Goal: Task Accomplishment & Management: Use online tool/utility

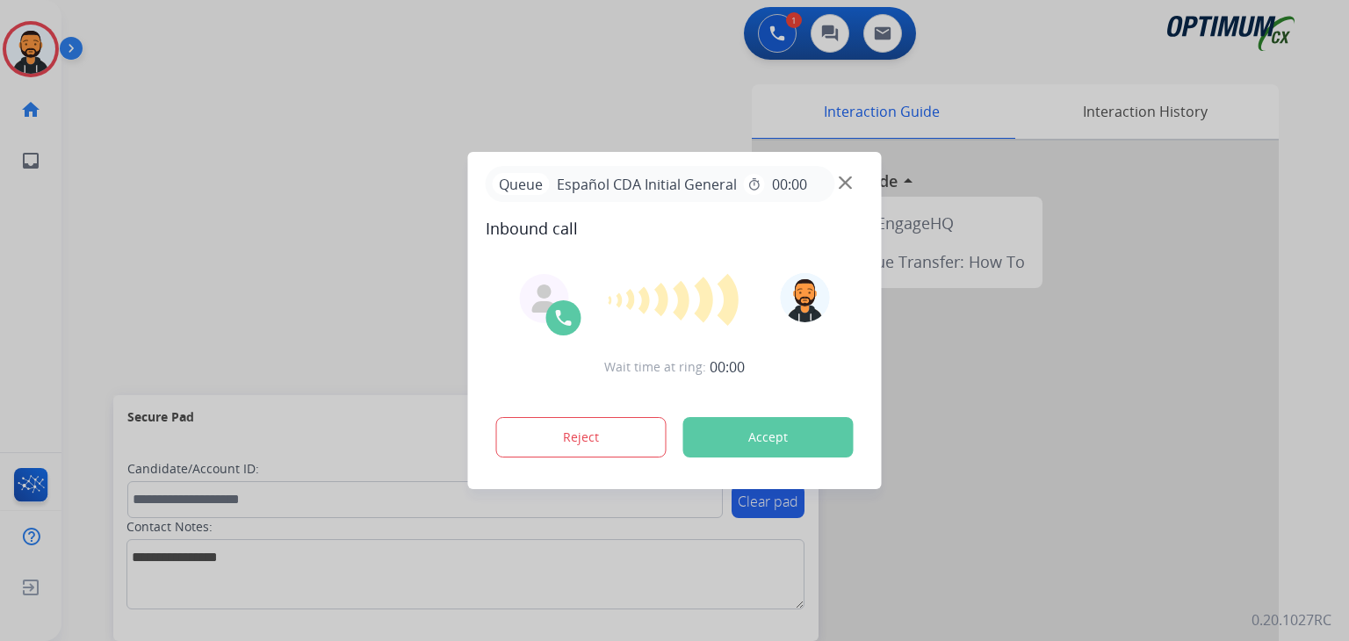
click at [716, 415] on div "Reject Accept" at bounding box center [674, 433] width 378 height 54
click at [759, 432] on button "Accept" at bounding box center [768, 437] width 170 height 40
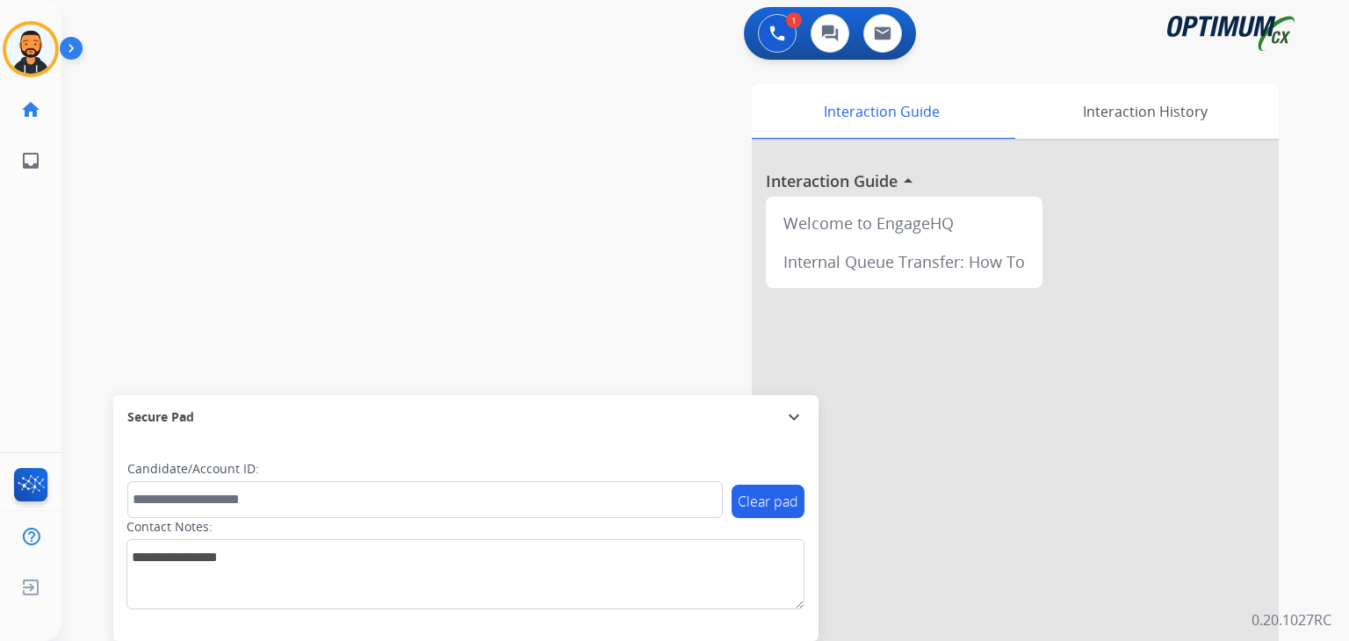
click at [759, 432] on div "Secure Pad expand_more" at bounding box center [465, 417] width 705 height 44
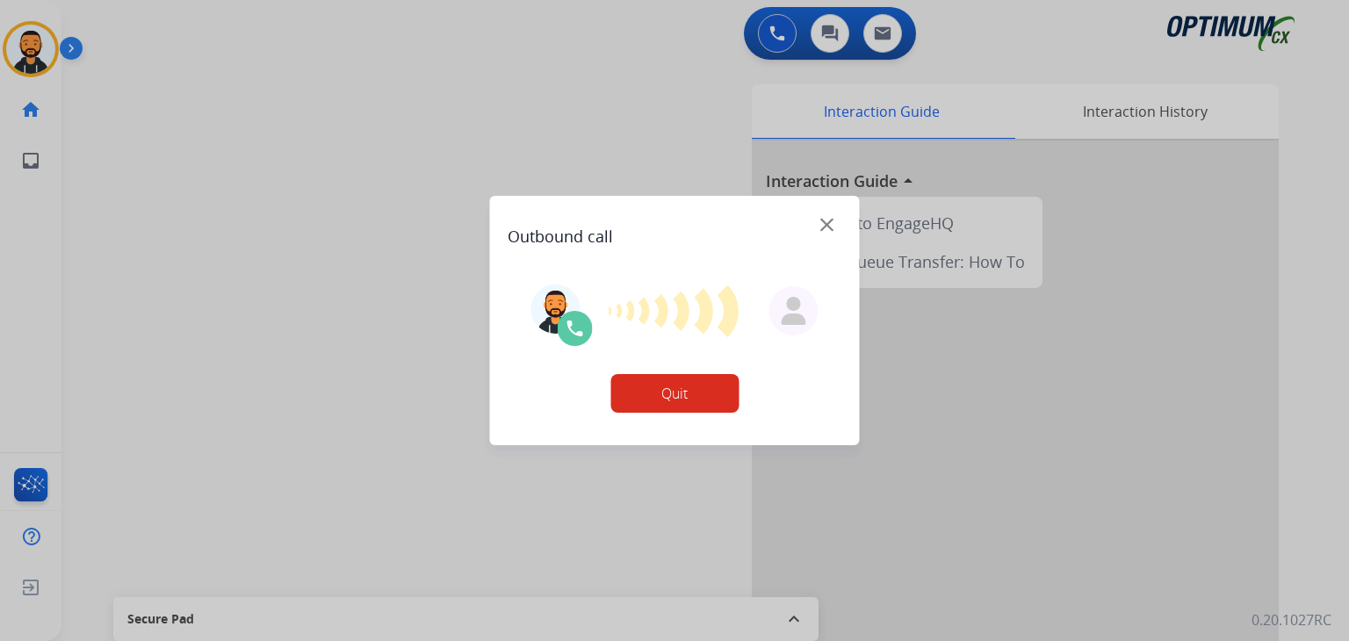
click at [305, 163] on div at bounding box center [674, 320] width 1349 height 641
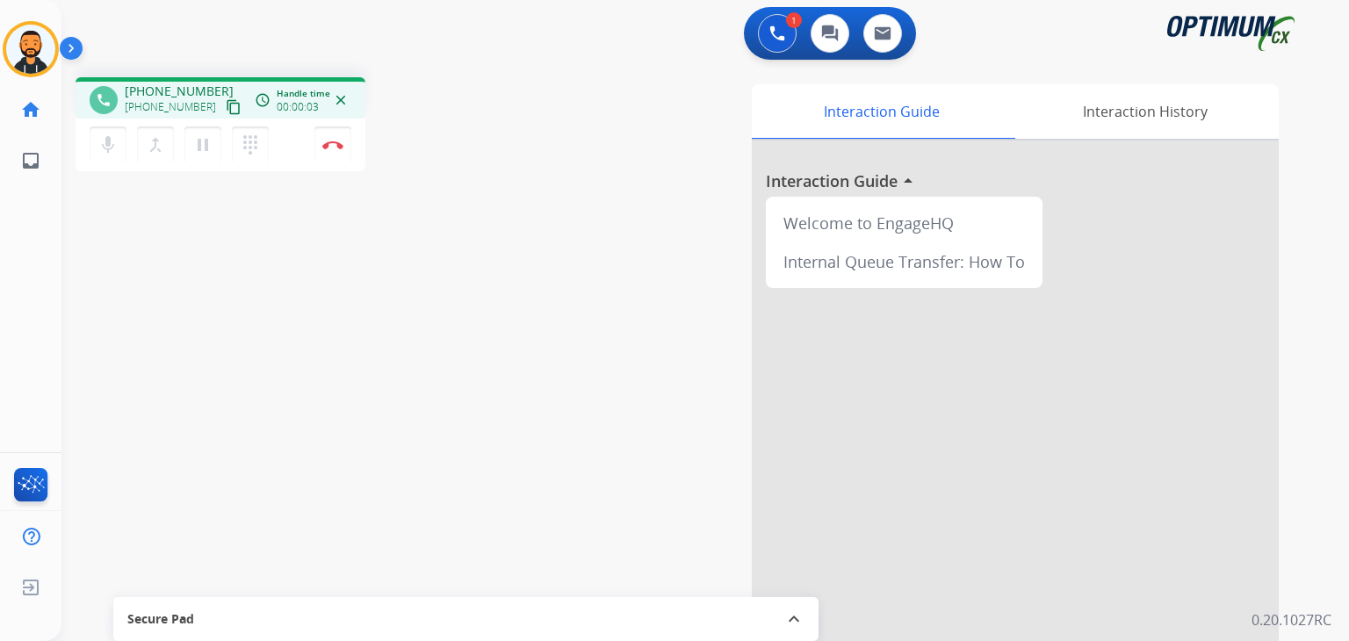
click at [226, 108] on mat-icon "content_copy" at bounding box center [234, 107] width 16 height 16
click at [324, 142] on img at bounding box center [332, 144] width 21 height 9
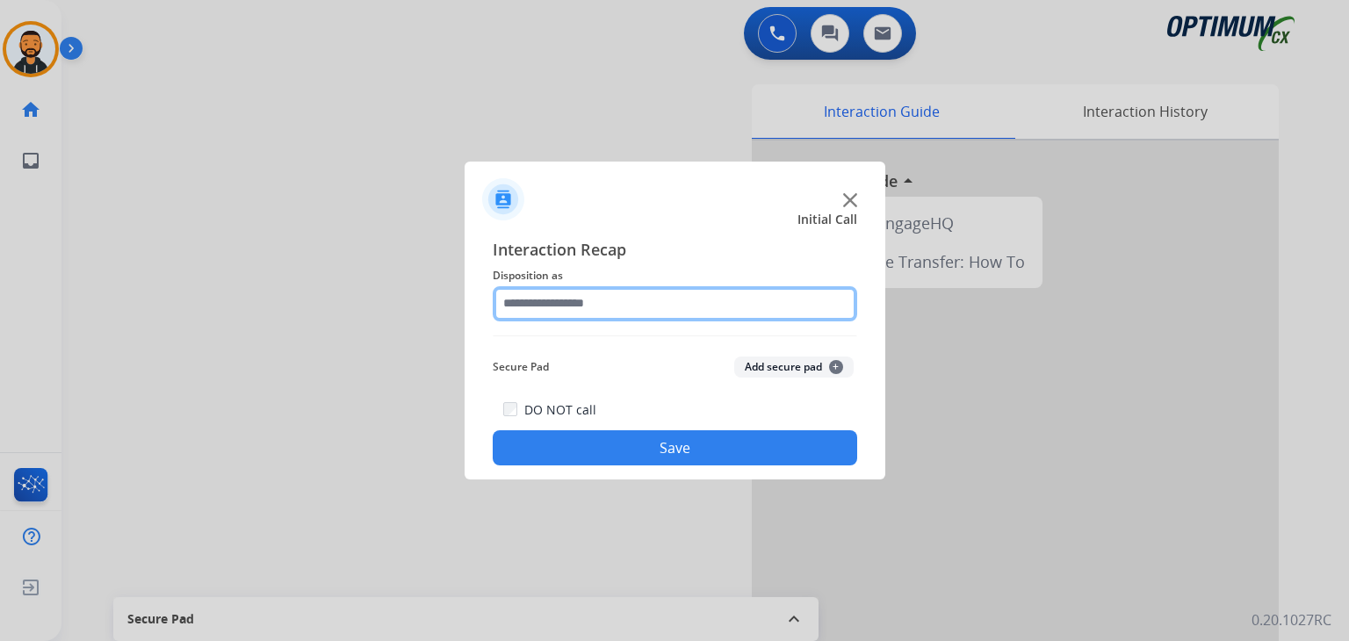
click at [629, 292] on input "text" at bounding box center [675, 303] width 364 height 35
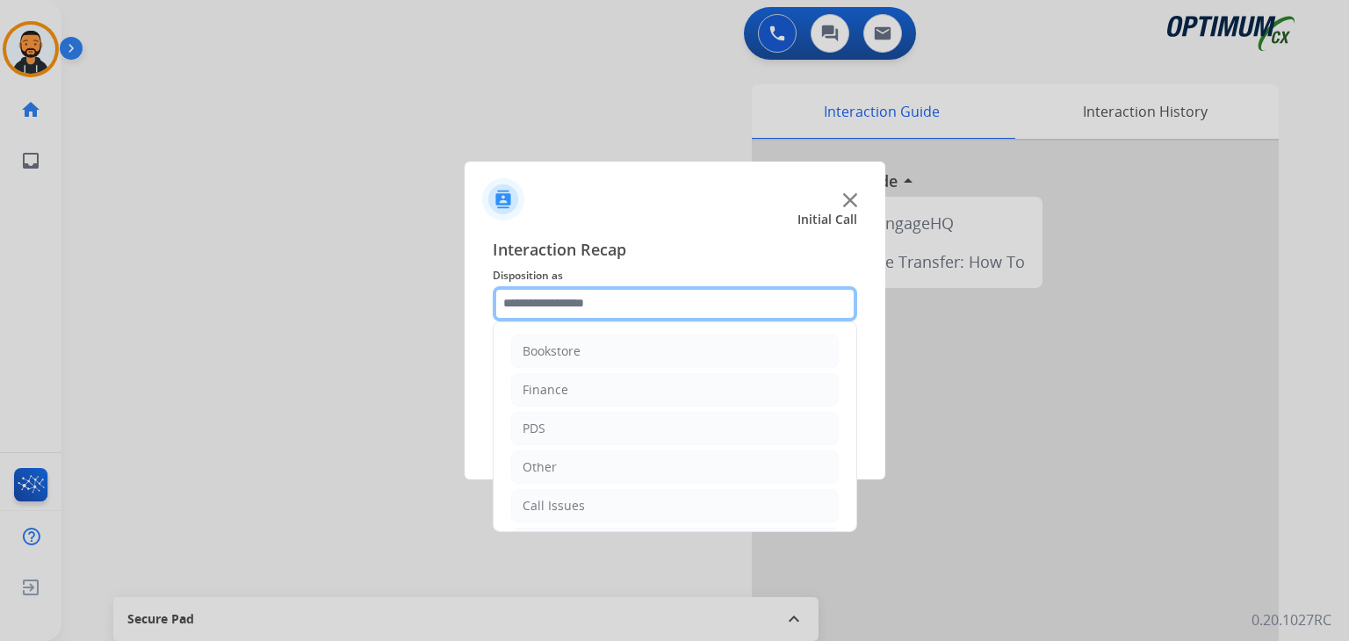
scroll to position [116, 0]
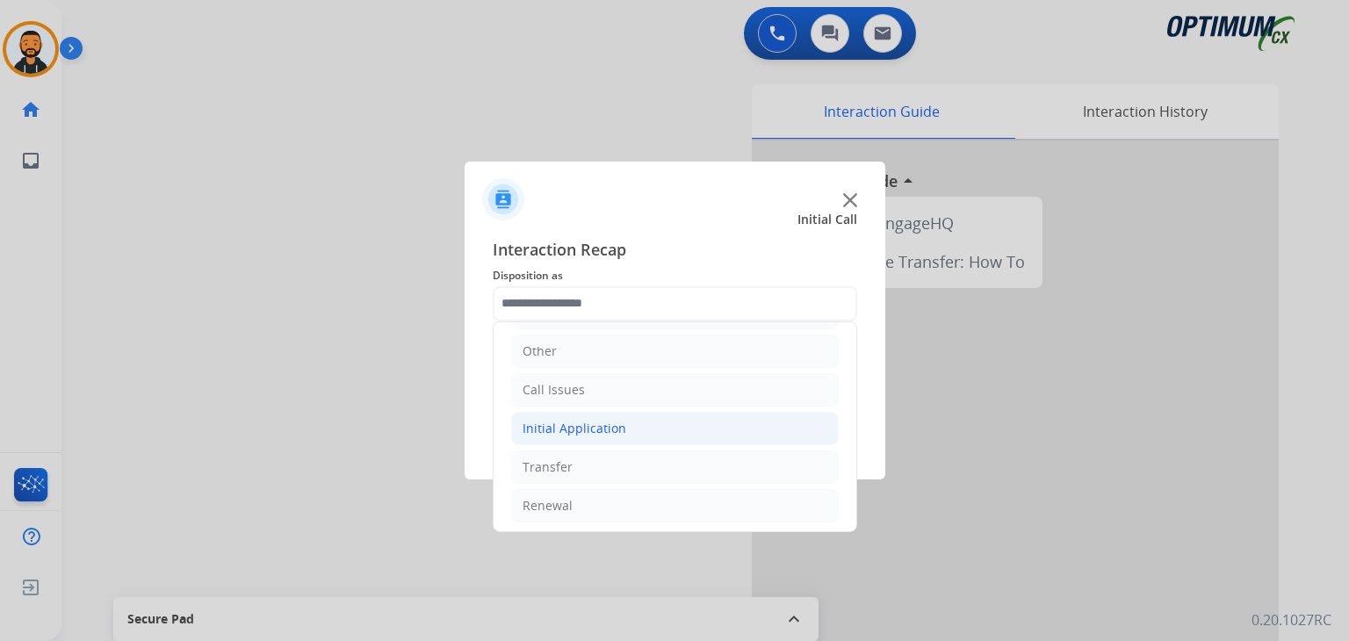
click at [603, 429] on div "Initial Application" at bounding box center [574, 429] width 104 height 18
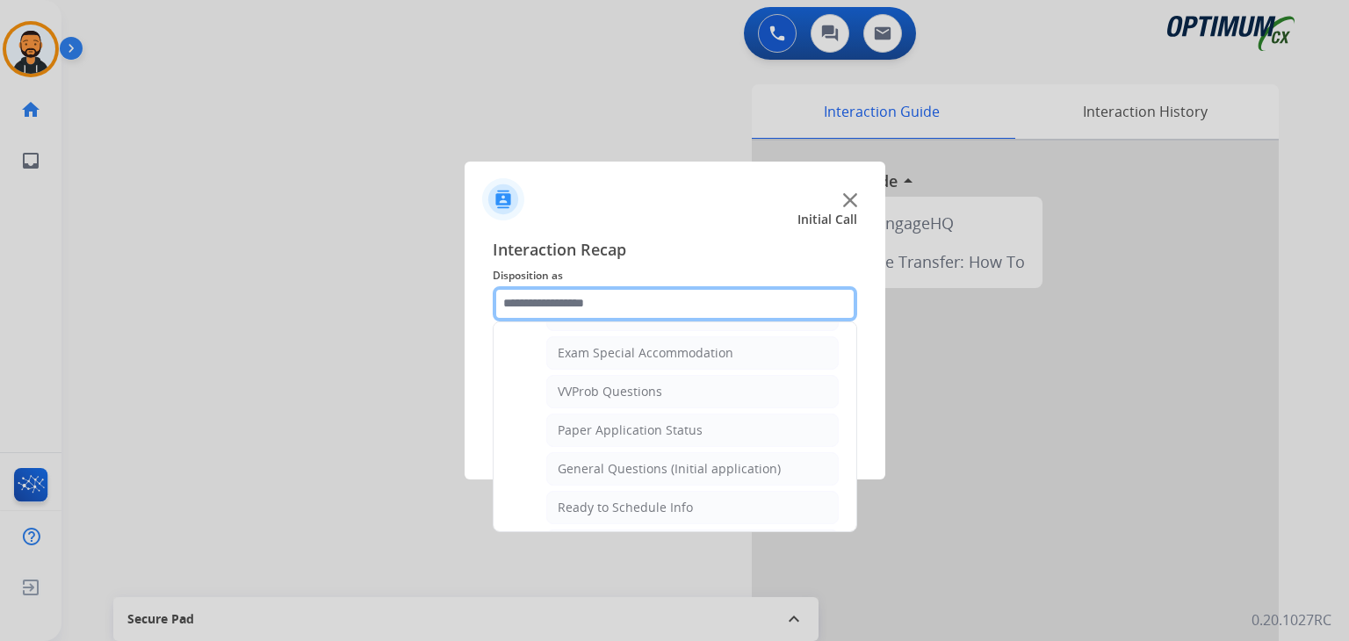
scroll to position [910, 0]
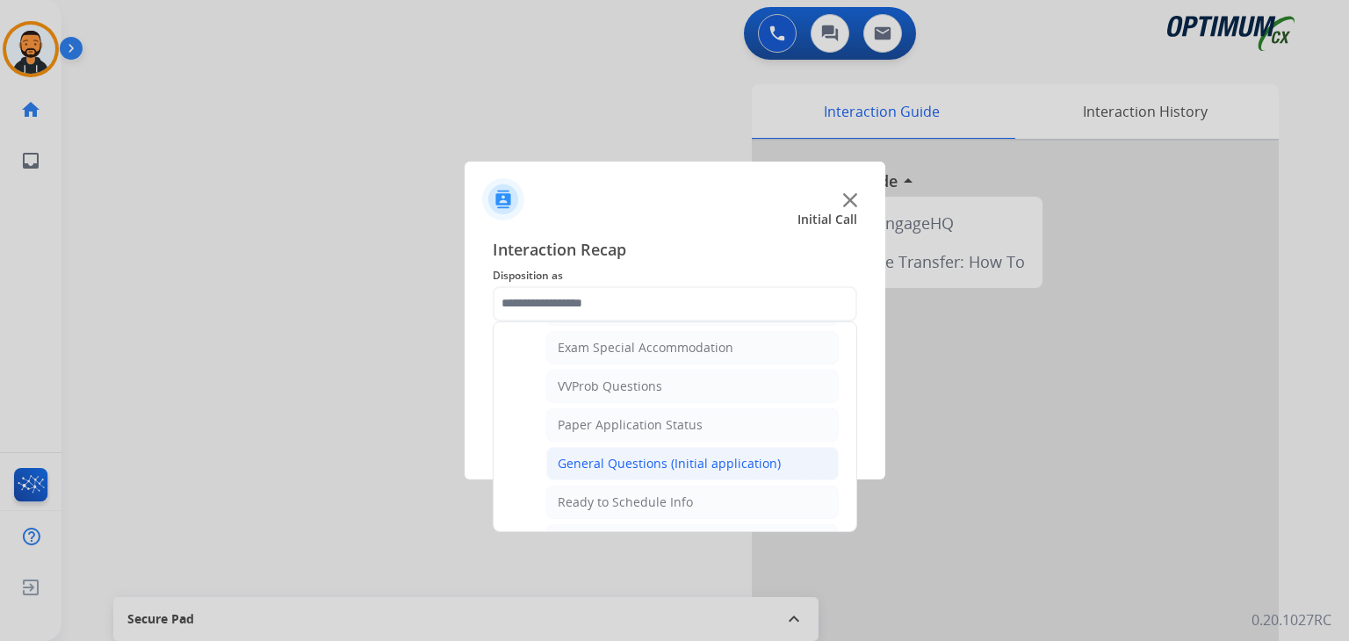
click at [736, 457] on div "General Questions (Initial application)" at bounding box center [668, 464] width 223 height 18
type input "**********"
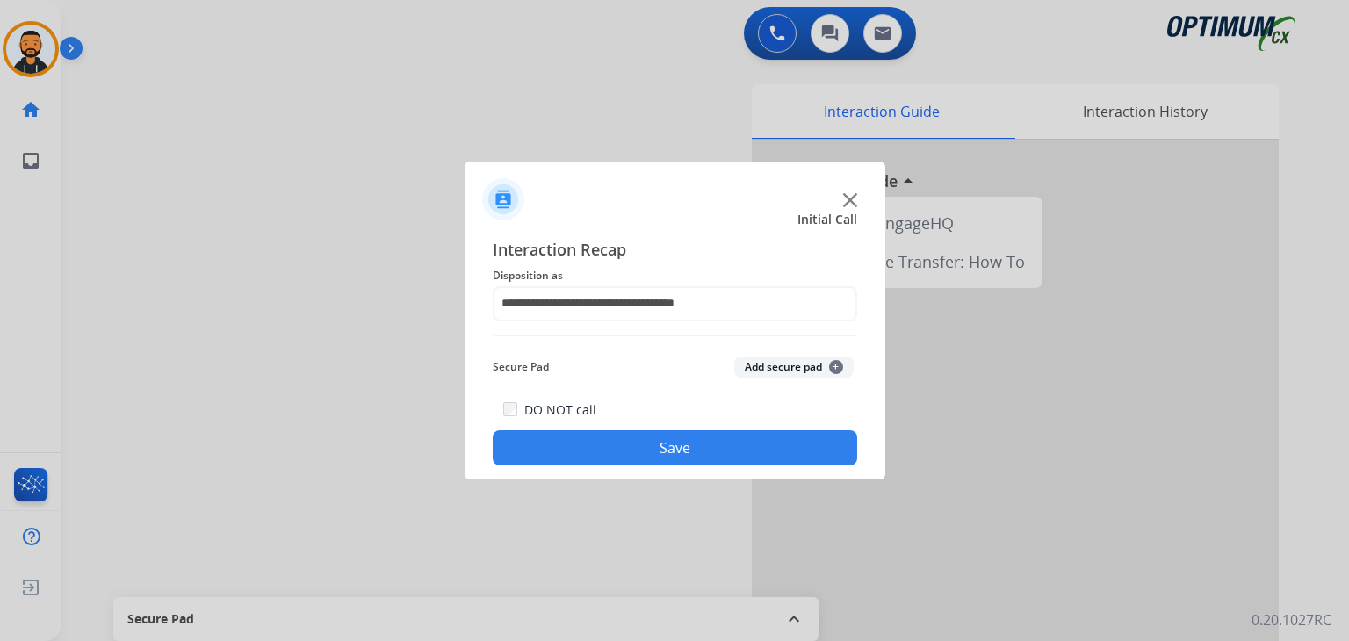
click at [664, 451] on button "Save" at bounding box center [675, 447] width 364 height 35
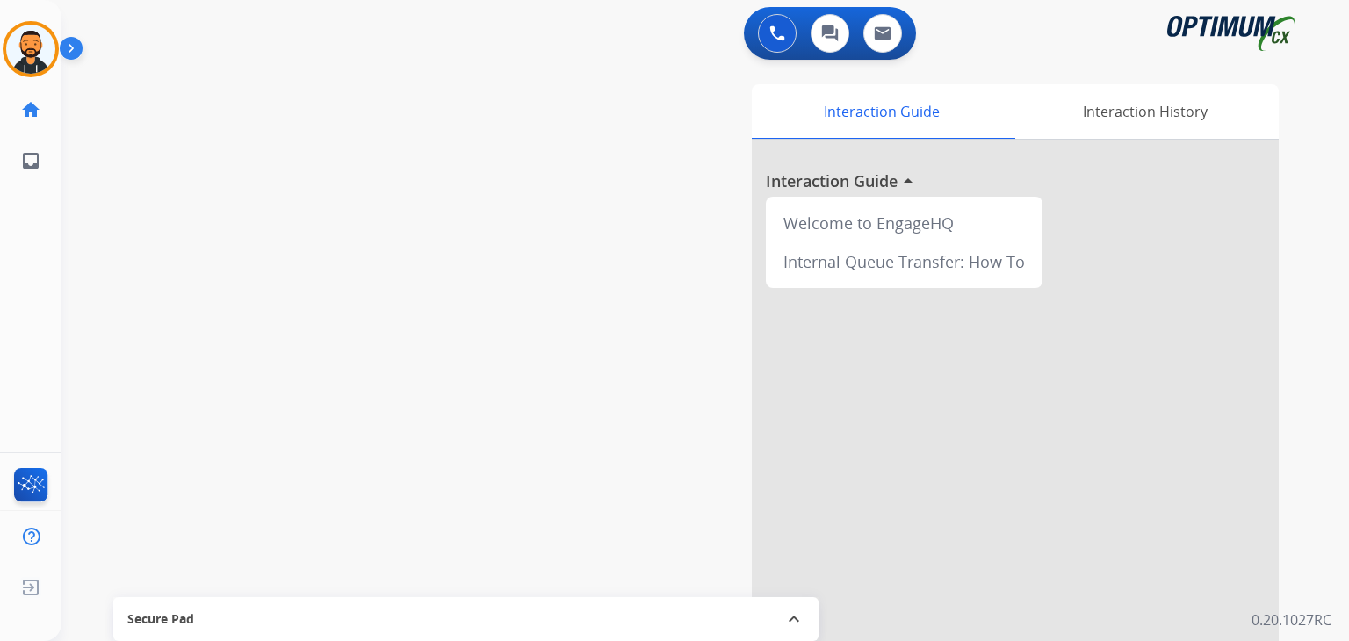
click at [1344, 64] on div "0 Voice Interactions 0 Chat Interactions 0 Email Interactions swap_horiz Break …" at bounding box center [704, 320] width 1287 height 641
click at [523, 262] on div "swap_horiz Break voice bridge close_fullscreen Connect 3-Way Call merge_type Se…" at bounding box center [683, 429] width 1245 height 732
click at [78, 50] on img at bounding box center [75, 51] width 30 height 33
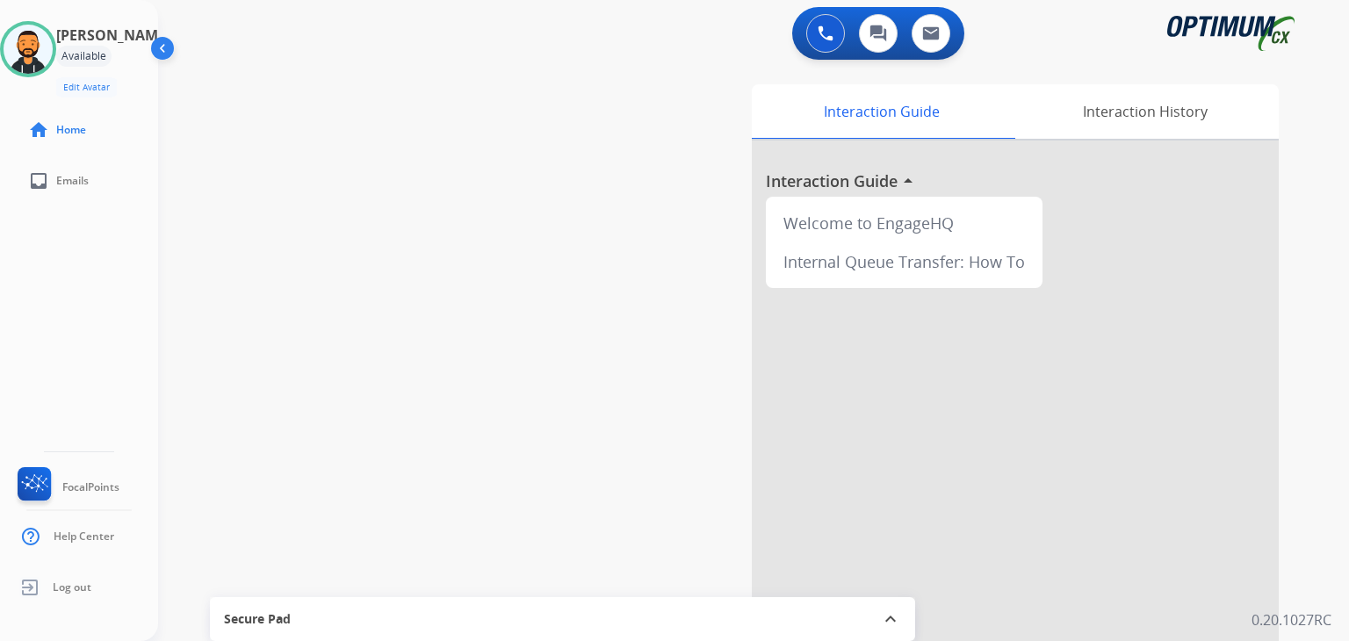
click at [658, 159] on div "Interaction Guide Interaction History Interaction Guide arrow_drop_up Welcome t…" at bounding box center [950, 439] width 657 height 711
click at [53, 61] on img at bounding box center [28, 49] width 49 height 49
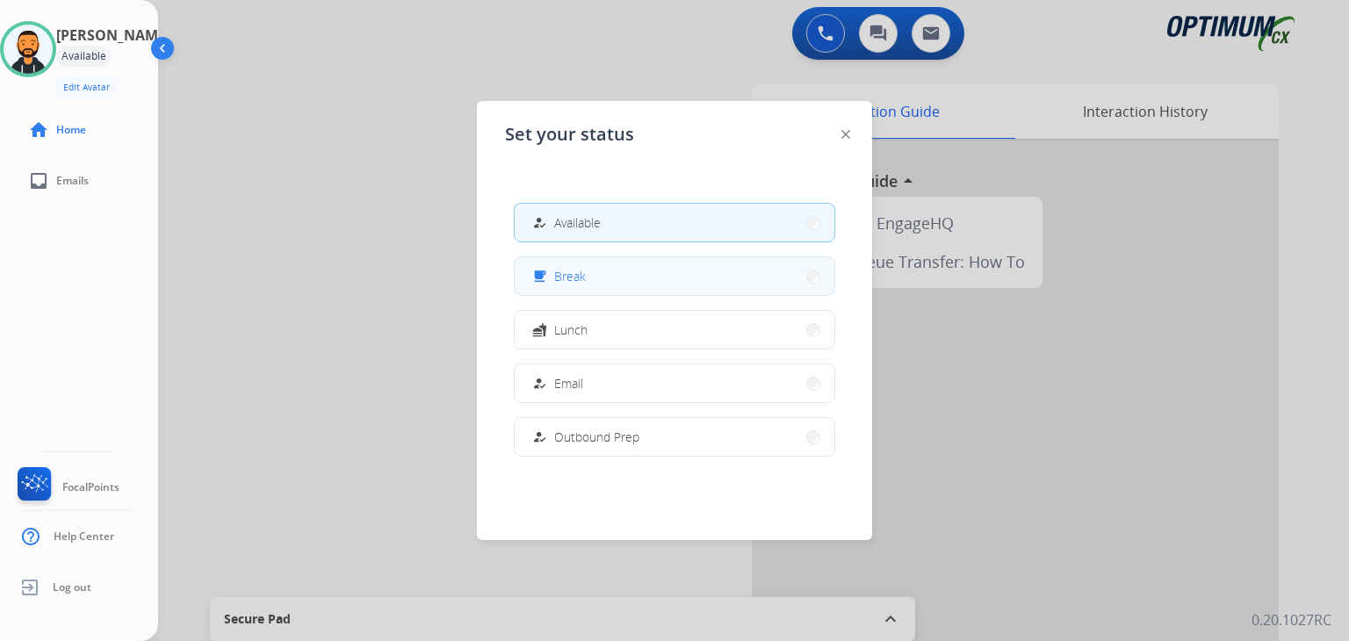
click at [554, 258] on button "free_breakfast Break" at bounding box center [674, 276] width 320 height 38
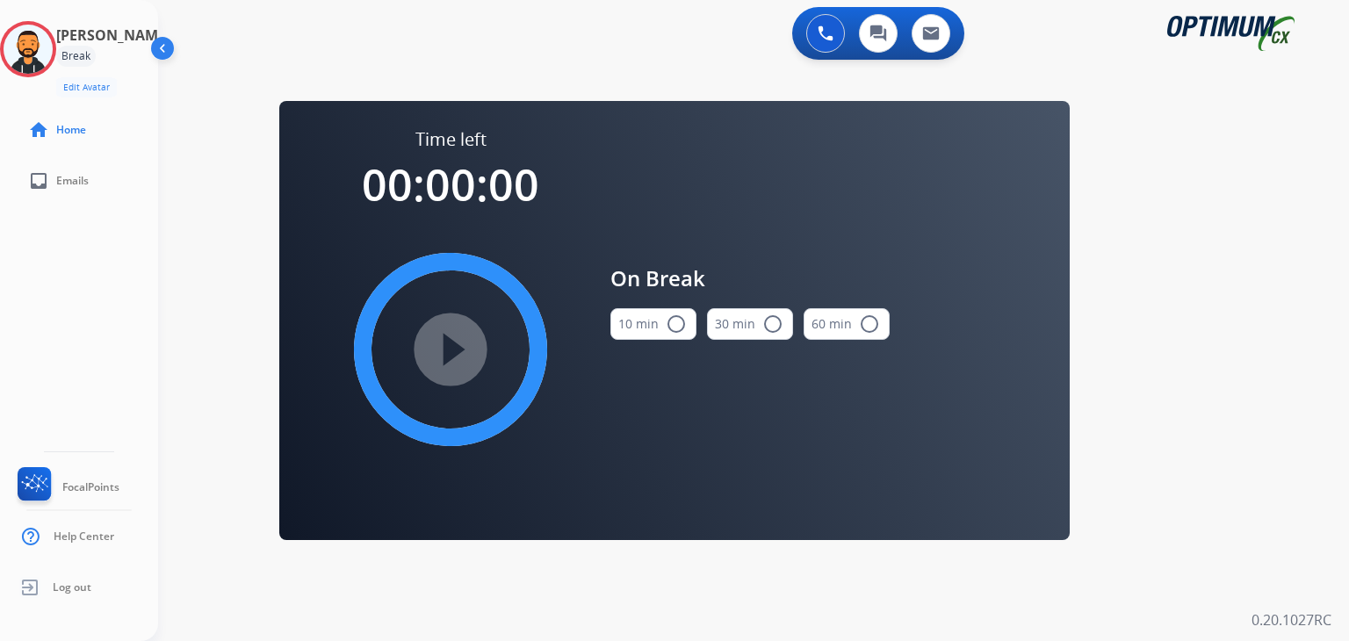
click at [668, 356] on div "On Break 10 min radio_button_unchecked 30 min radio_button_unchecked 60 min rad…" at bounding box center [749, 308] width 279 height 363
click at [665, 346] on div "10 min radio_button_unchecked" at bounding box center [653, 324] width 86 height 60
click at [661, 333] on button "10 min radio_button_unchecked" at bounding box center [653, 324] width 86 height 32
click at [440, 360] on mat-icon "play_circle_filled" at bounding box center [450, 349] width 21 height 21
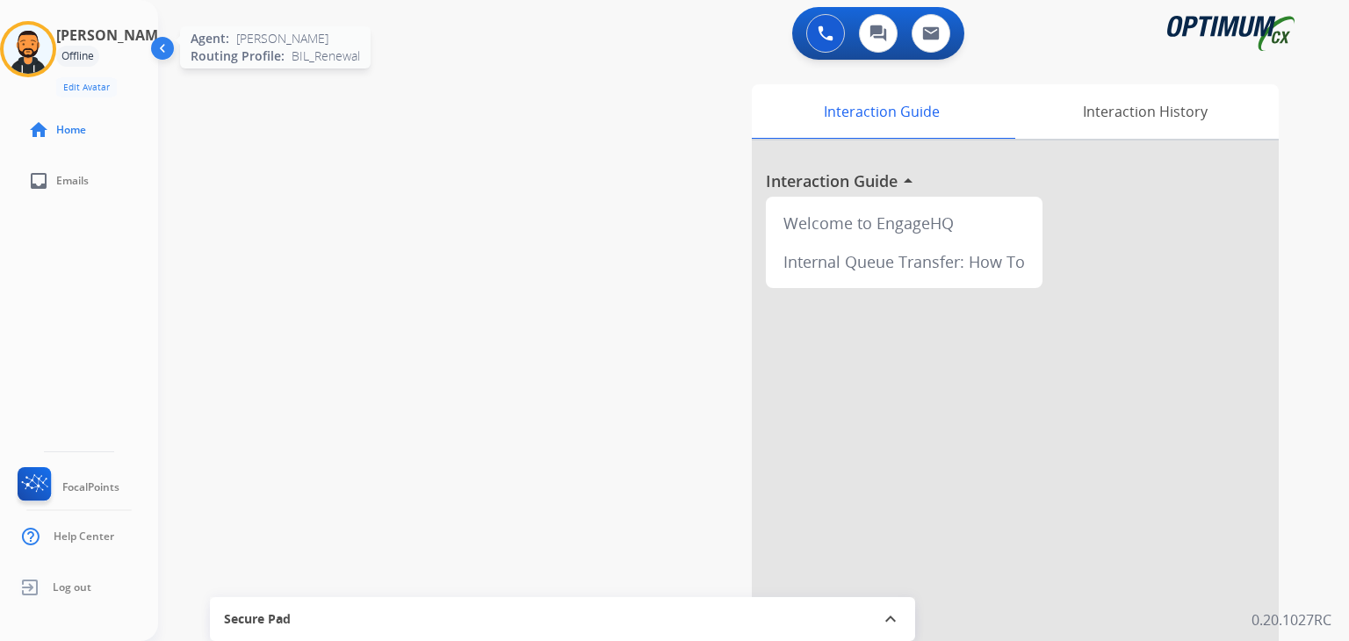
click at [20, 53] on img at bounding box center [28, 49] width 49 height 49
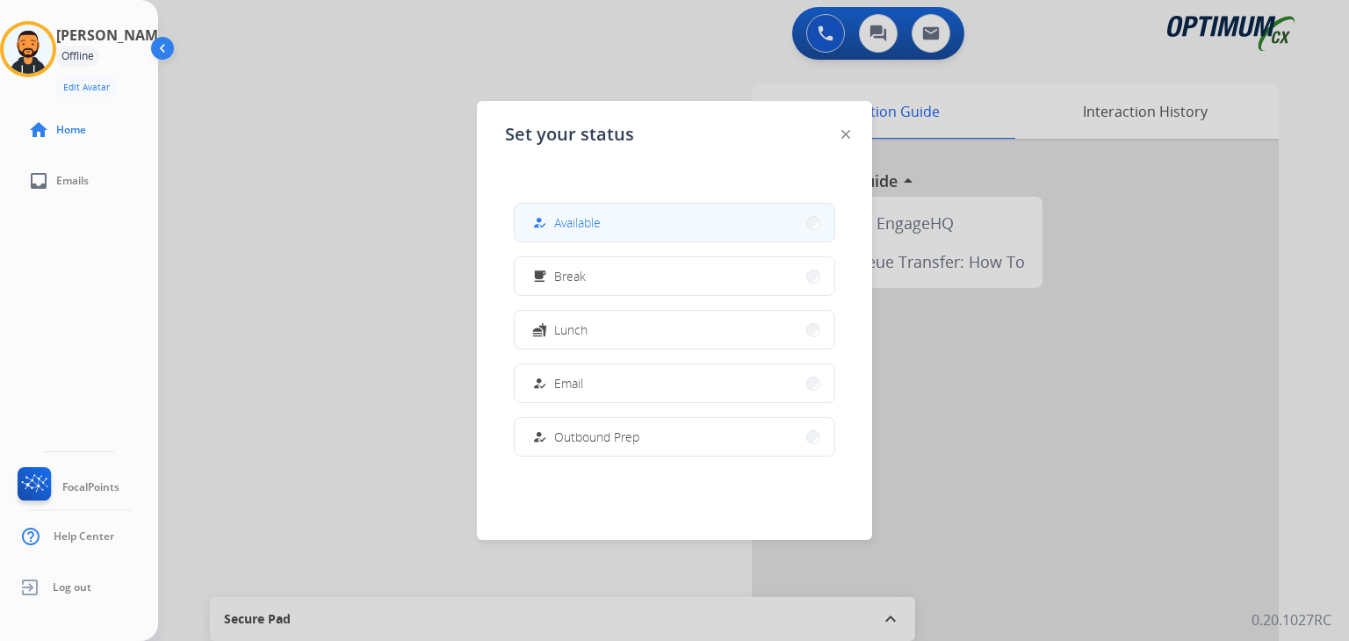
click at [636, 241] on div "how_to_reg Available" at bounding box center [674, 223] width 321 height 40
click at [610, 234] on button "how_to_reg Available" at bounding box center [674, 223] width 320 height 38
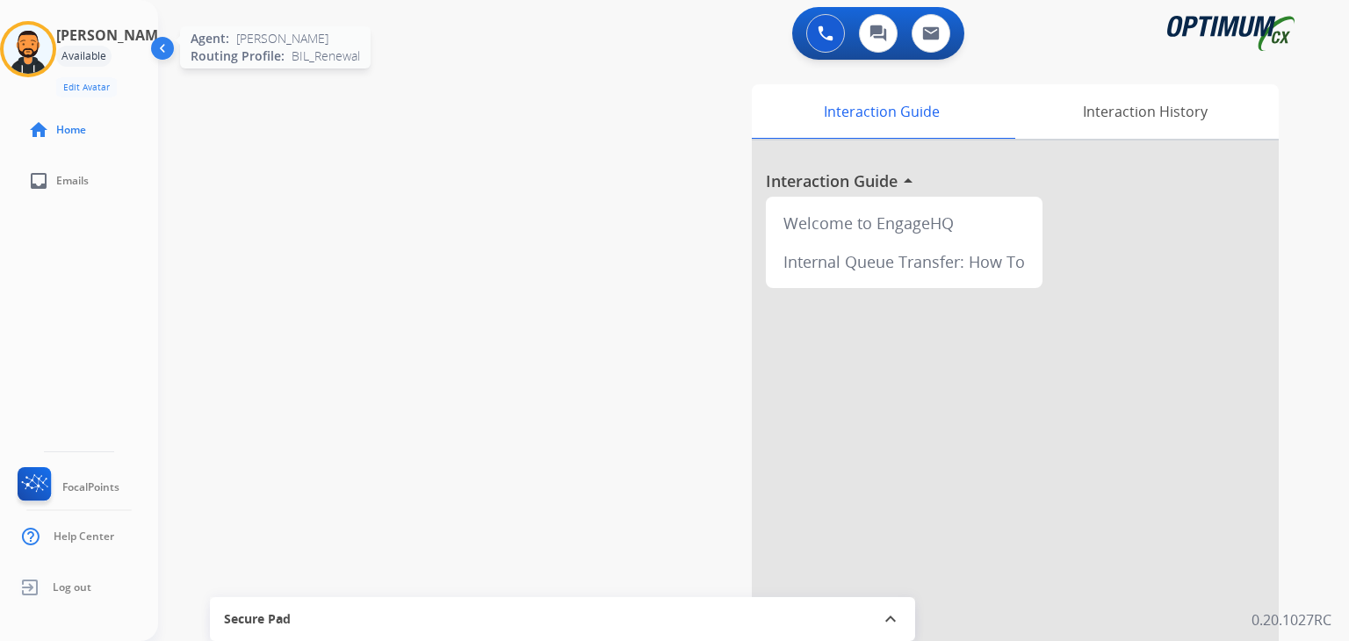
click at [27, 50] on img at bounding box center [28, 49] width 49 height 49
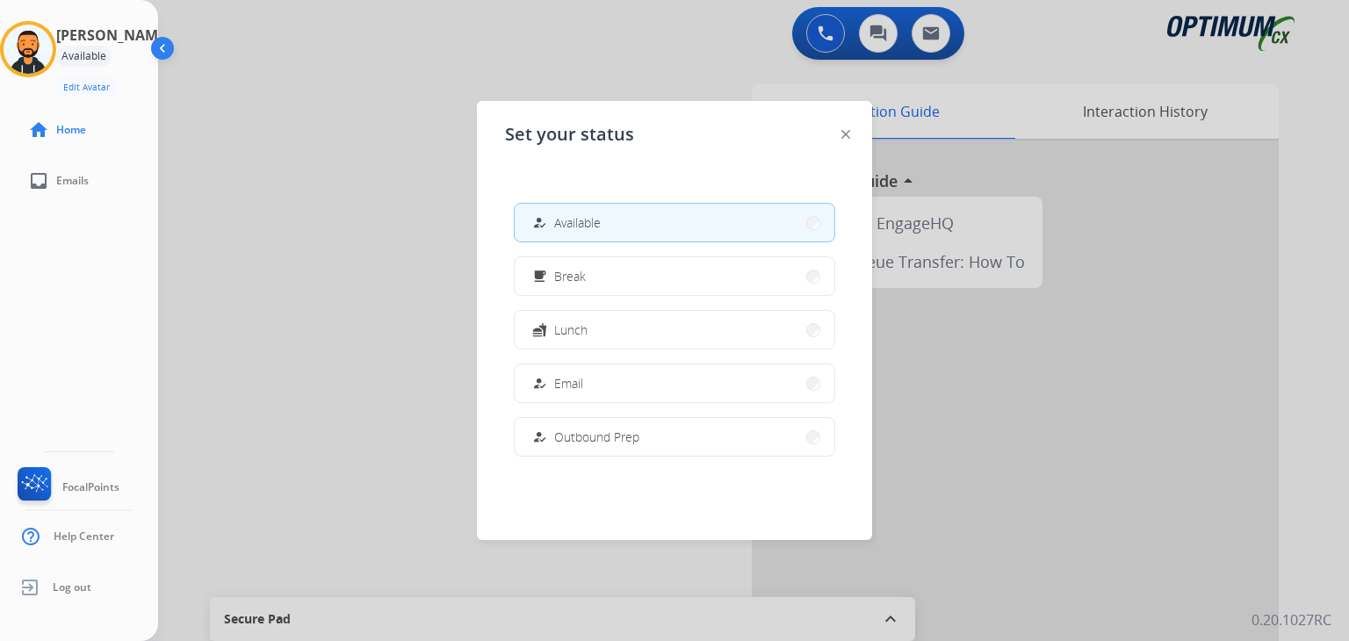
click at [289, 53] on div at bounding box center [674, 320] width 1349 height 641
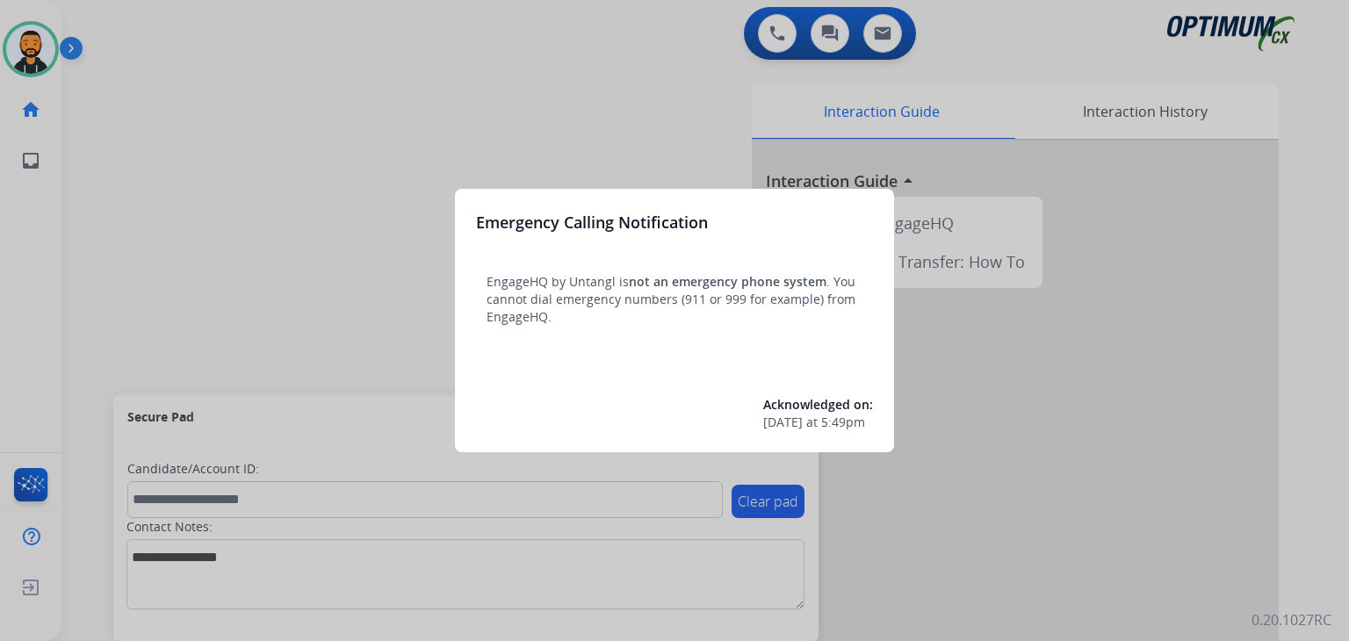
click at [108, 148] on div at bounding box center [674, 320] width 1349 height 641
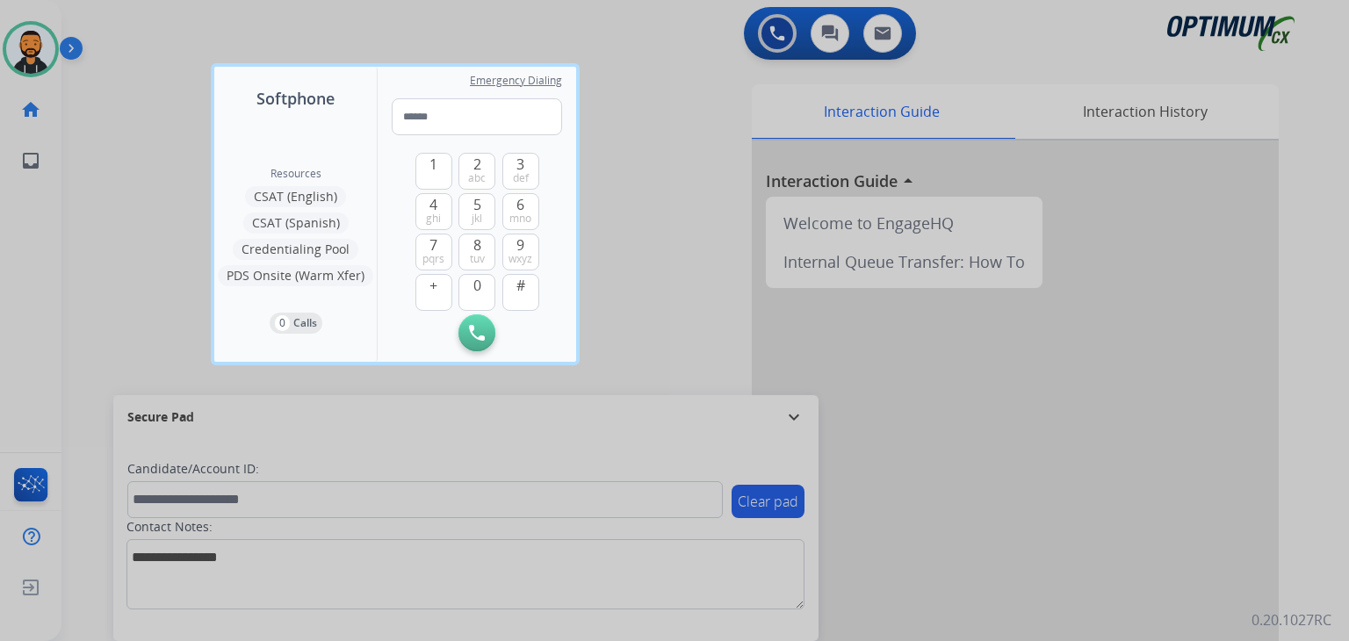
click at [105, 149] on div at bounding box center [674, 320] width 1349 height 641
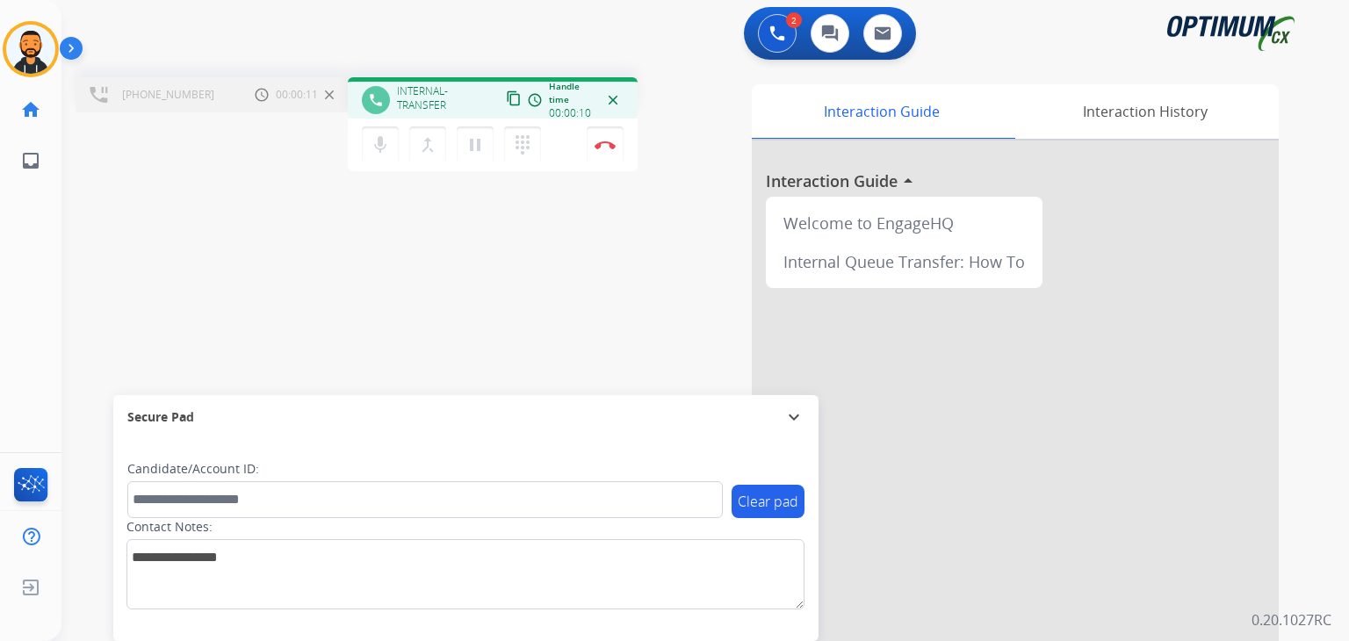
click at [515, 103] on mat-icon "content_copy" at bounding box center [514, 98] width 16 height 16
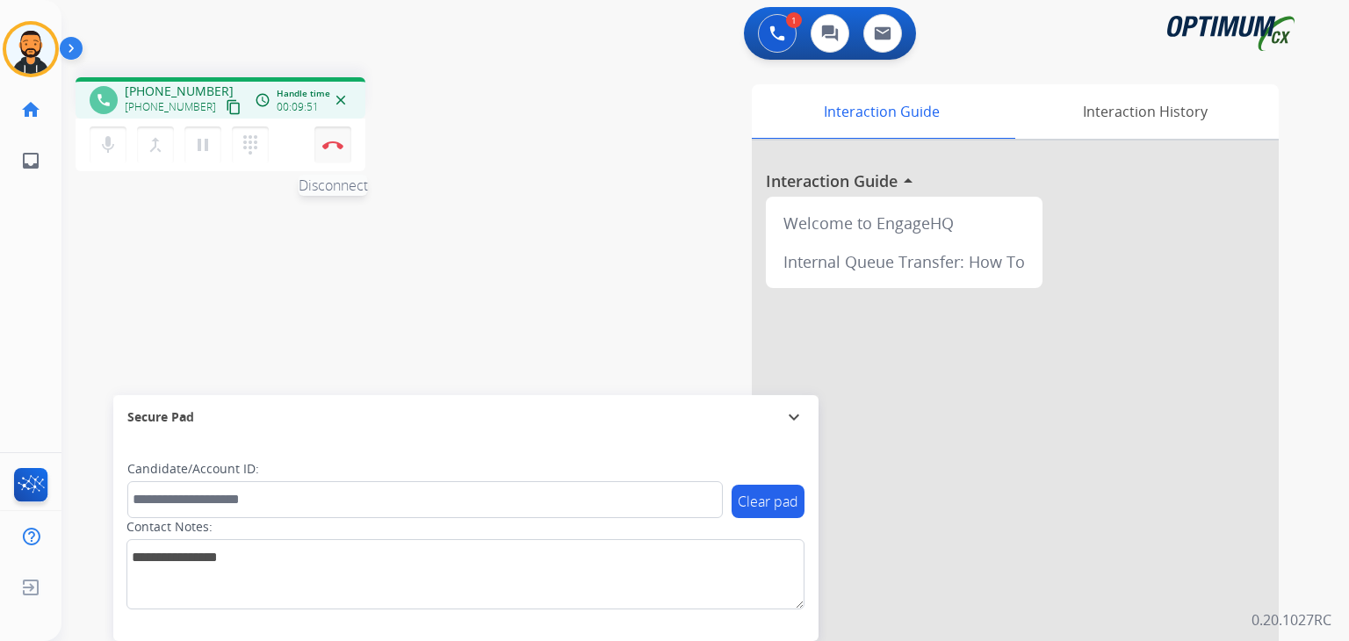
click at [342, 145] on img at bounding box center [332, 144] width 21 height 9
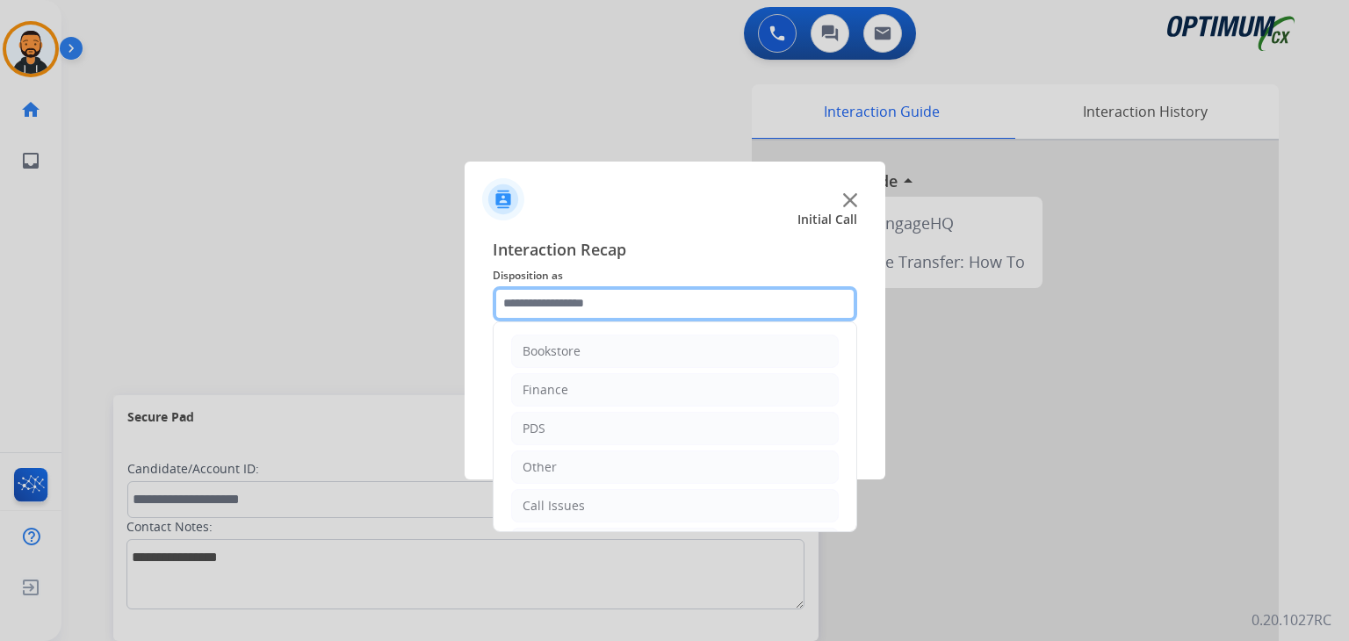
click at [618, 301] on input "text" at bounding box center [675, 303] width 364 height 35
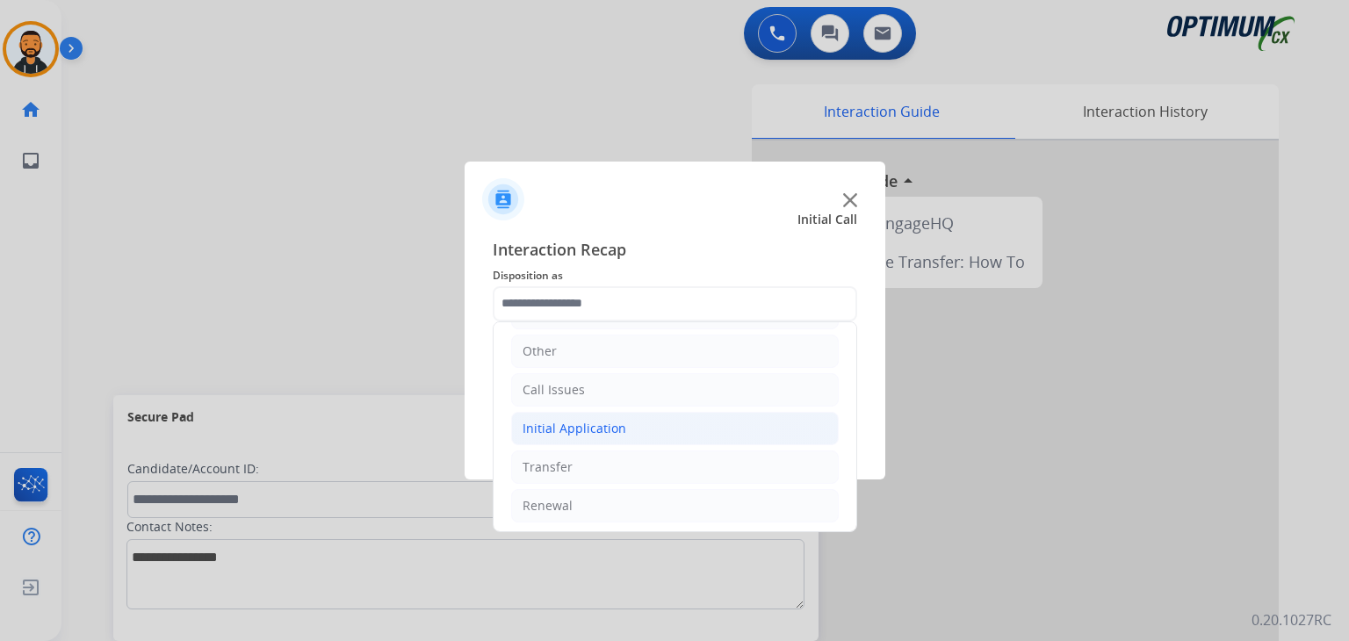
click at [559, 428] on div "Initial Application" at bounding box center [574, 429] width 104 height 18
click at [658, 468] on div "Credential Resend (Initial application)" at bounding box center [668, 467] width 222 height 18
type input "**********"
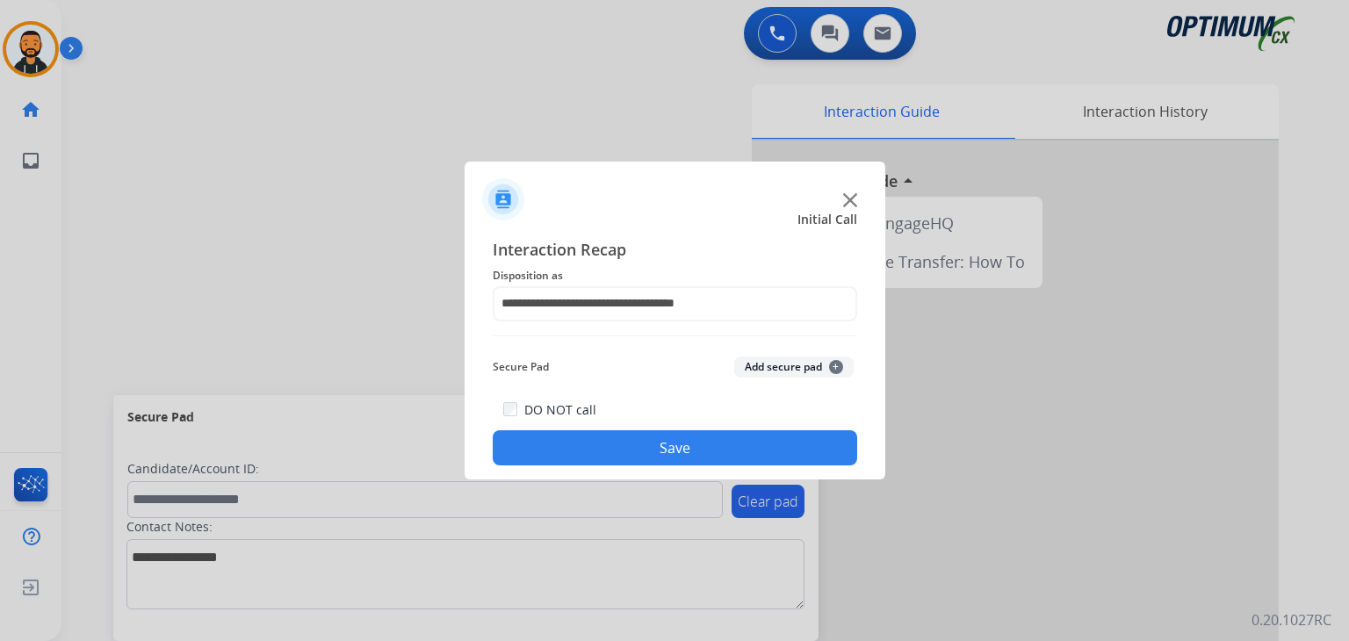
click at [615, 449] on button "Save" at bounding box center [675, 447] width 364 height 35
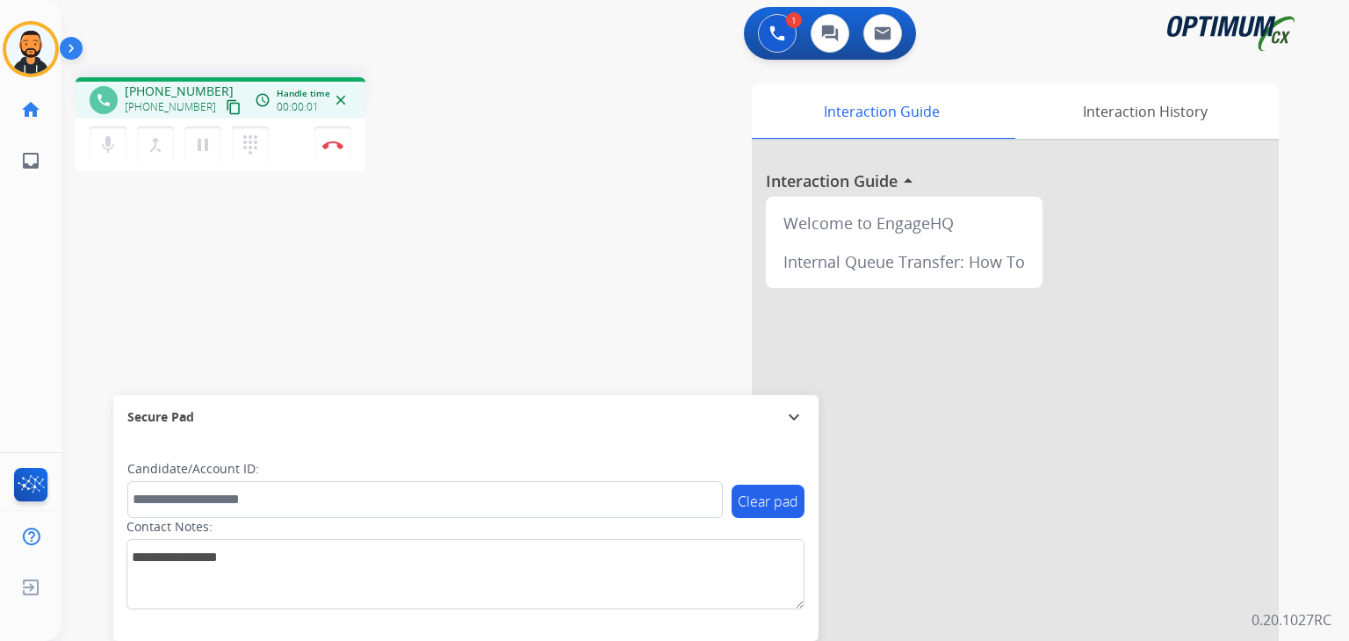
click at [226, 112] on mat-icon "content_copy" at bounding box center [234, 107] width 16 height 16
drag, startPoint x: 341, startPoint y: 131, endPoint x: 320, endPoint y: 168, distance: 42.5
click at [320, 168] on div "mic Mute merge_type Bridge pause Hold dialpad Dialpad Disconnect" at bounding box center [221, 145] width 290 height 53
click at [330, 148] on img at bounding box center [332, 144] width 21 height 9
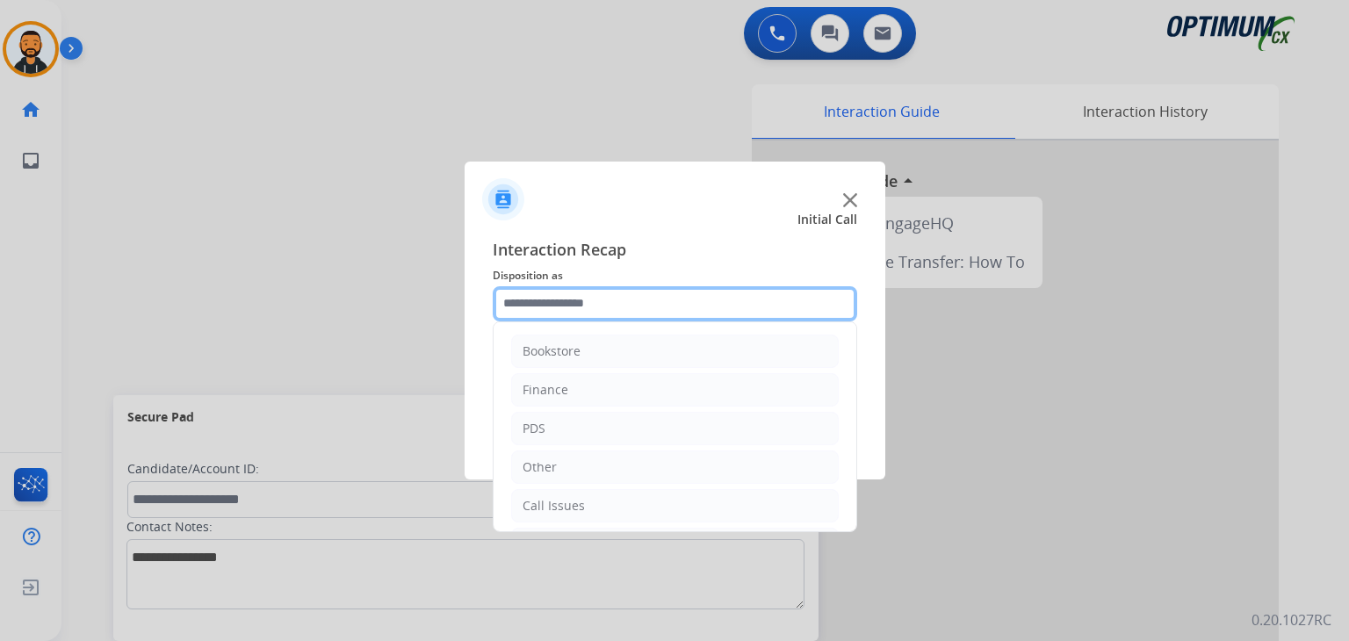
click at [562, 302] on input "text" at bounding box center [675, 303] width 364 height 35
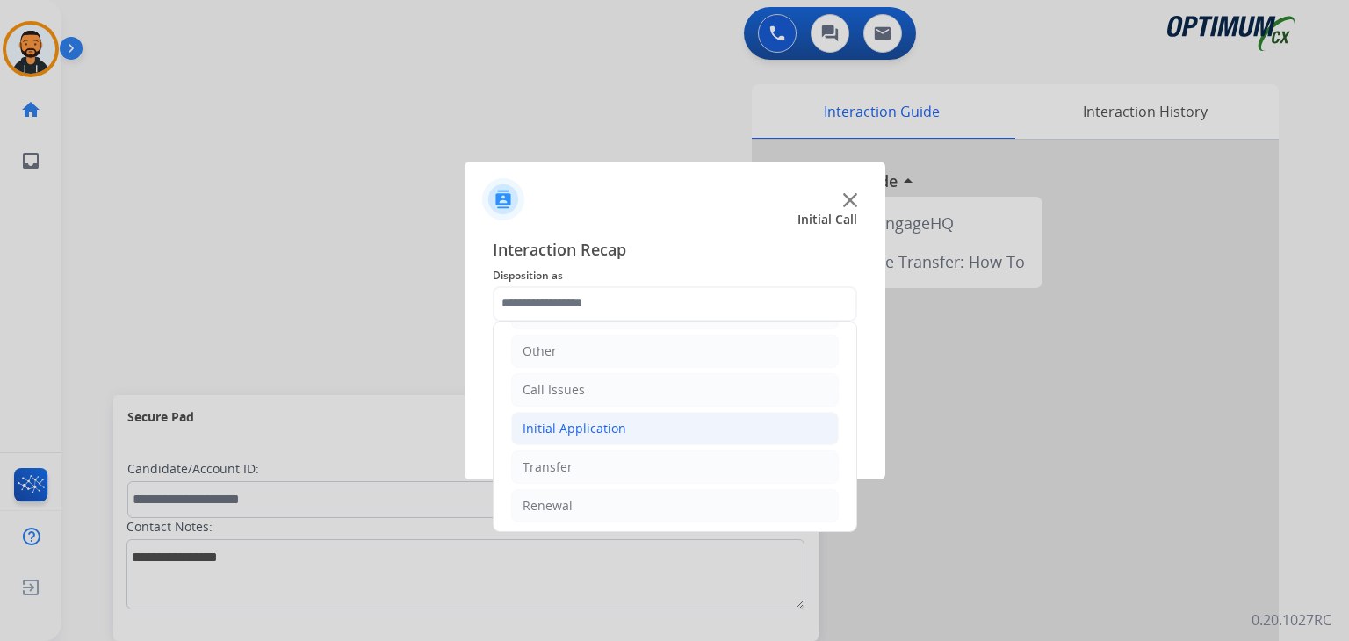
click at [607, 433] on div "Initial Application" at bounding box center [574, 429] width 104 height 18
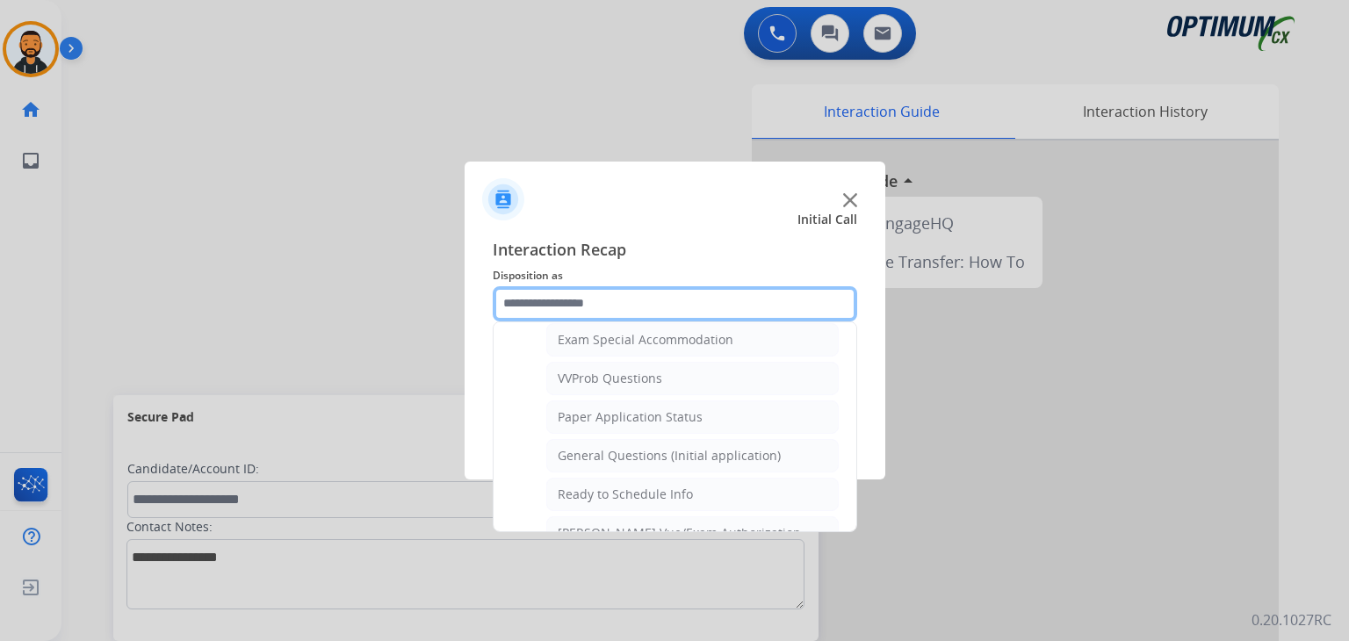
scroll to position [921, 0]
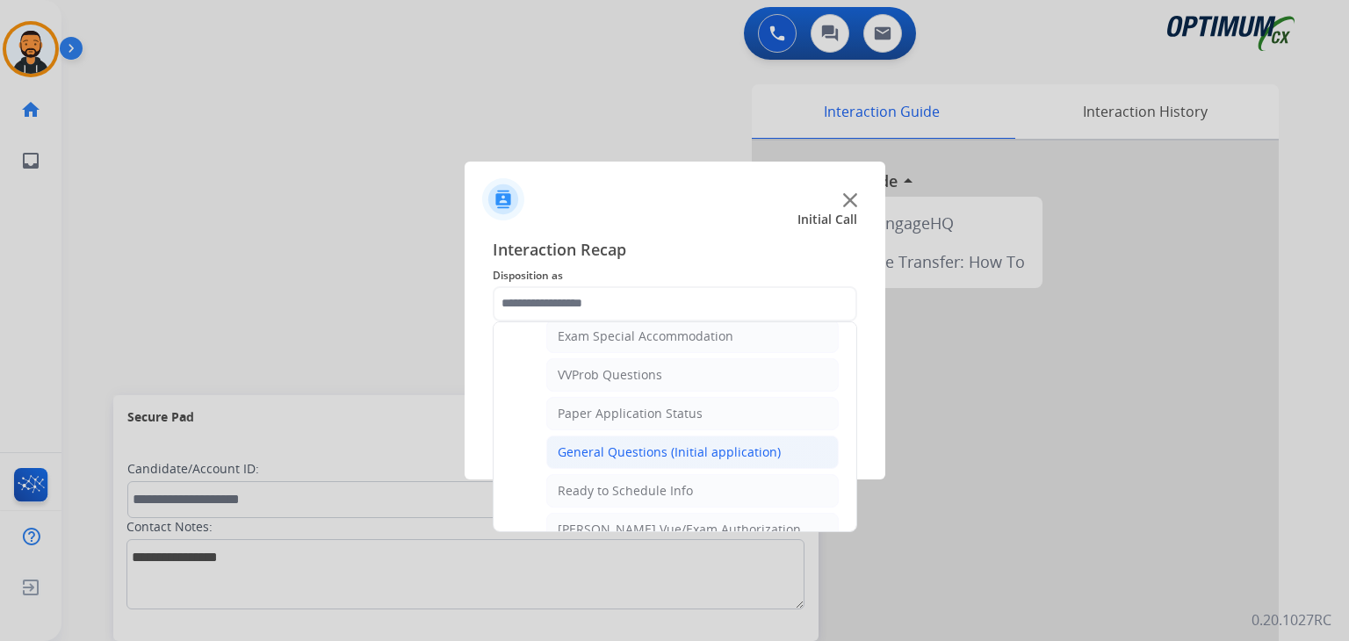
click at [730, 450] on div "General Questions (Initial application)" at bounding box center [668, 452] width 223 height 18
type input "**********"
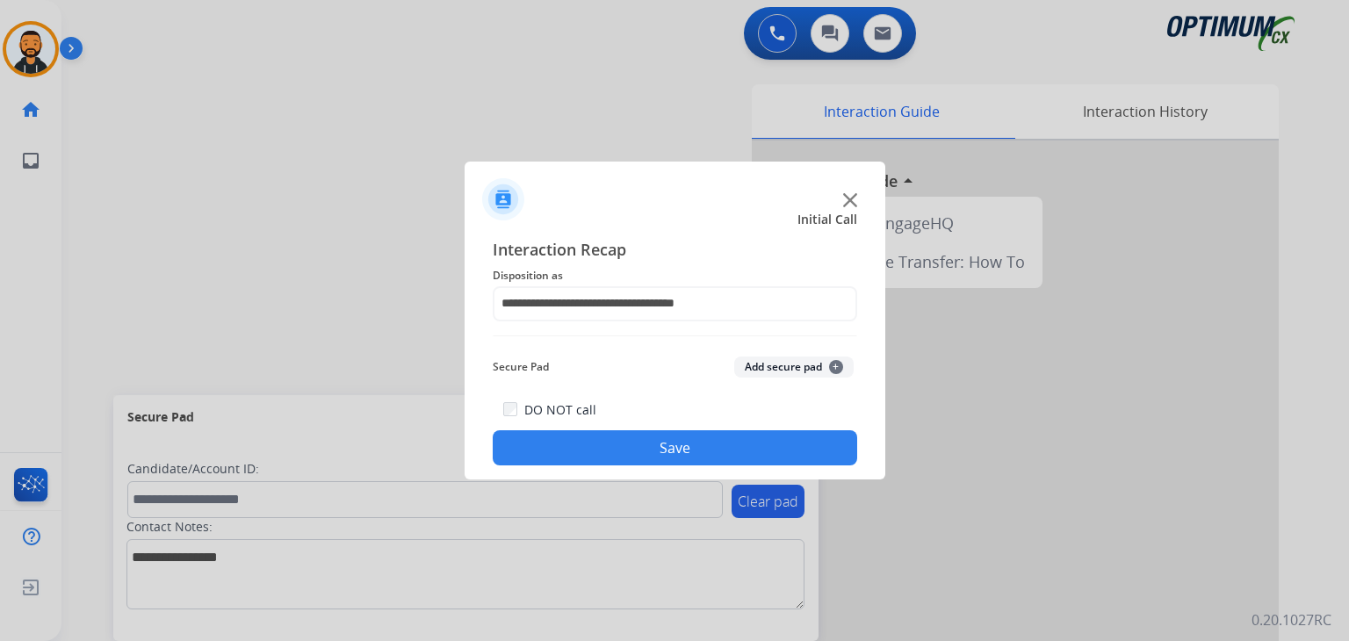
click at [706, 451] on button "Save" at bounding box center [675, 447] width 364 height 35
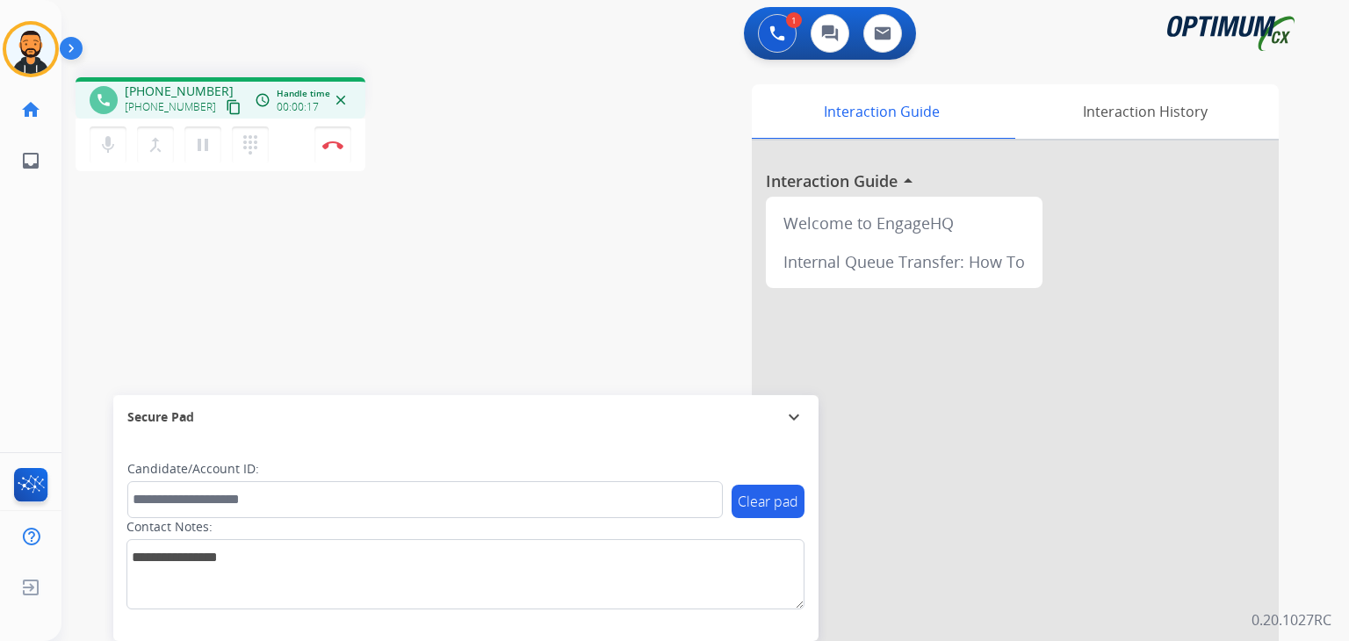
click at [226, 111] on mat-icon "content_copy" at bounding box center [234, 107] width 16 height 16
click at [334, 152] on button "Disconnect" at bounding box center [332, 144] width 37 height 37
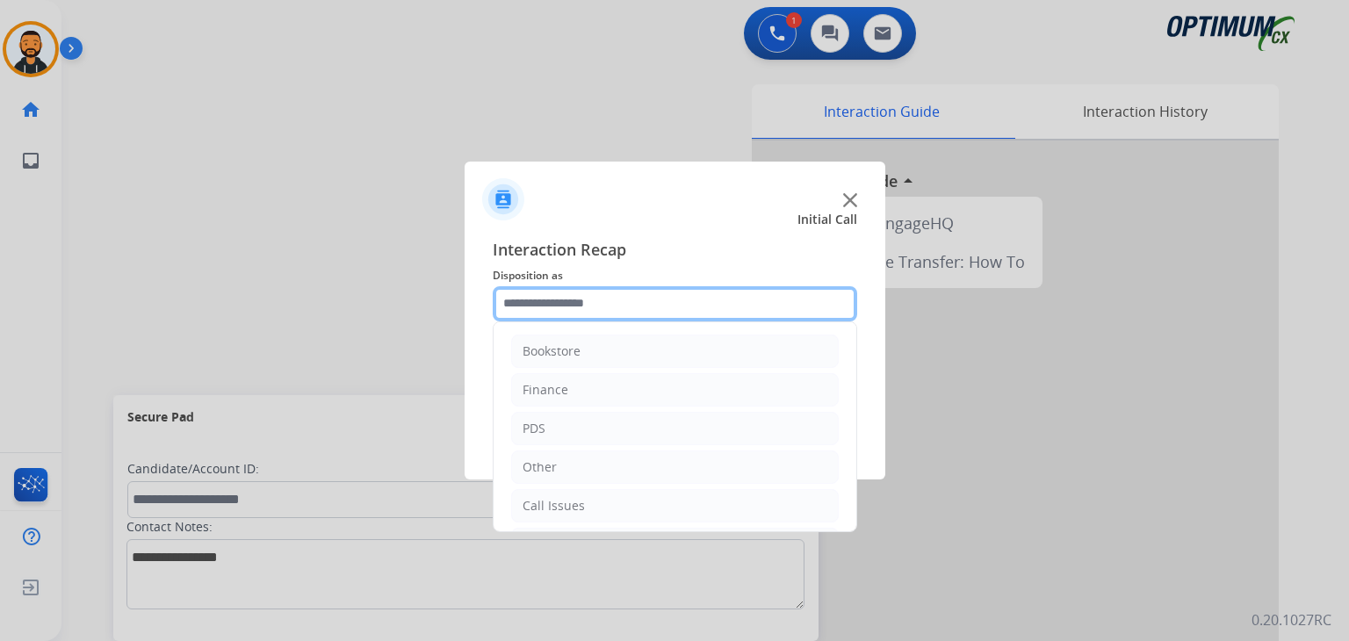
click at [622, 289] on input "text" at bounding box center [675, 303] width 364 height 35
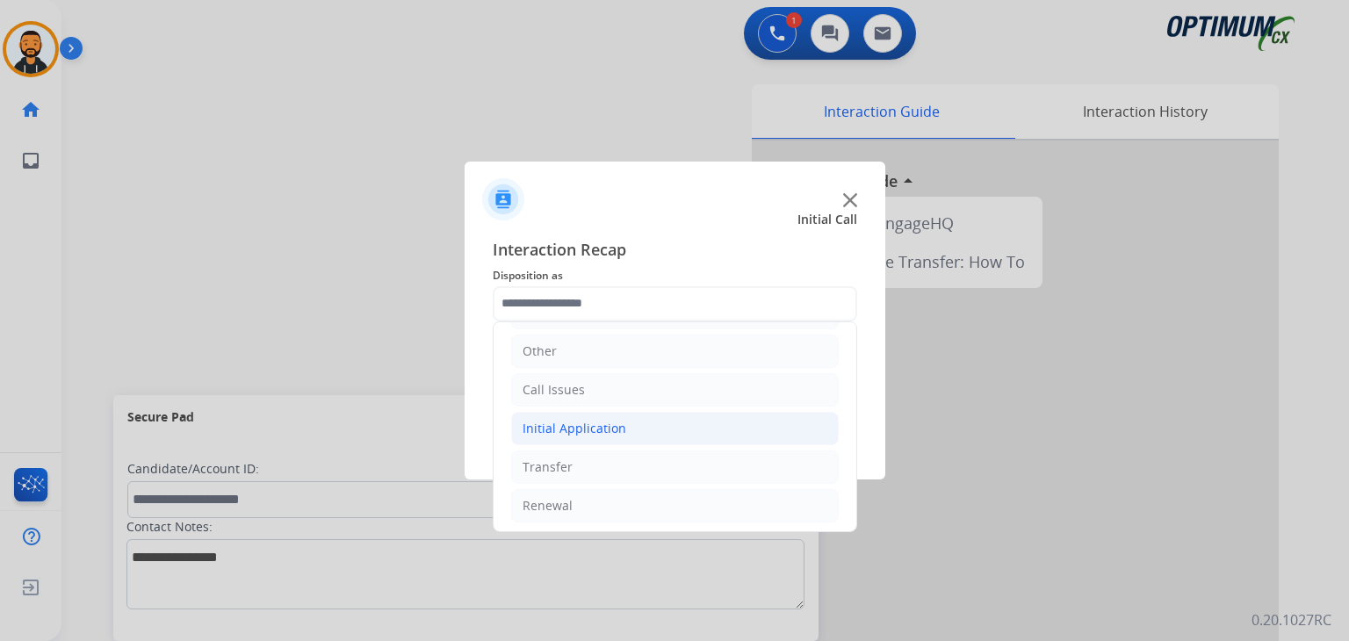
click at [608, 431] on div "Initial Application" at bounding box center [574, 429] width 104 height 18
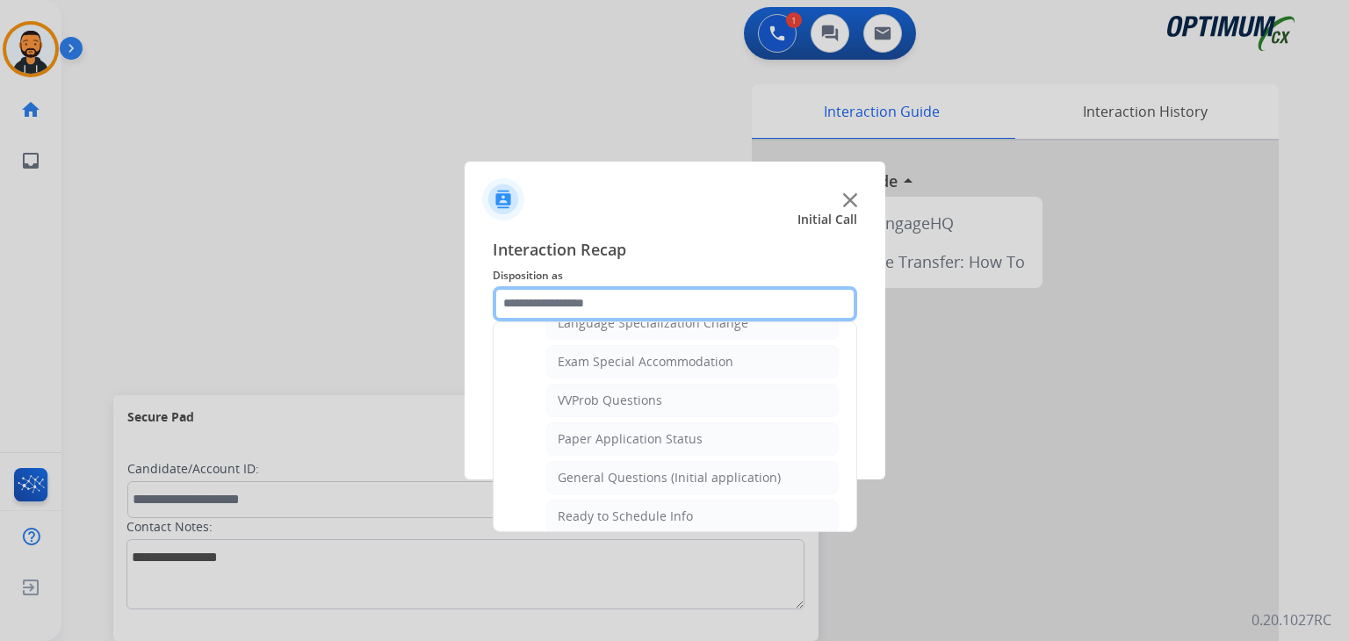
scroll to position [904, 0]
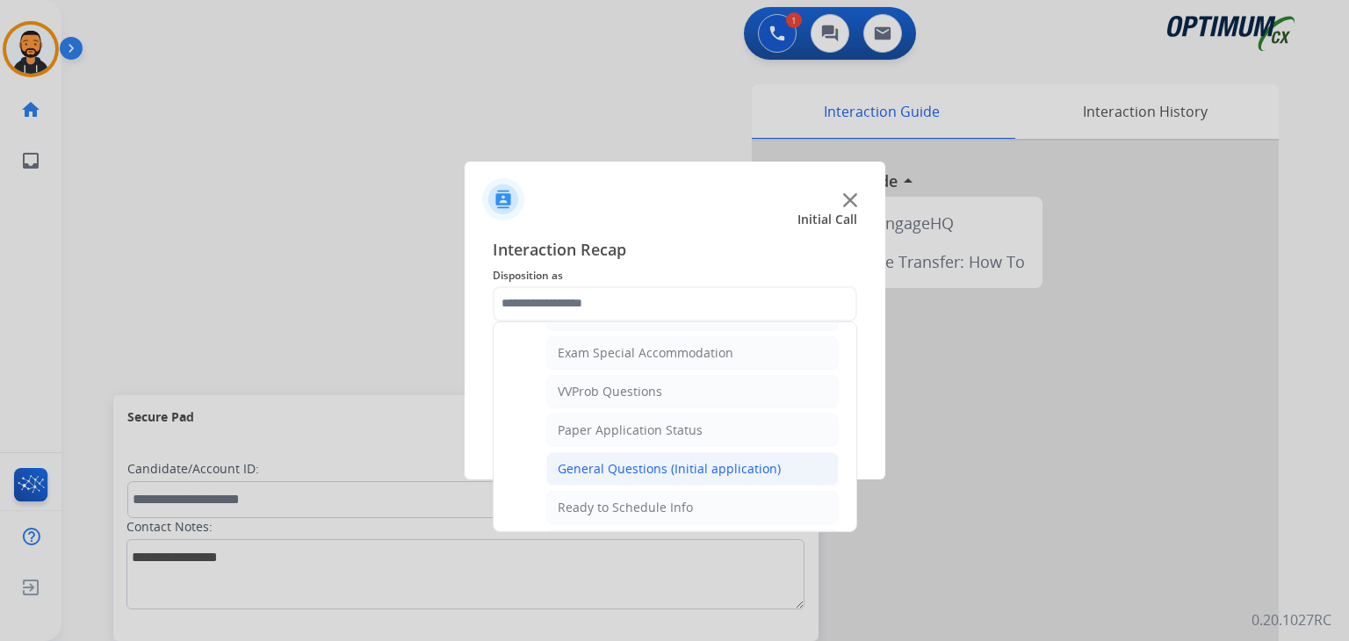
click at [730, 464] on div "General Questions (Initial application)" at bounding box center [668, 469] width 223 height 18
type input "**********"
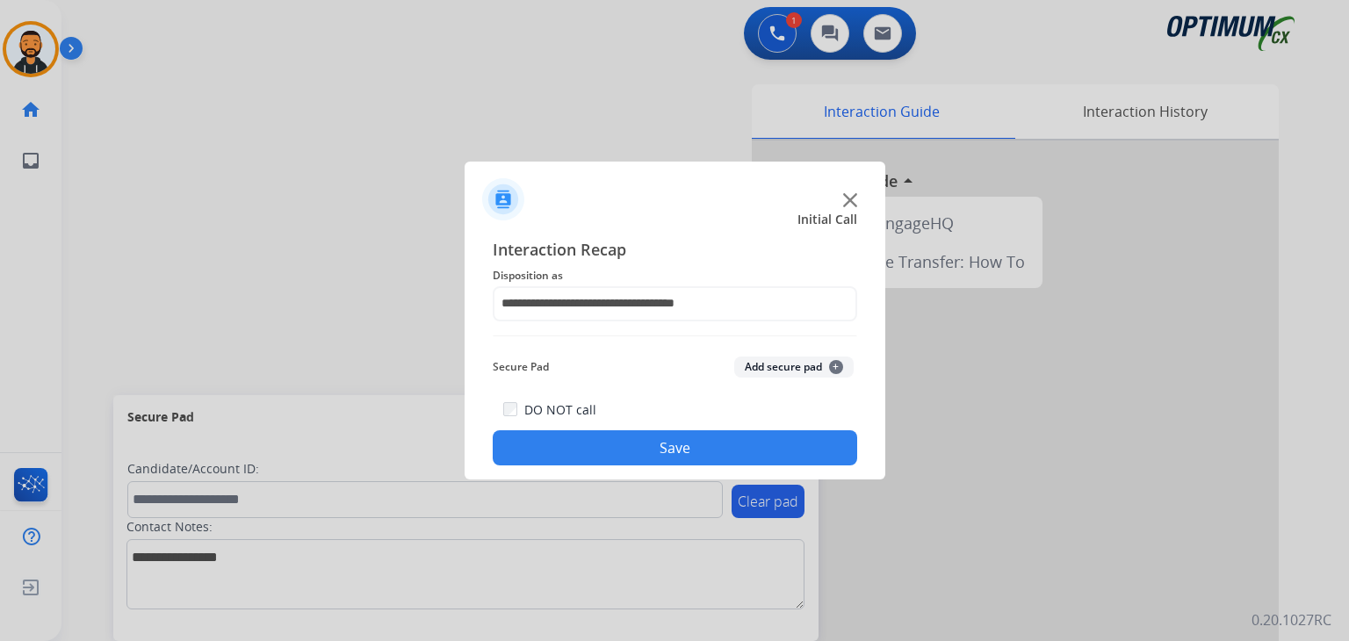
click at [694, 449] on button "Save" at bounding box center [675, 447] width 364 height 35
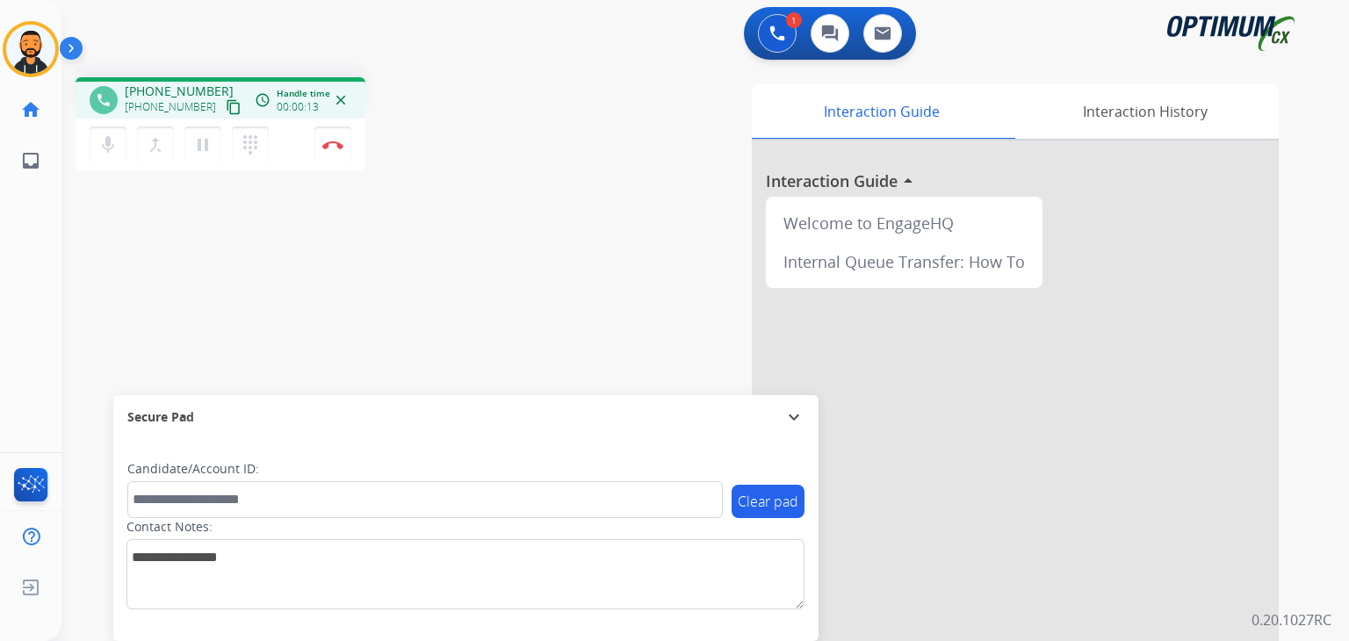
click at [226, 108] on mat-icon "content_copy" at bounding box center [234, 107] width 16 height 16
click at [320, 138] on button "Disconnect" at bounding box center [332, 144] width 37 height 37
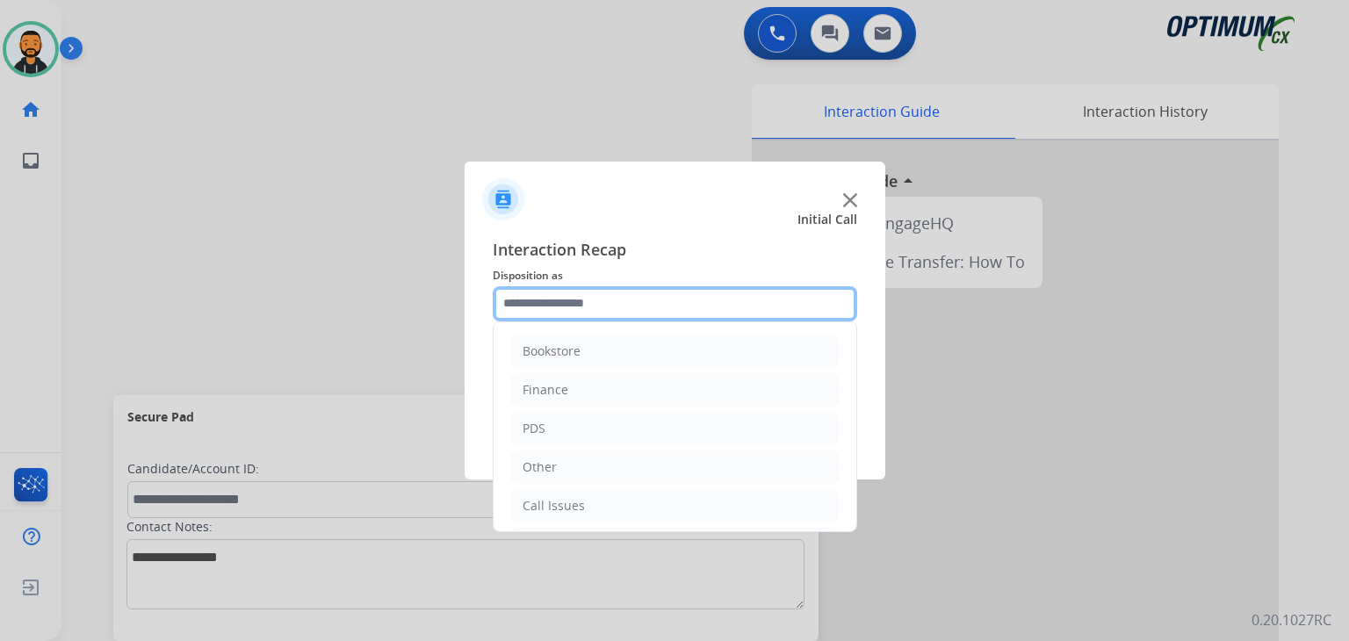
click at [637, 306] on input "text" at bounding box center [675, 303] width 364 height 35
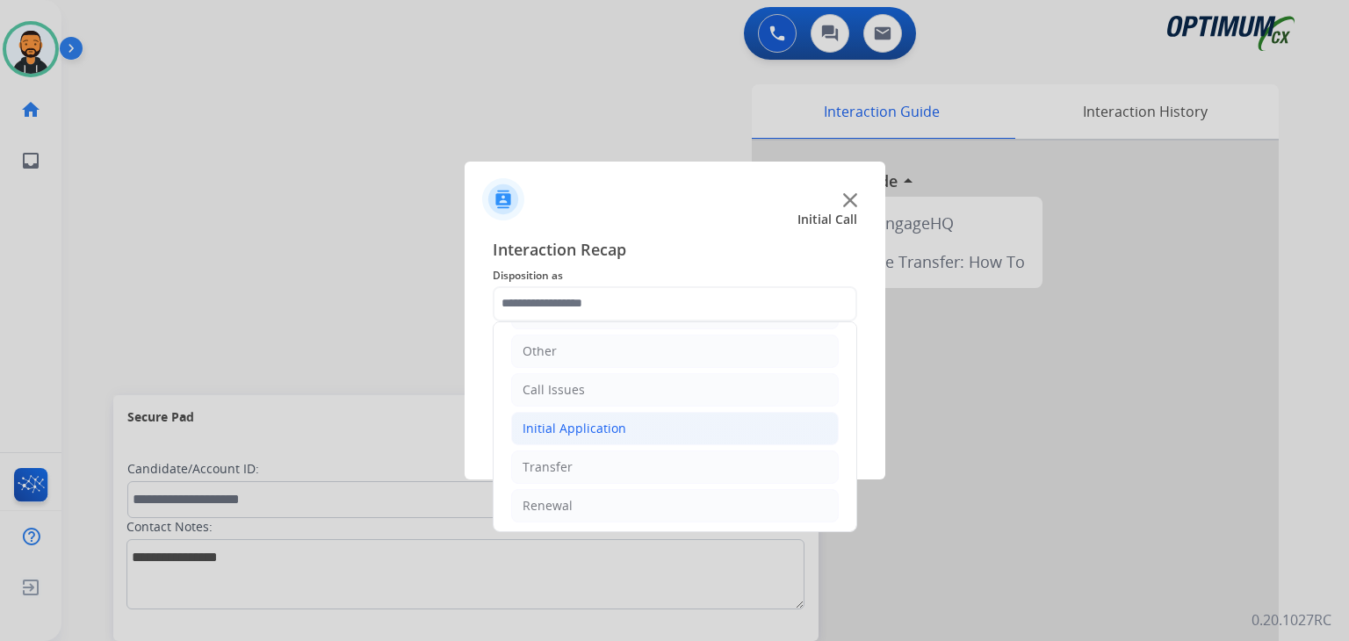
click at [550, 420] on div "Initial Application" at bounding box center [574, 429] width 104 height 18
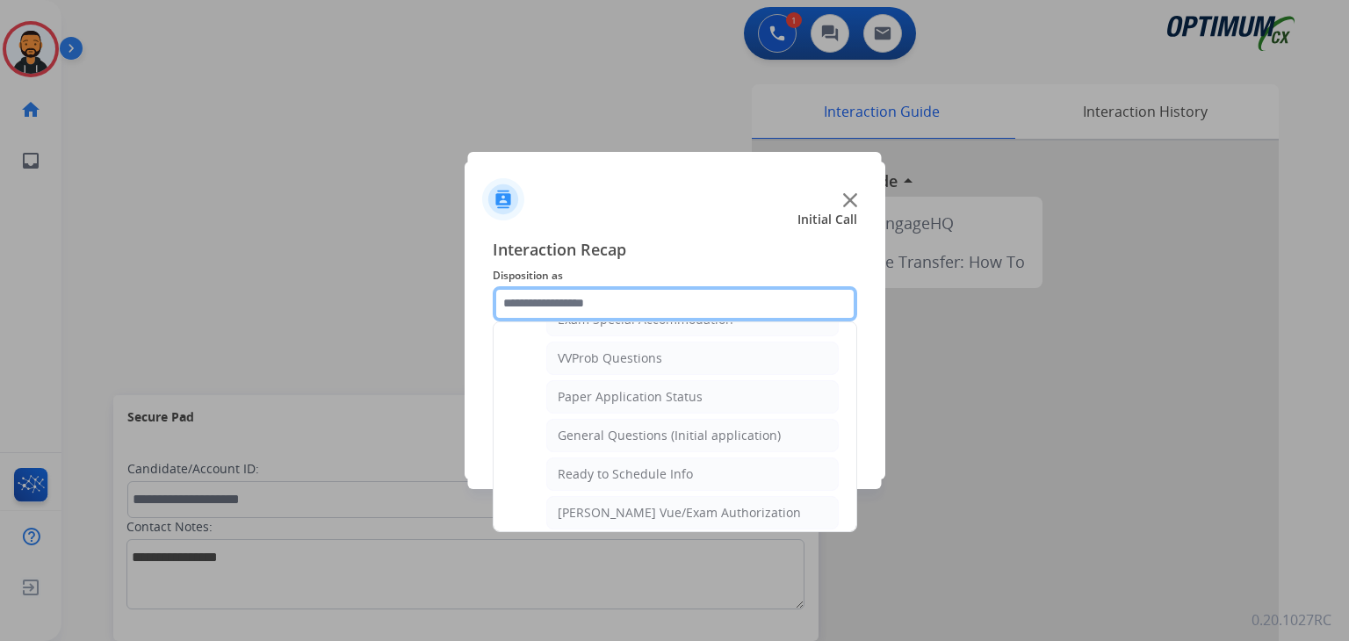
scroll to position [943, 0]
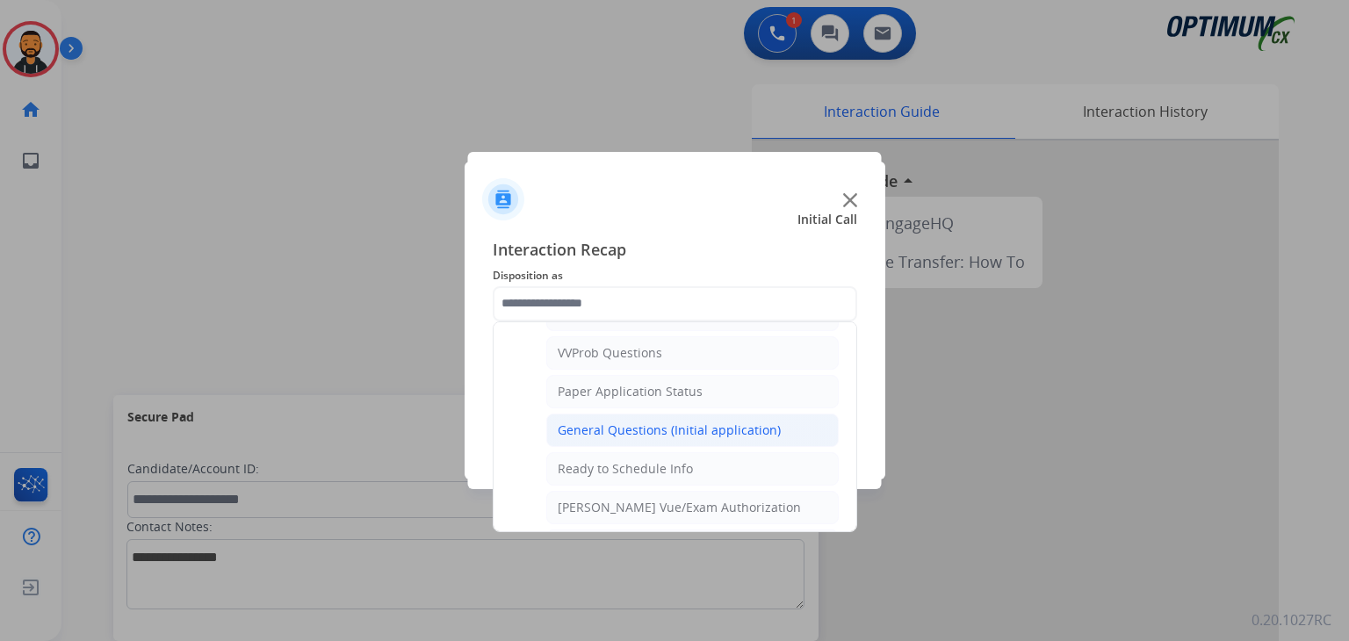
click at [731, 421] on div "General Questions (Initial application)" at bounding box center [668, 430] width 223 height 18
type input "**********"
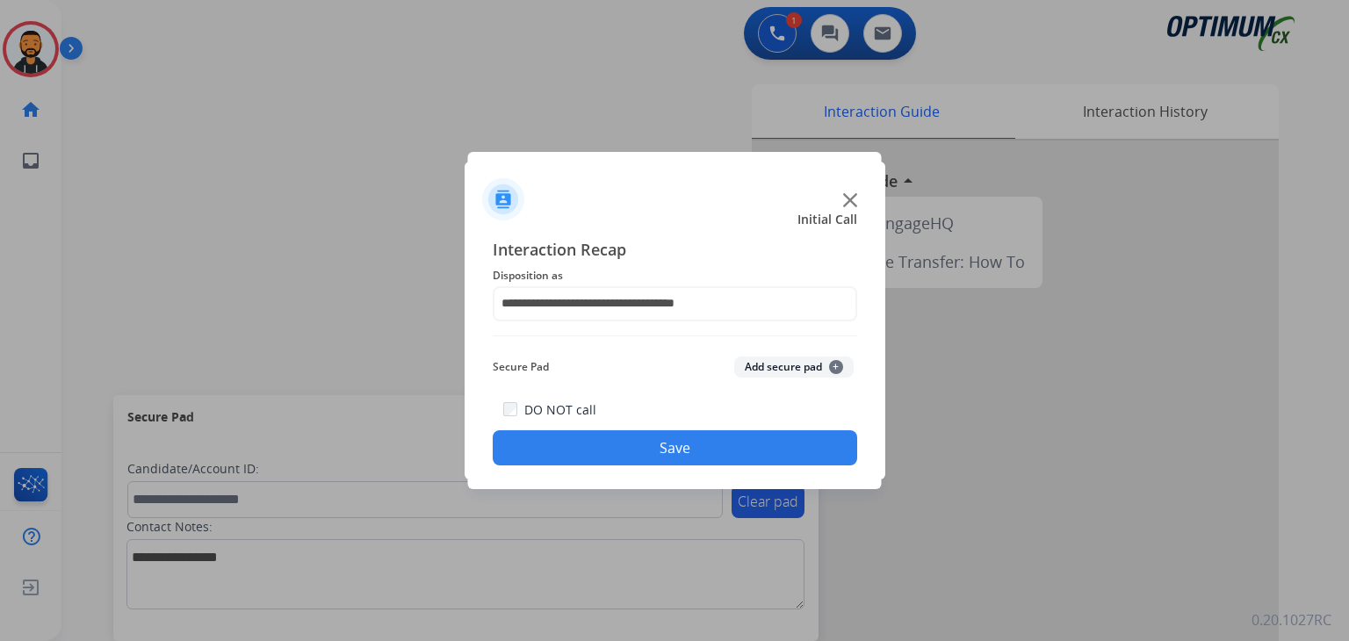
click at [690, 451] on button "Save" at bounding box center [675, 447] width 364 height 35
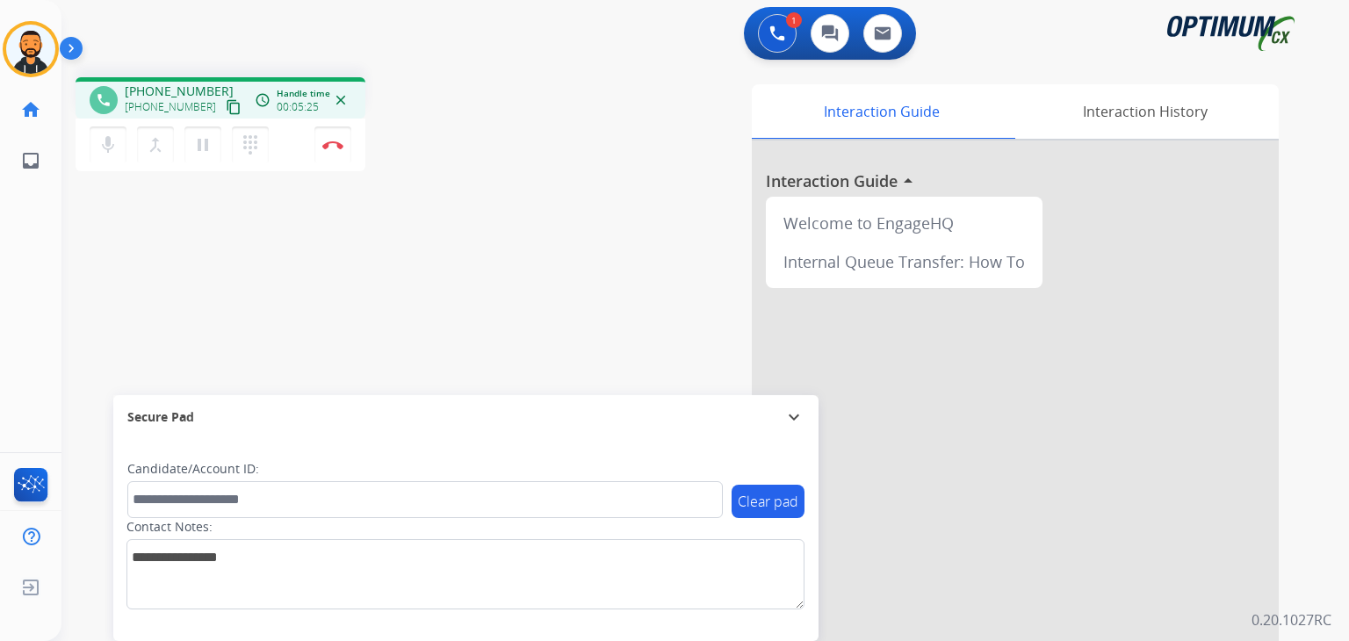
click at [435, 89] on div "phone [PHONE_NUMBER] [PHONE_NUMBER] content_copy access_time Call metrics Queue…" at bounding box center [304, 126] width 457 height 99
click at [433, 81] on div "phone [PHONE_NUMBER] [PHONE_NUMBER] content_copy access_time Call metrics Queue…" at bounding box center [304, 126] width 457 height 99
click at [329, 144] on img at bounding box center [332, 144] width 21 height 9
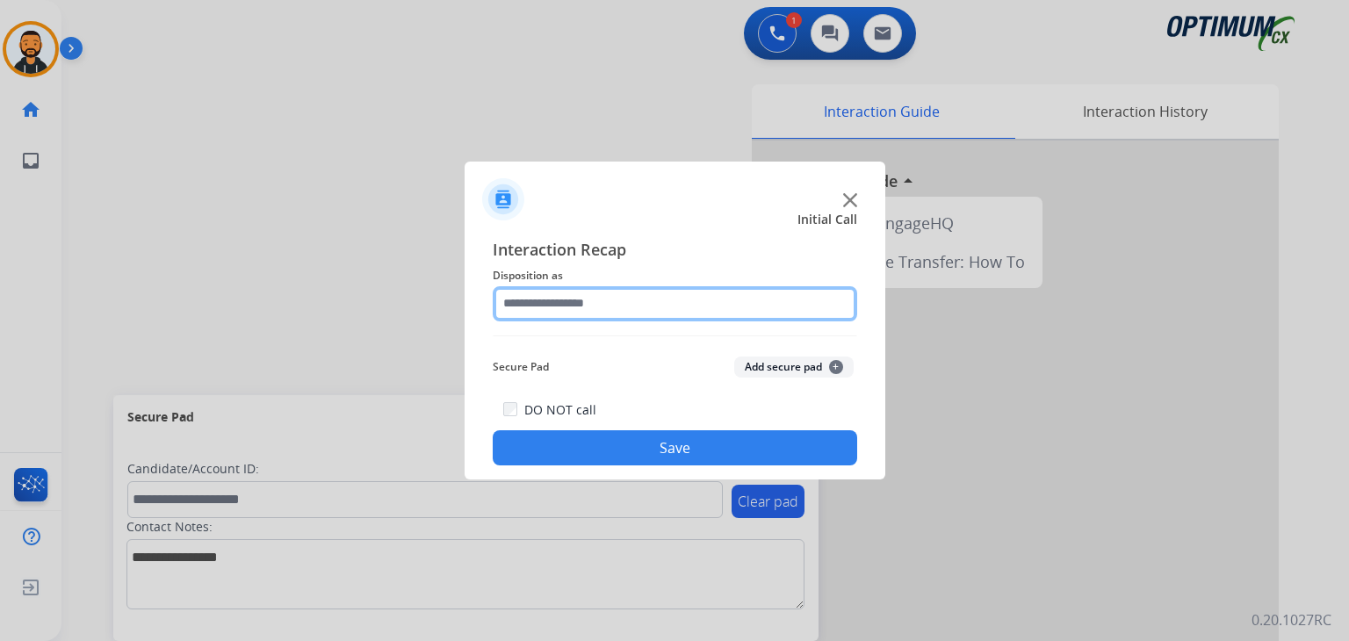
click at [650, 306] on input "text" at bounding box center [675, 303] width 364 height 35
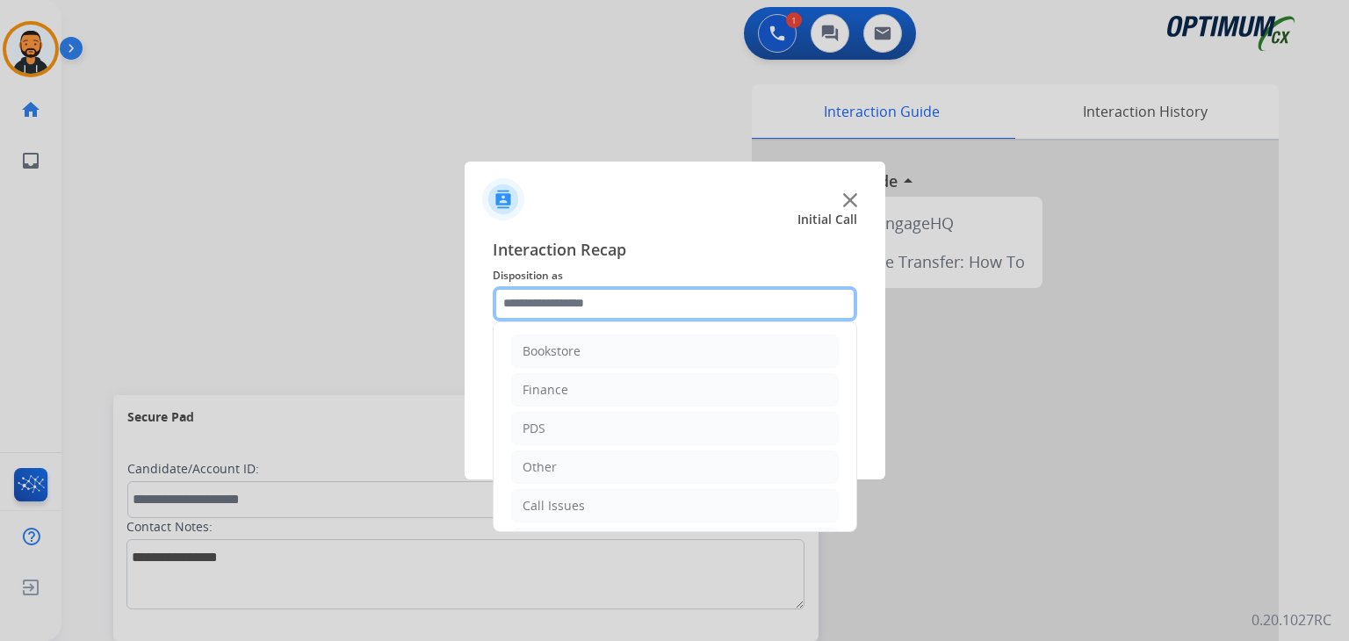
scroll to position [116, 0]
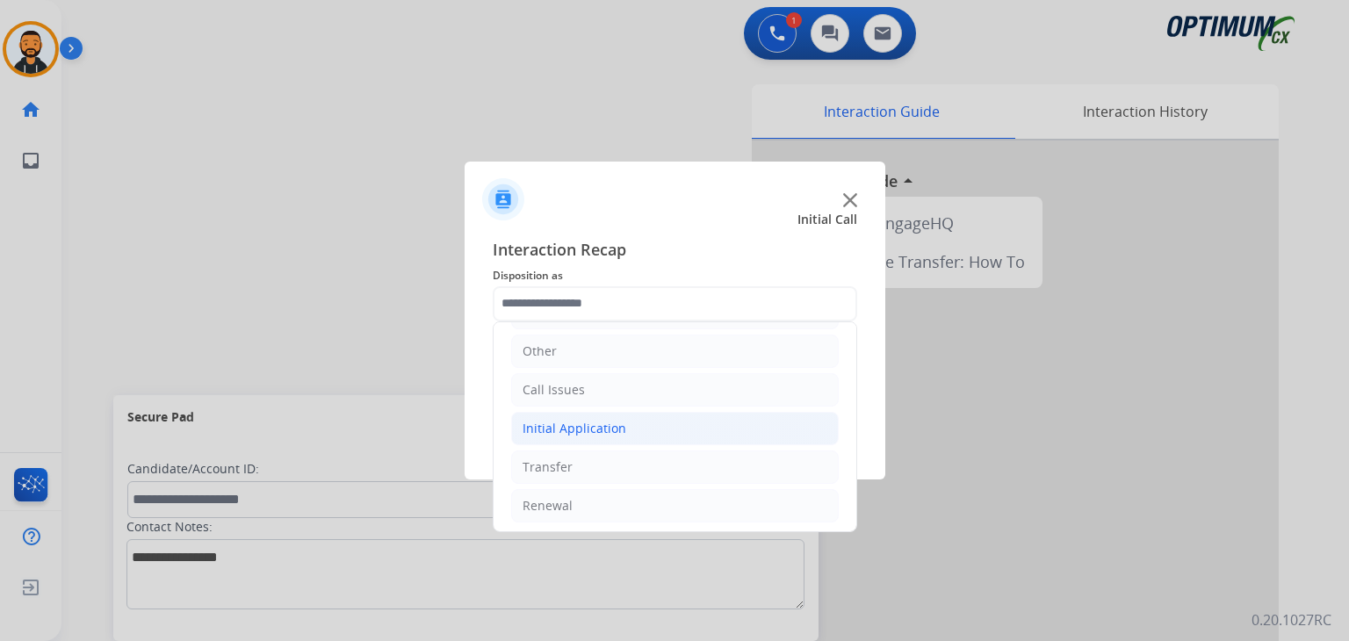
click at [573, 429] on div "Initial Application" at bounding box center [574, 429] width 104 height 18
click at [603, 462] on div "Credential Resend (Initial application)" at bounding box center [668, 467] width 222 height 18
type input "**********"
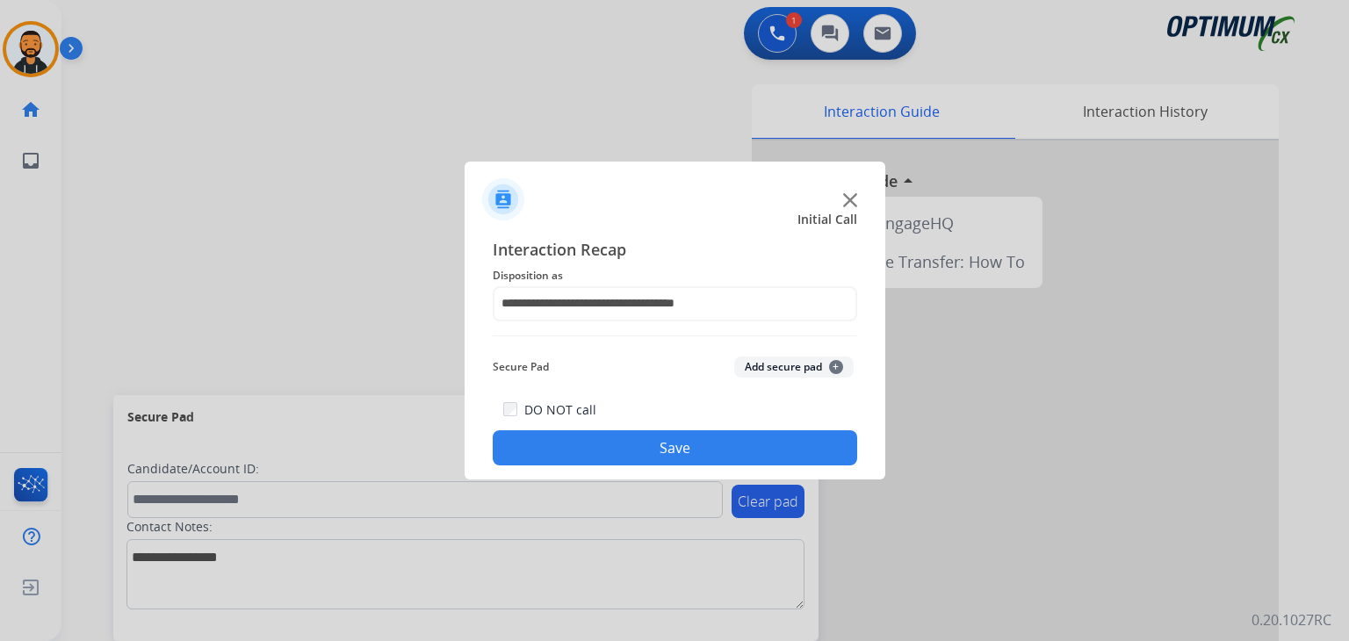
click at [604, 454] on button "Save" at bounding box center [675, 447] width 364 height 35
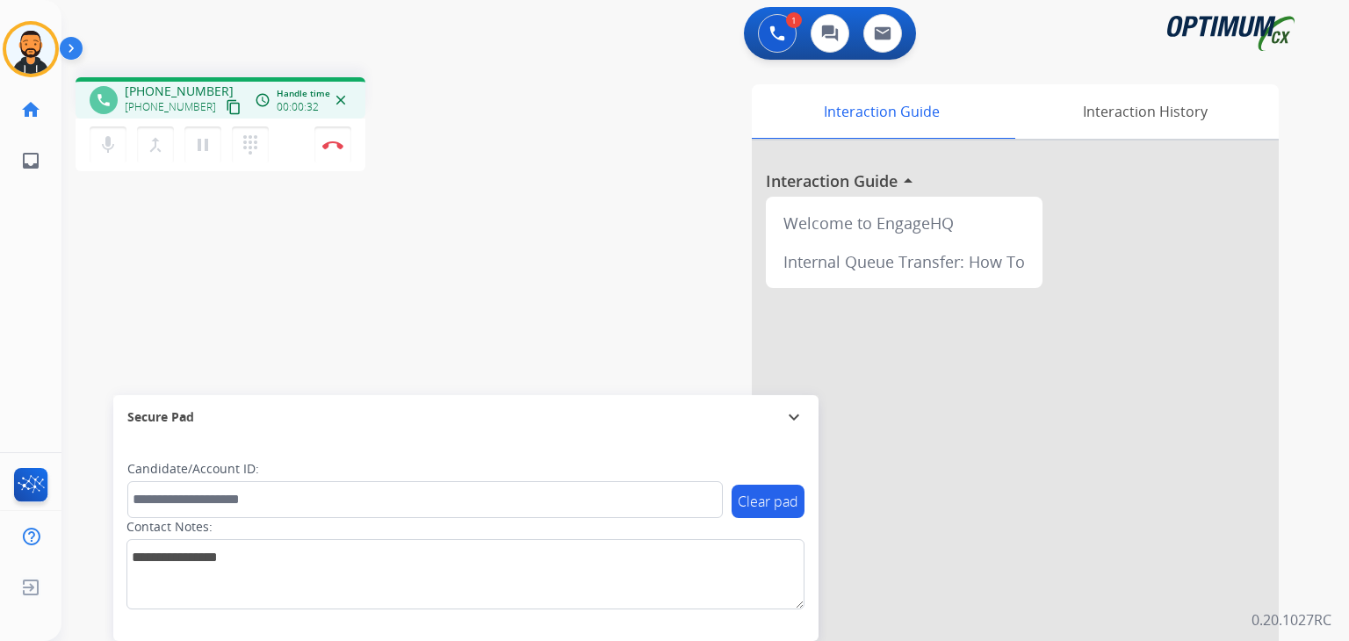
click at [223, 100] on button "content_copy" at bounding box center [233, 107] width 21 height 21
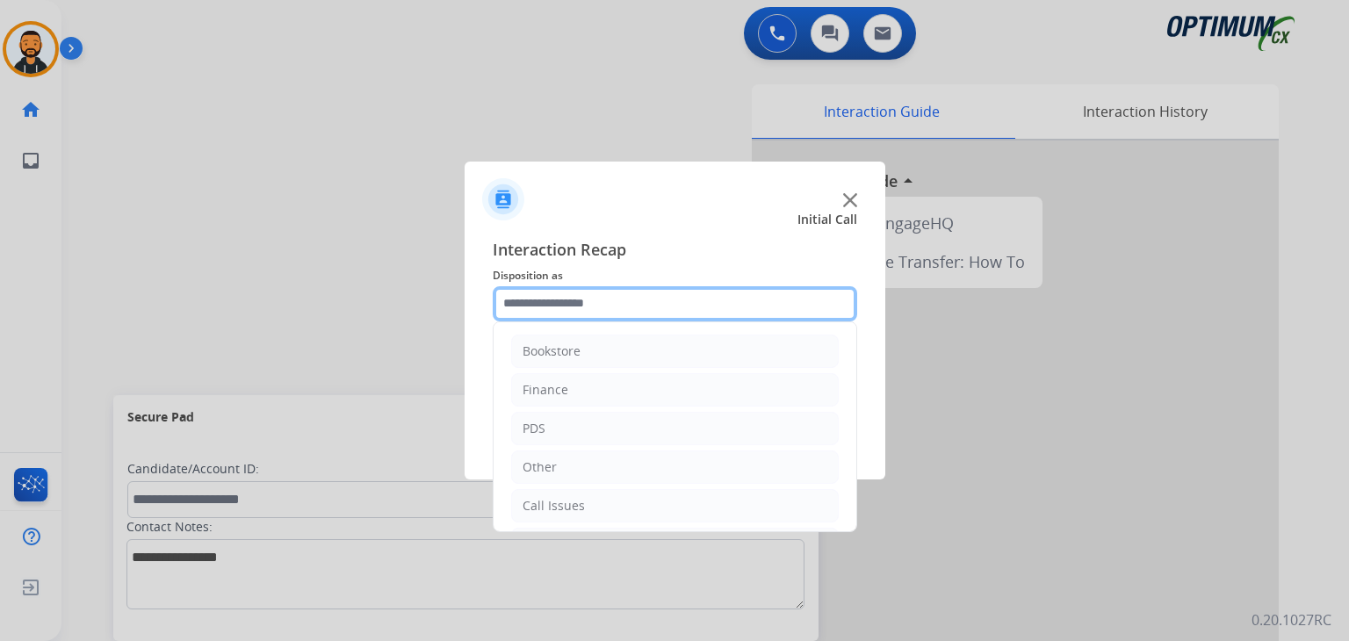
click at [596, 315] on input "text" at bounding box center [675, 303] width 364 height 35
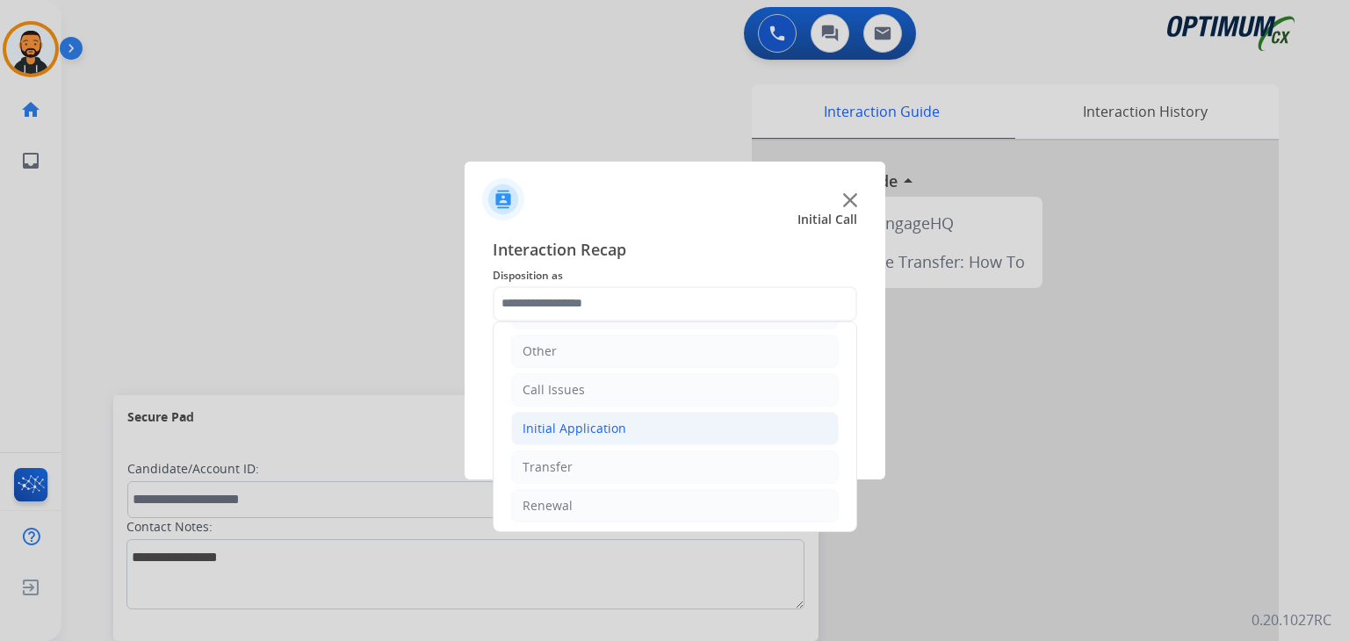
click at [637, 414] on li "Initial Application" at bounding box center [674, 428] width 327 height 33
click at [668, 433] on li "Initial Application" at bounding box center [674, 428] width 327 height 33
click at [622, 491] on li "Renewal" at bounding box center [674, 505] width 327 height 33
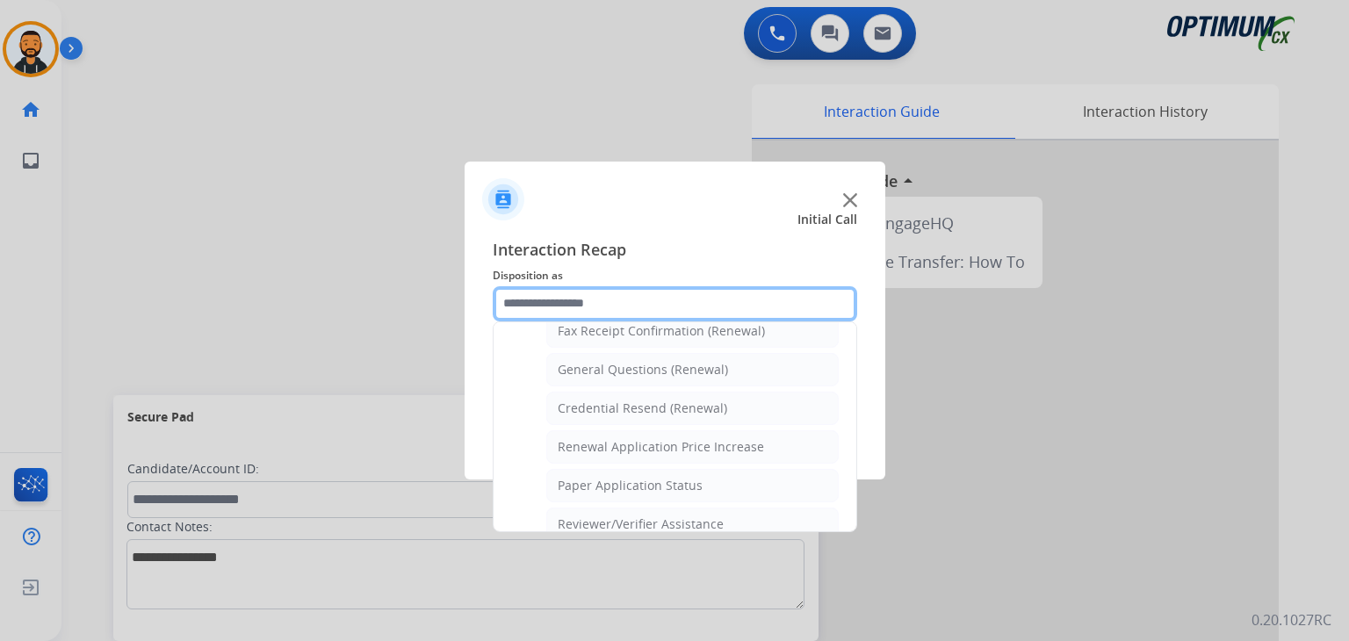
scroll to position [490, 0]
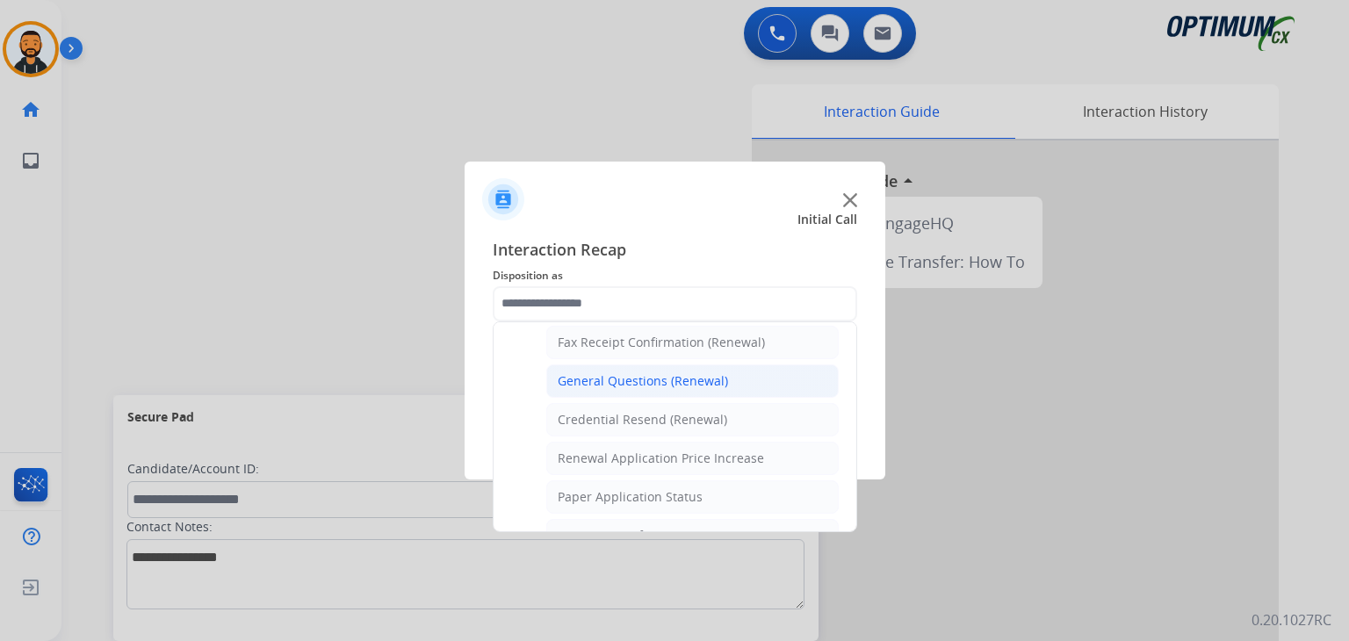
click at [631, 374] on div "General Questions (Renewal)" at bounding box center [642, 381] width 170 height 18
type input "**********"
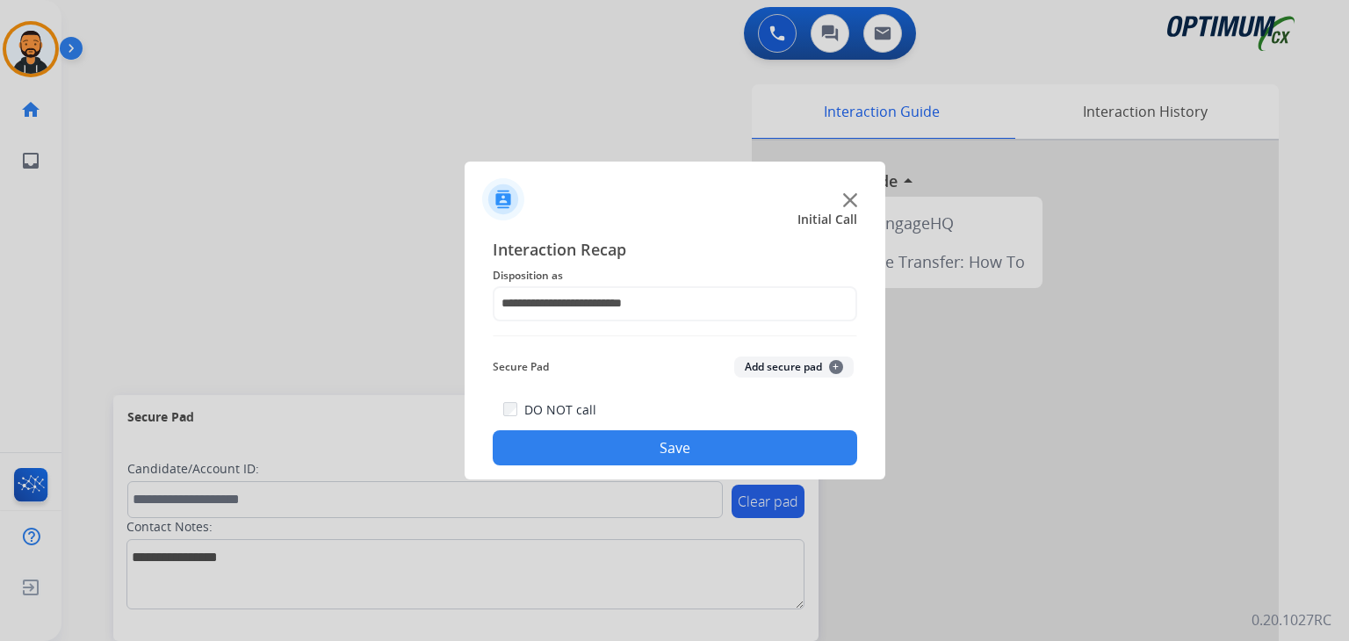
click at [579, 451] on button "Save" at bounding box center [675, 447] width 364 height 35
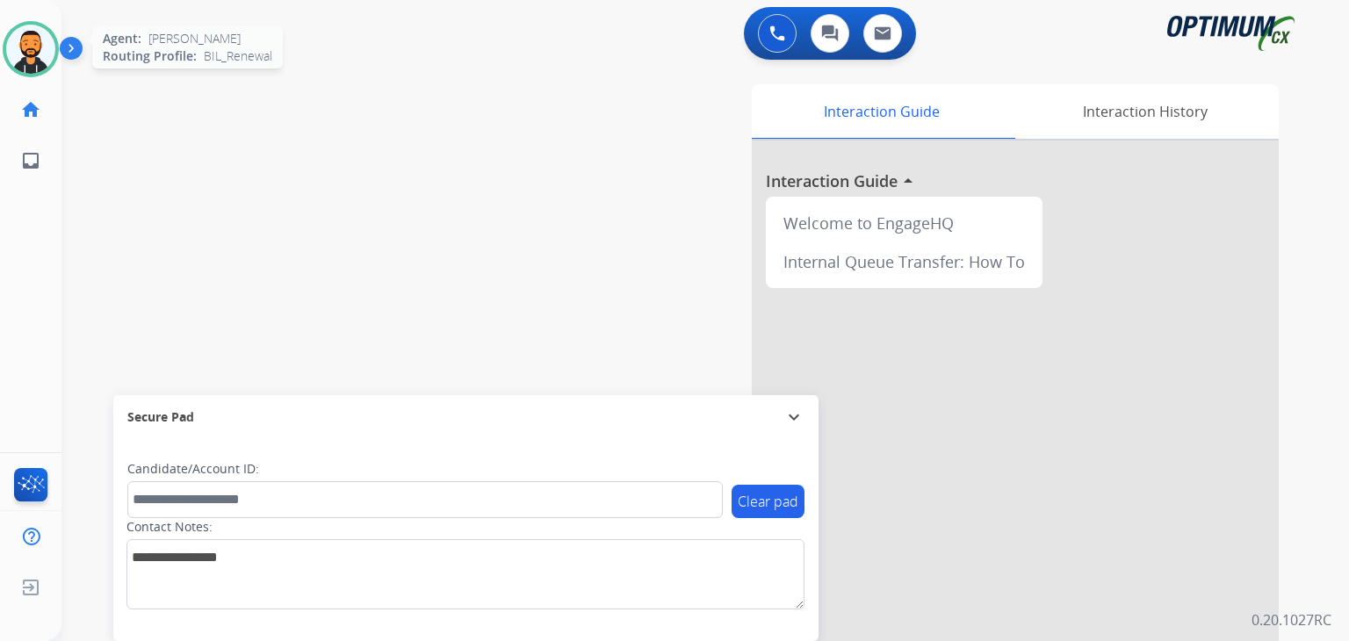
click at [39, 61] on img at bounding box center [30, 49] width 49 height 49
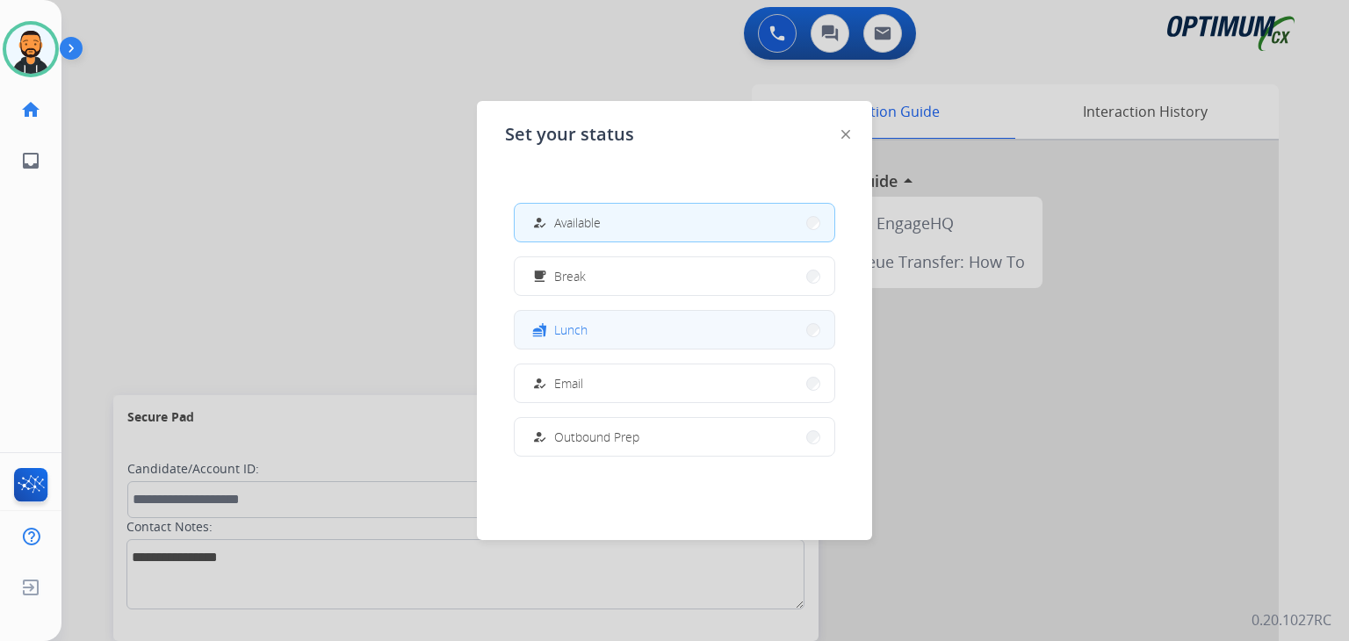
click at [586, 331] on span "Lunch" at bounding box center [570, 329] width 33 height 18
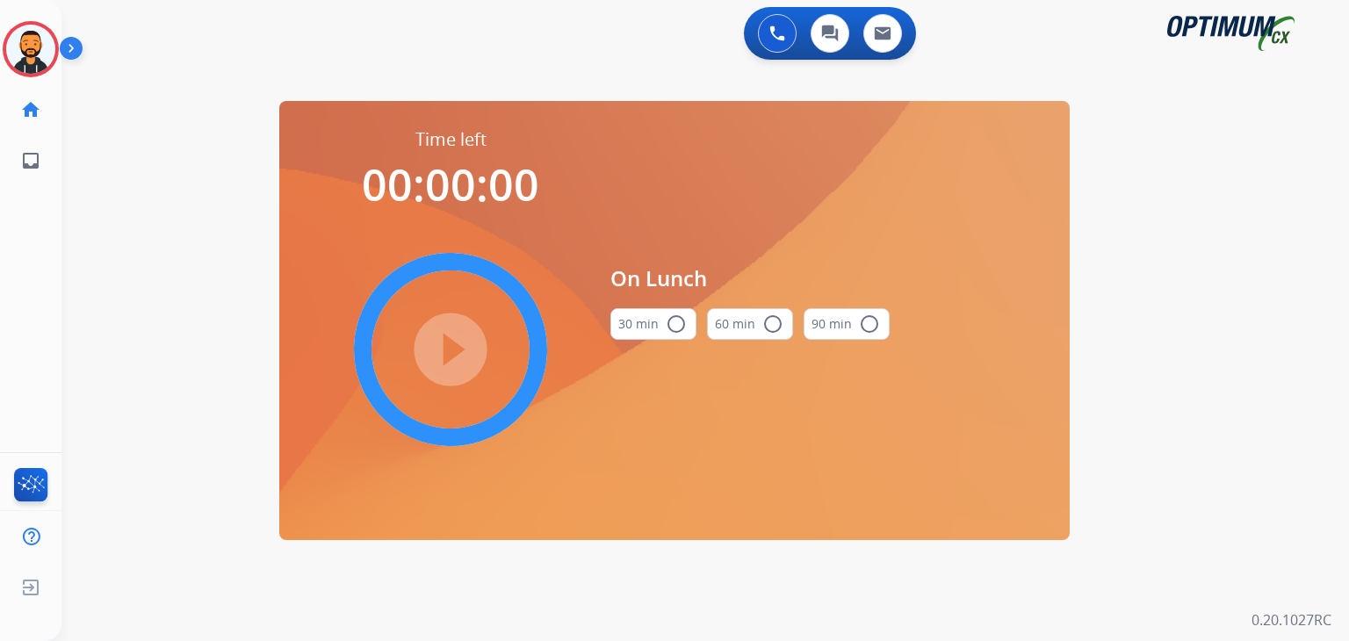
click at [671, 335] on button "30 min radio_button_unchecked" at bounding box center [653, 324] width 86 height 32
click at [446, 345] on mat-icon "play_circle_filled" at bounding box center [450, 349] width 21 height 21
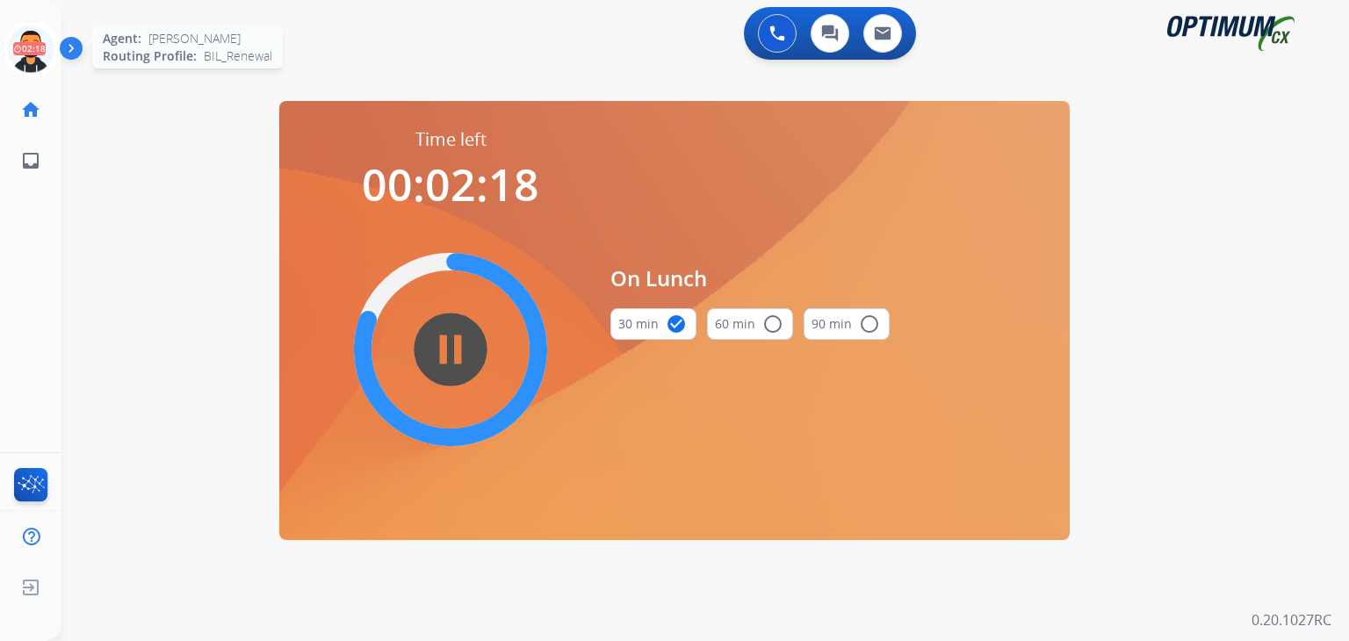
click at [21, 45] on icon at bounding box center [31, 49] width 57 height 57
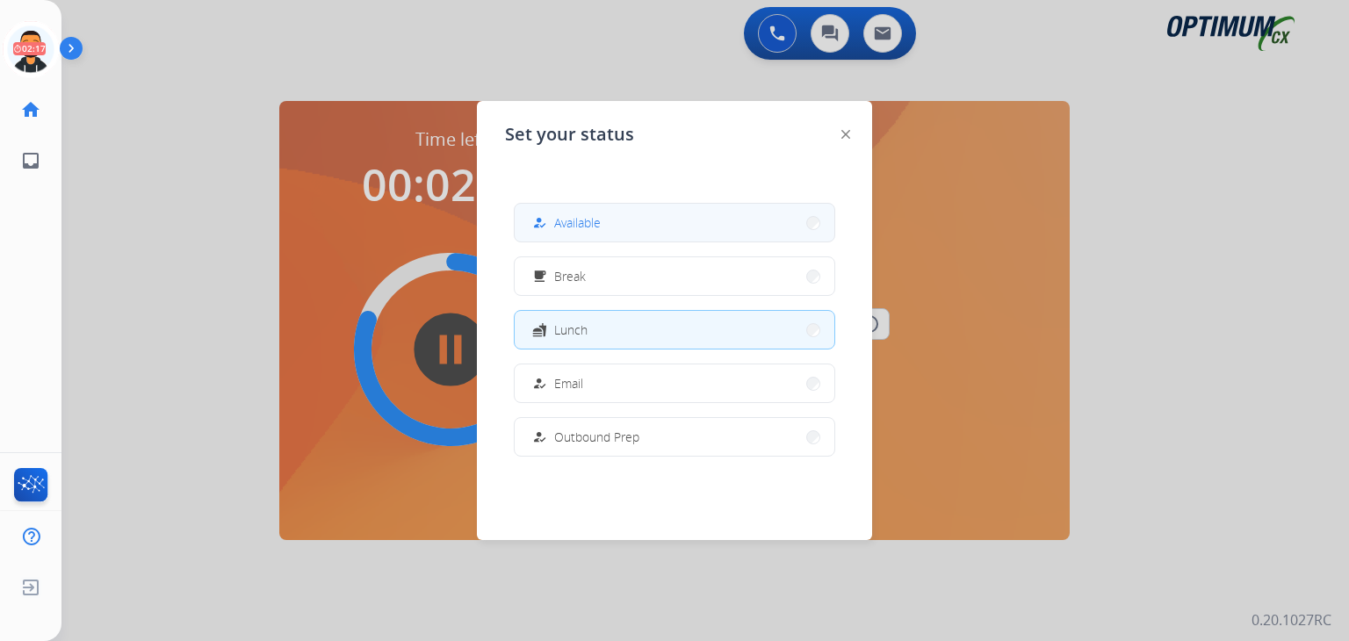
click at [591, 218] on span "Available" at bounding box center [577, 222] width 47 height 18
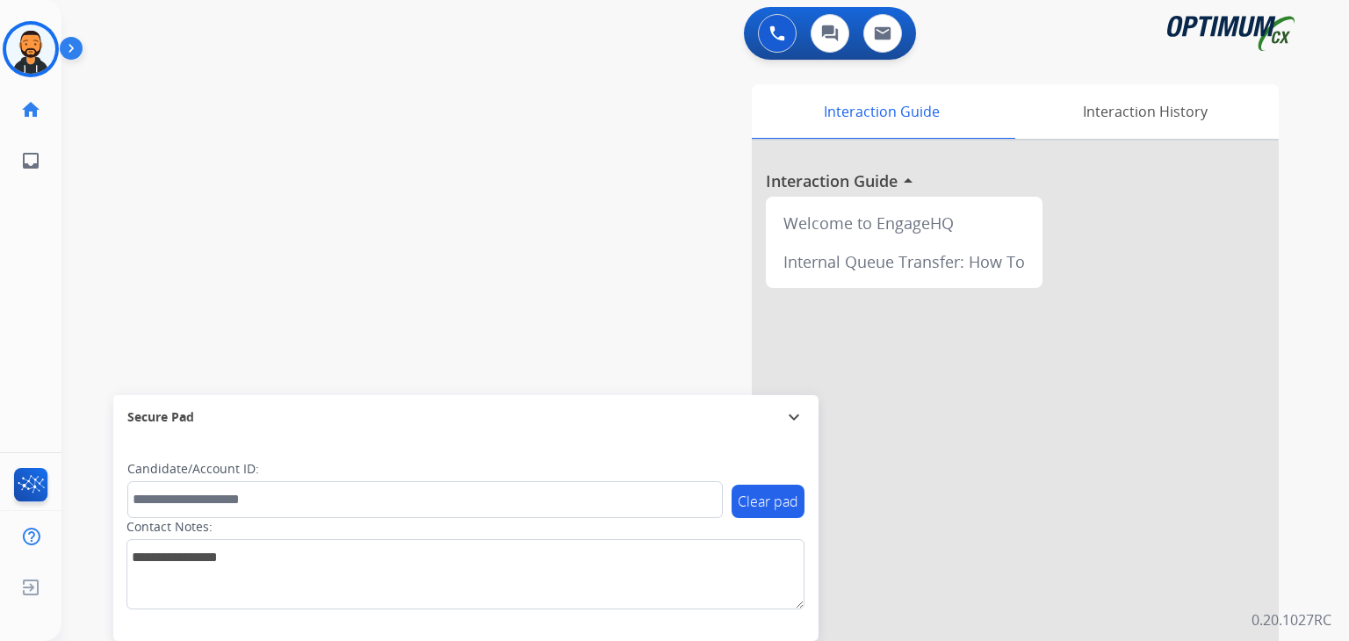
click at [499, 205] on div "swap_horiz Break voice bridge close_fullscreen Connect 3-Way Call merge_type Se…" at bounding box center [683, 429] width 1245 height 732
click at [572, 176] on div "Interaction Guide Interaction History Interaction Guide arrow_drop_up Welcome t…" at bounding box center [909, 439] width 738 height 711
drag, startPoint x: 18, startPoint y: 89, endPoint x: 23, endPoint y: 75, distance: 14.7
click at [23, 75] on div "[PERSON_NAME] Coaching Edit Avatar Agent: [PERSON_NAME] Profile: BIL_Renewal ho…" at bounding box center [30, 93] width 61 height 186
click at [37, 49] on img at bounding box center [30, 49] width 49 height 49
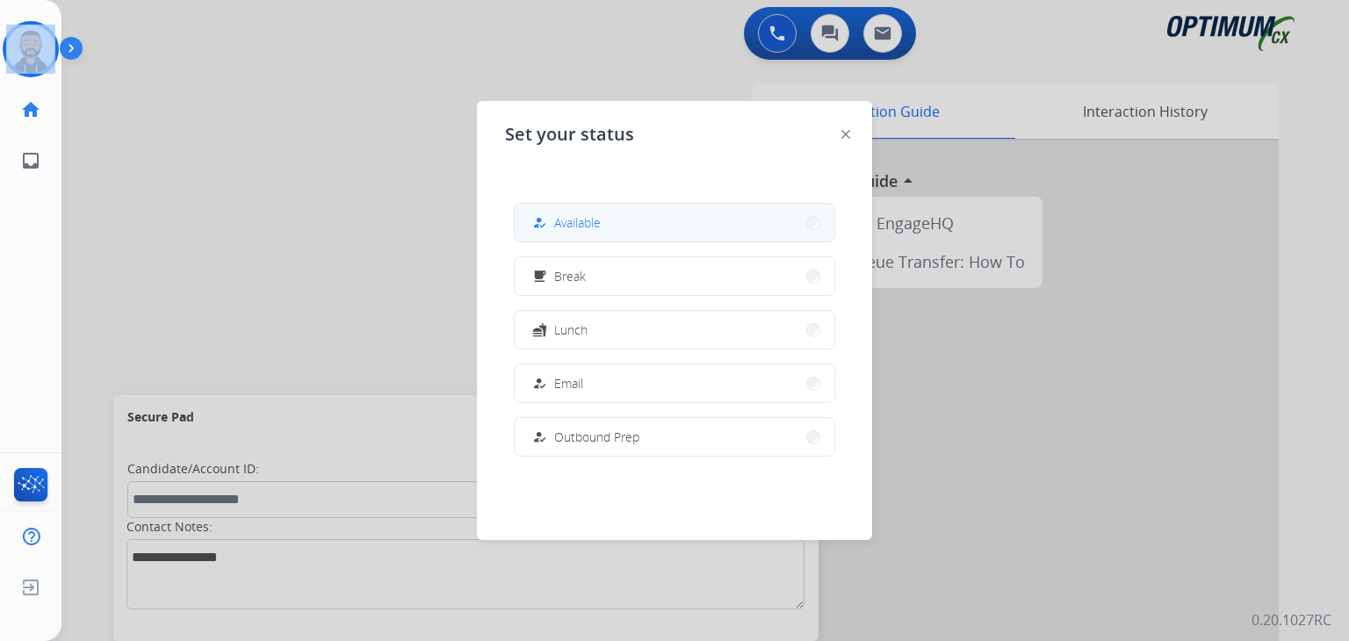
click at [615, 221] on button "how_to_reg Available" at bounding box center [674, 223] width 320 height 38
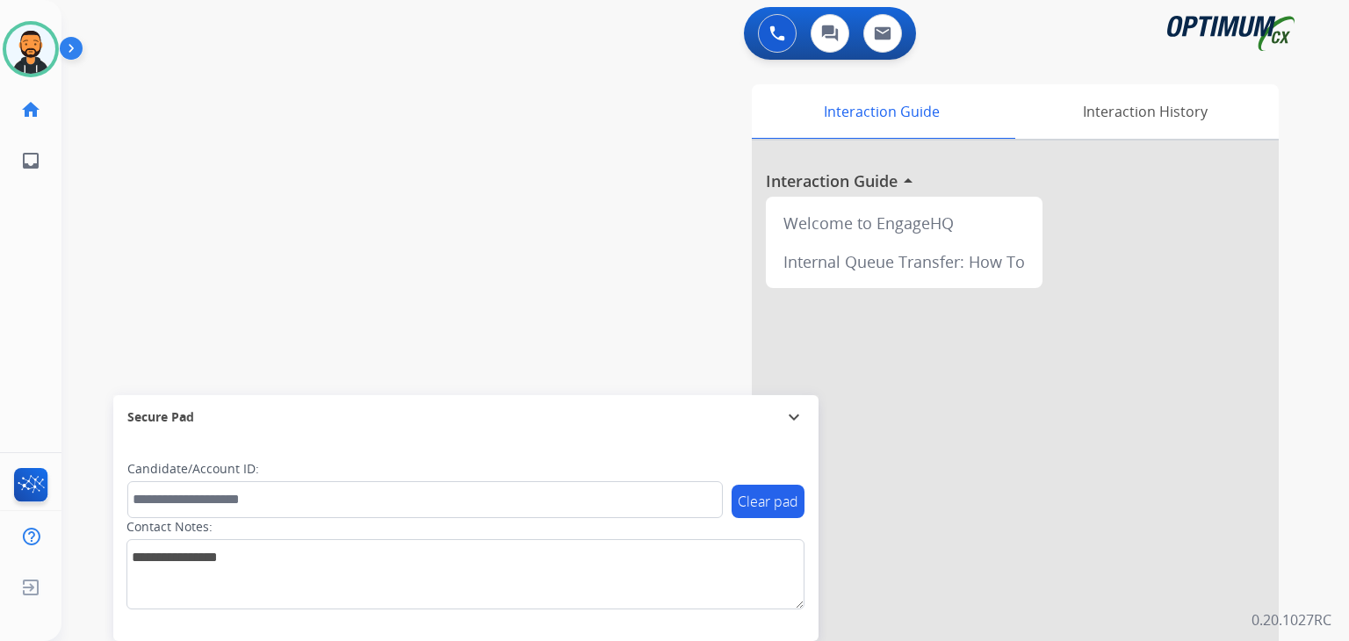
click at [270, 209] on div "swap_horiz Break voice bridge close_fullscreen Connect 3-Way Call merge_type Se…" at bounding box center [683, 429] width 1245 height 732
click at [68, 47] on img at bounding box center [75, 51] width 30 height 33
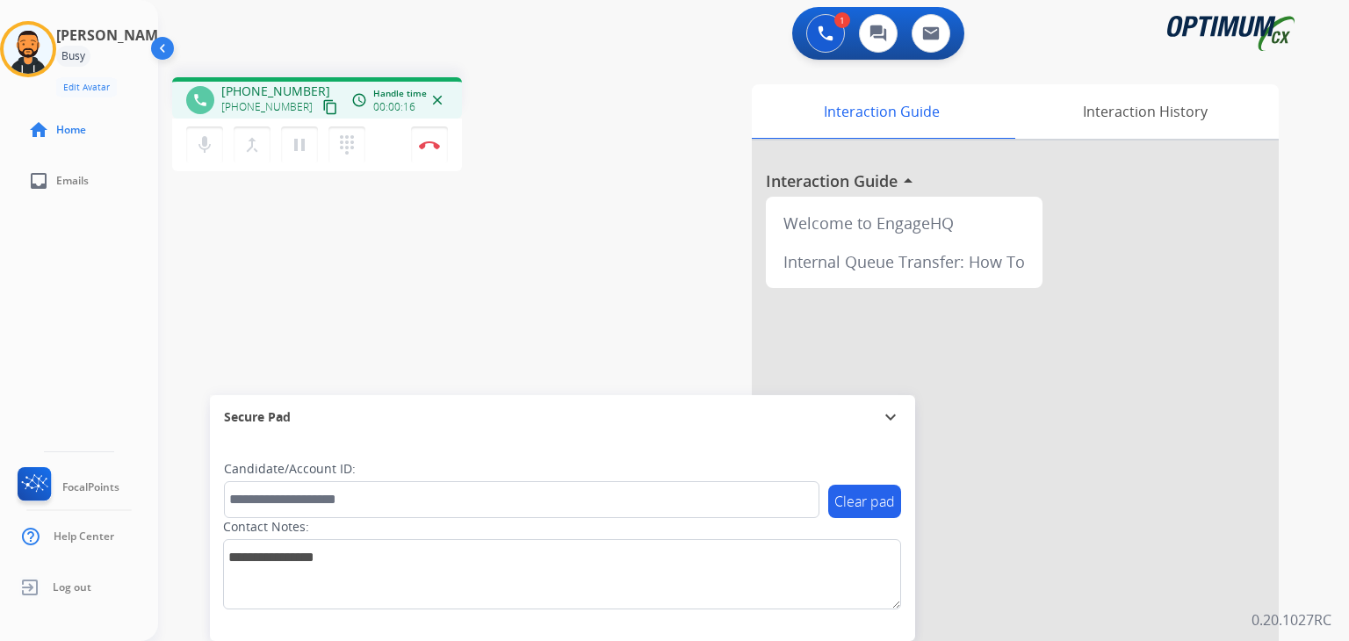
click at [322, 110] on mat-icon "content_copy" at bounding box center [330, 107] width 16 height 16
click at [440, 145] on button "Disconnect" at bounding box center [429, 144] width 37 height 37
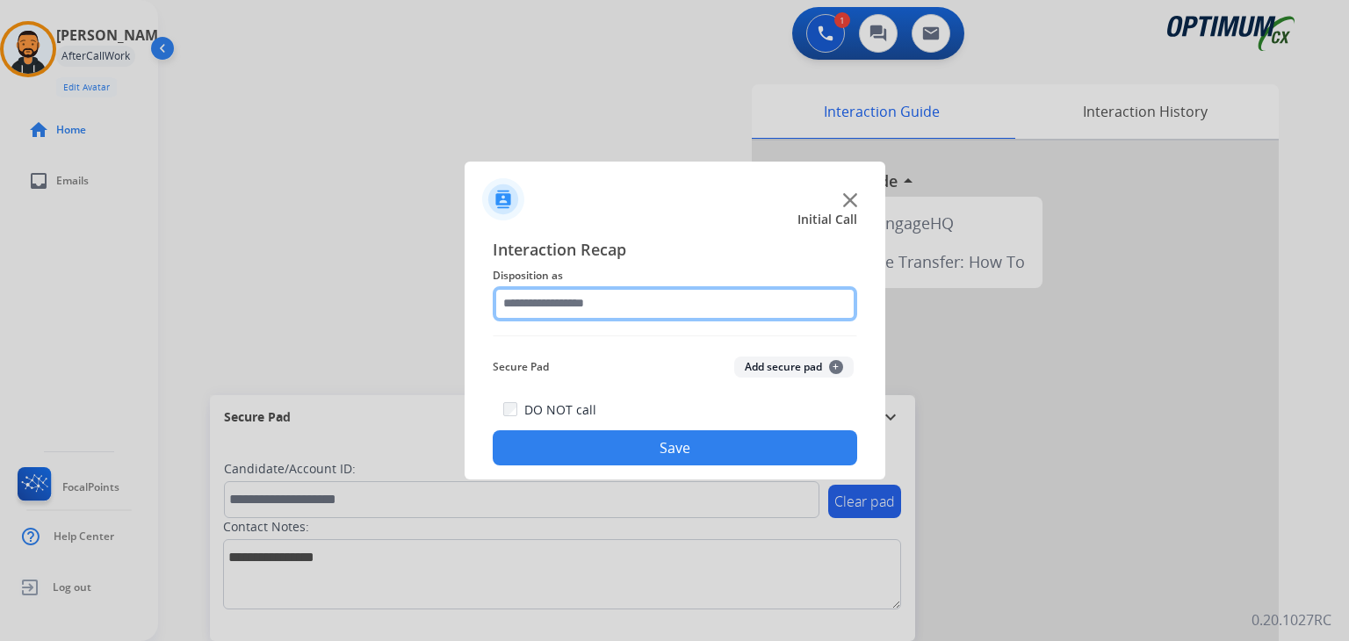
click at [551, 297] on input "text" at bounding box center [675, 303] width 364 height 35
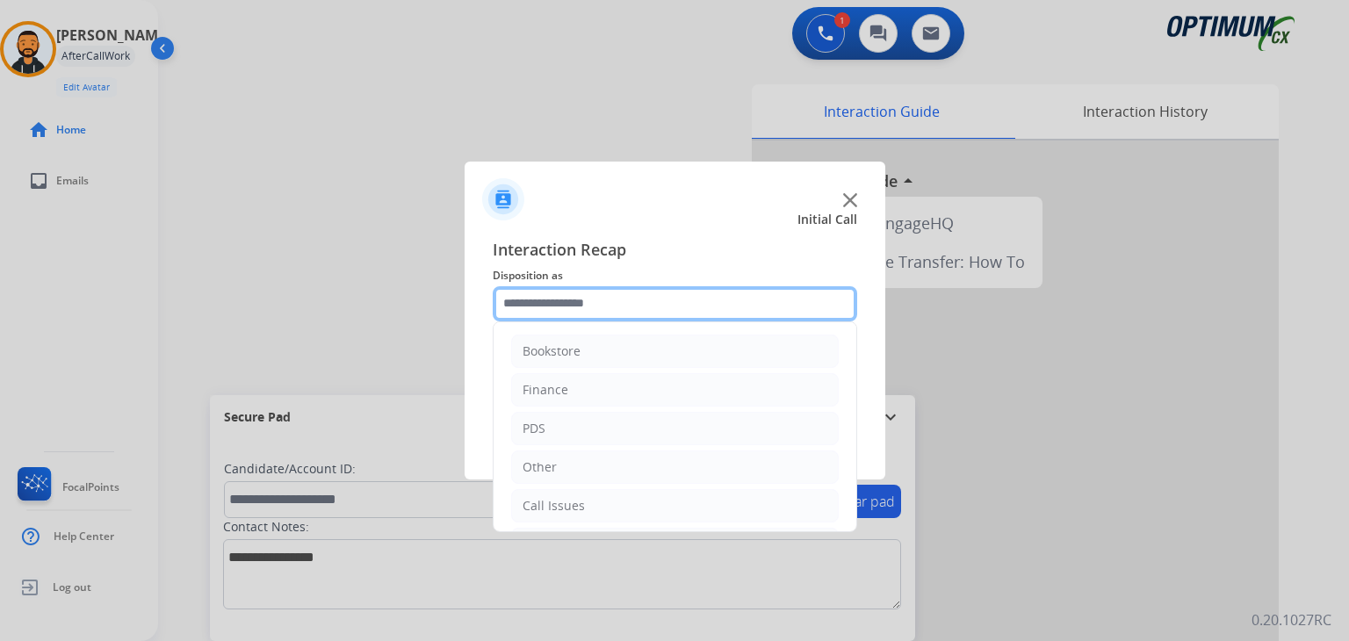
scroll to position [116, 0]
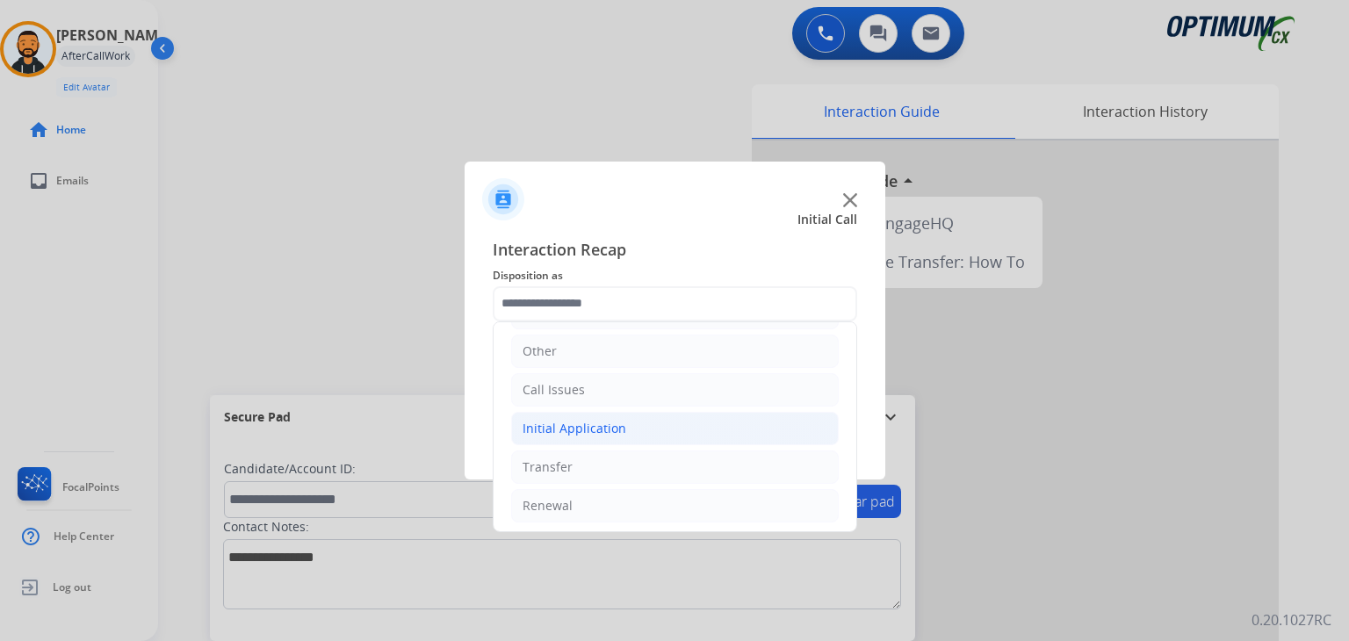
click at [578, 431] on div "Initial Application" at bounding box center [574, 429] width 104 height 18
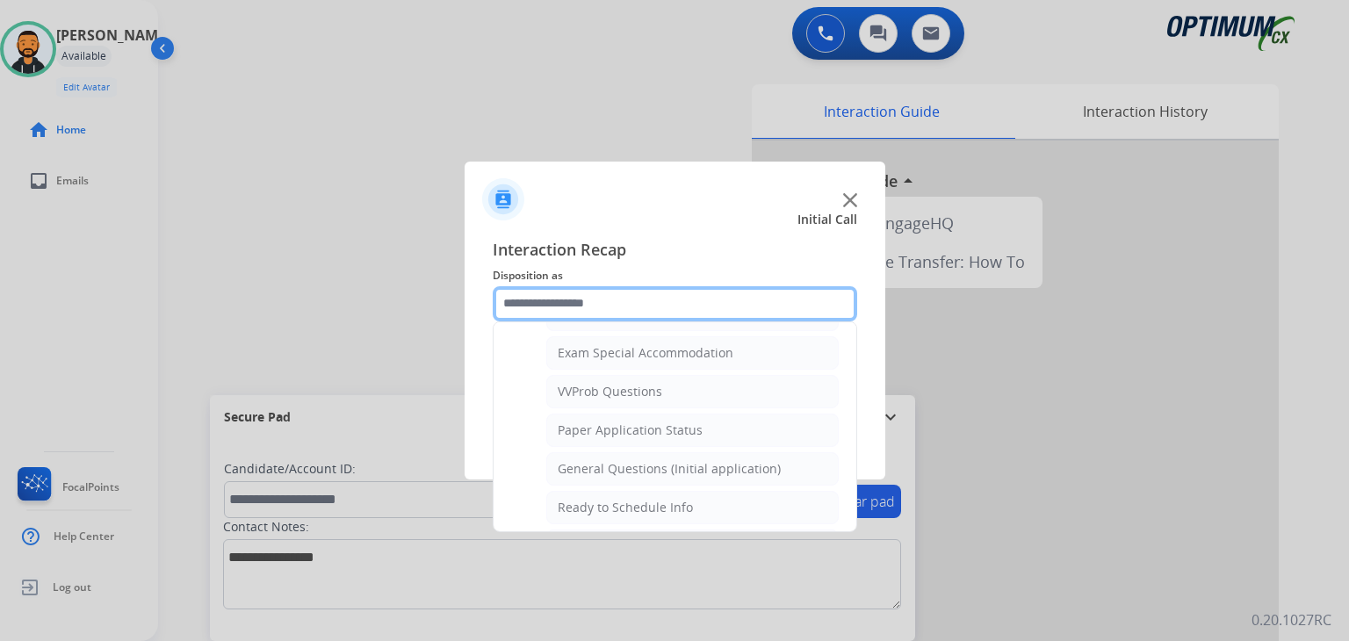
scroll to position [913, 0]
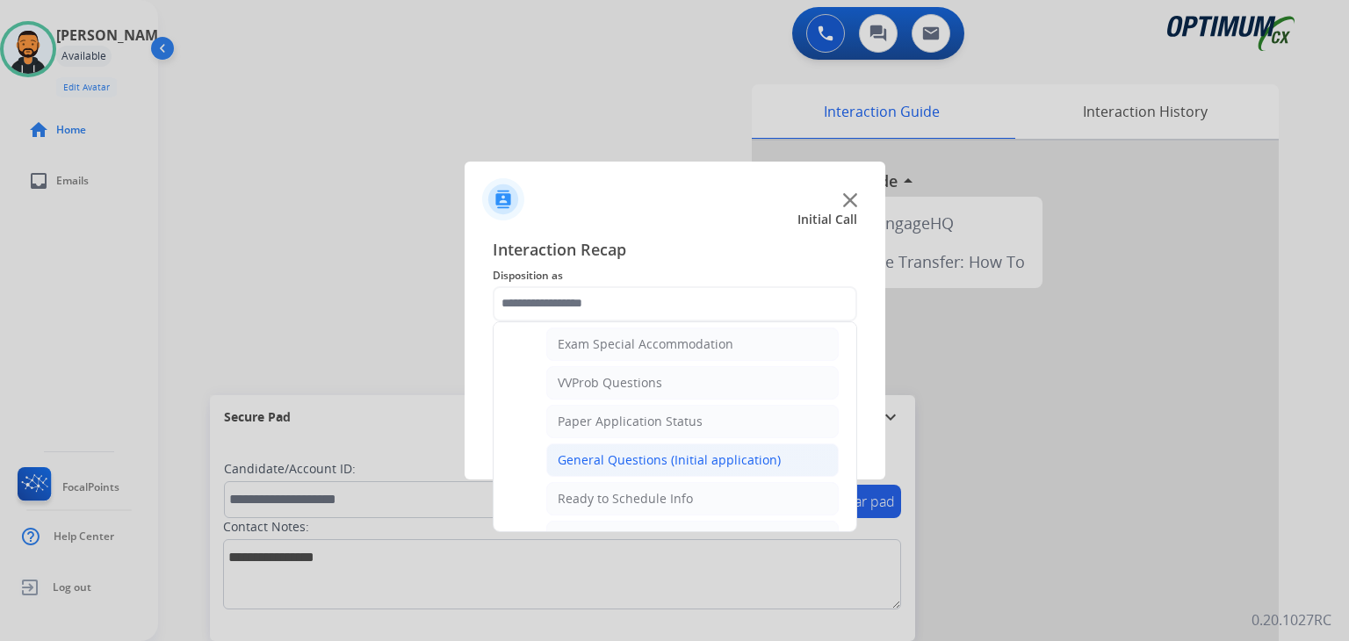
click at [752, 451] on div "General Questions (Initial application)" at bounding box center [668, 460] width 223 height 18
type input "**********"
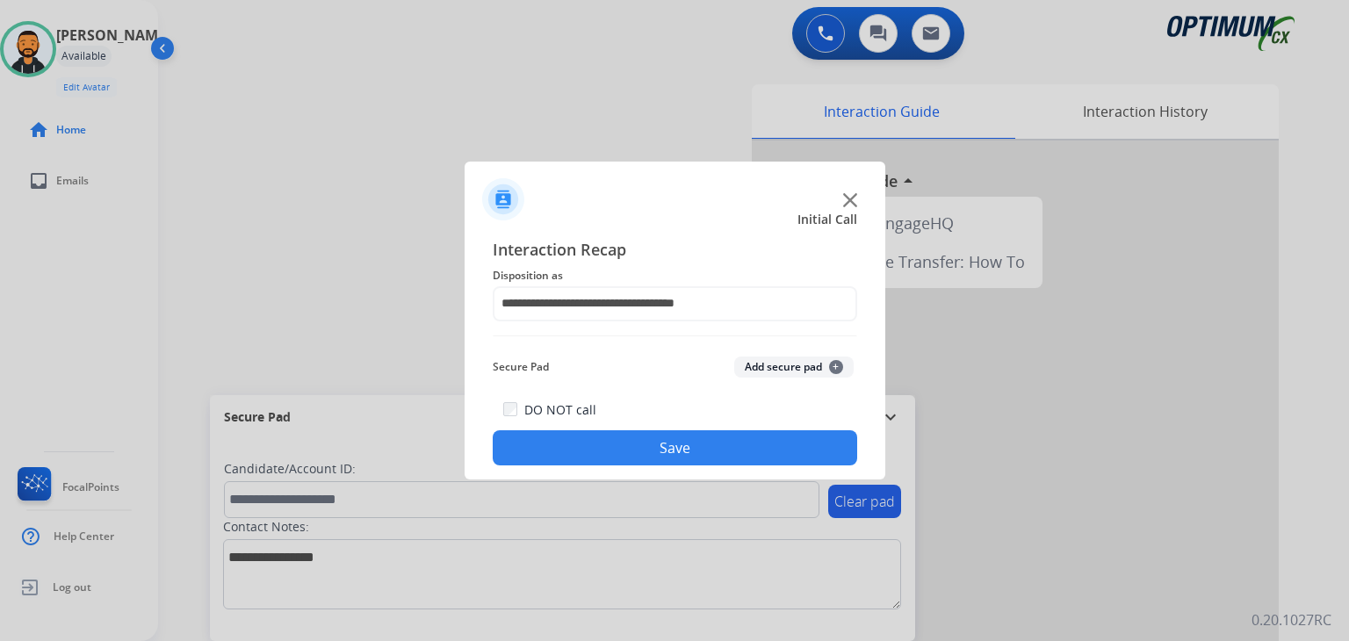
click at [727, 450] on button "Save" at bounding box center [675, 447] width 364 height 35
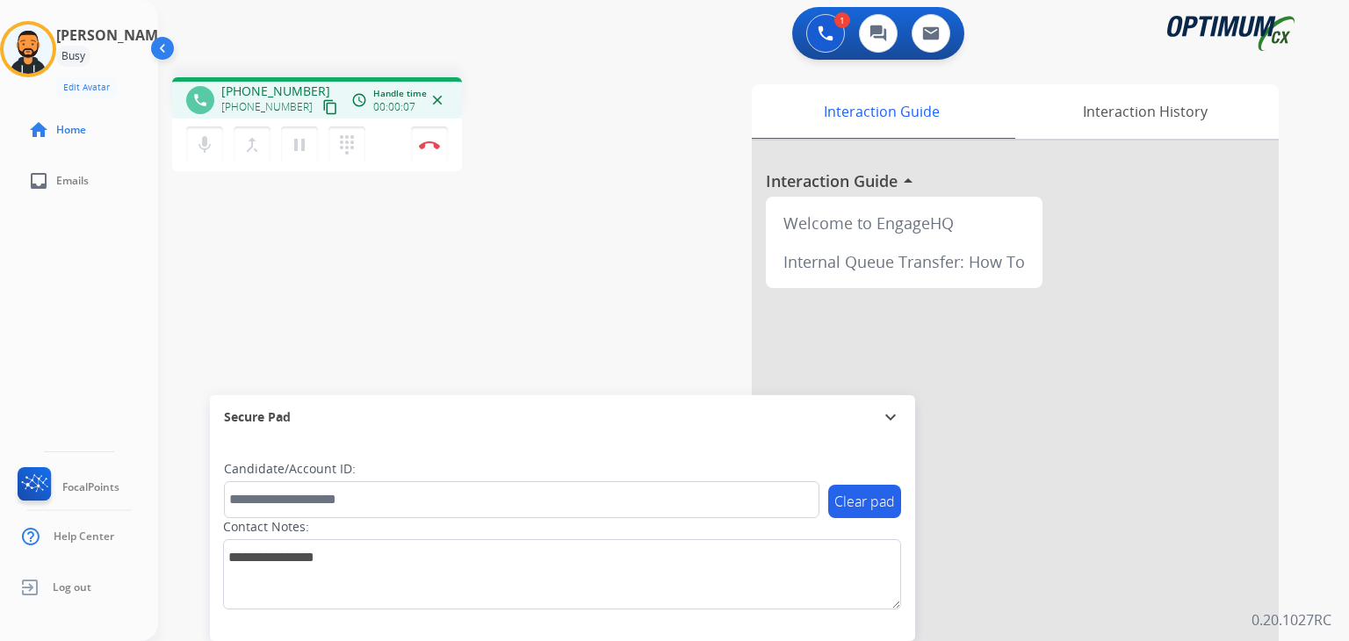
click at [322, 113] on mat-icon "content_copy" at bounding box center [330, 107] width 16 height 16
click at [416, 155] on button "Disconnect" at bounding box center [429, 144] width 37 height 37
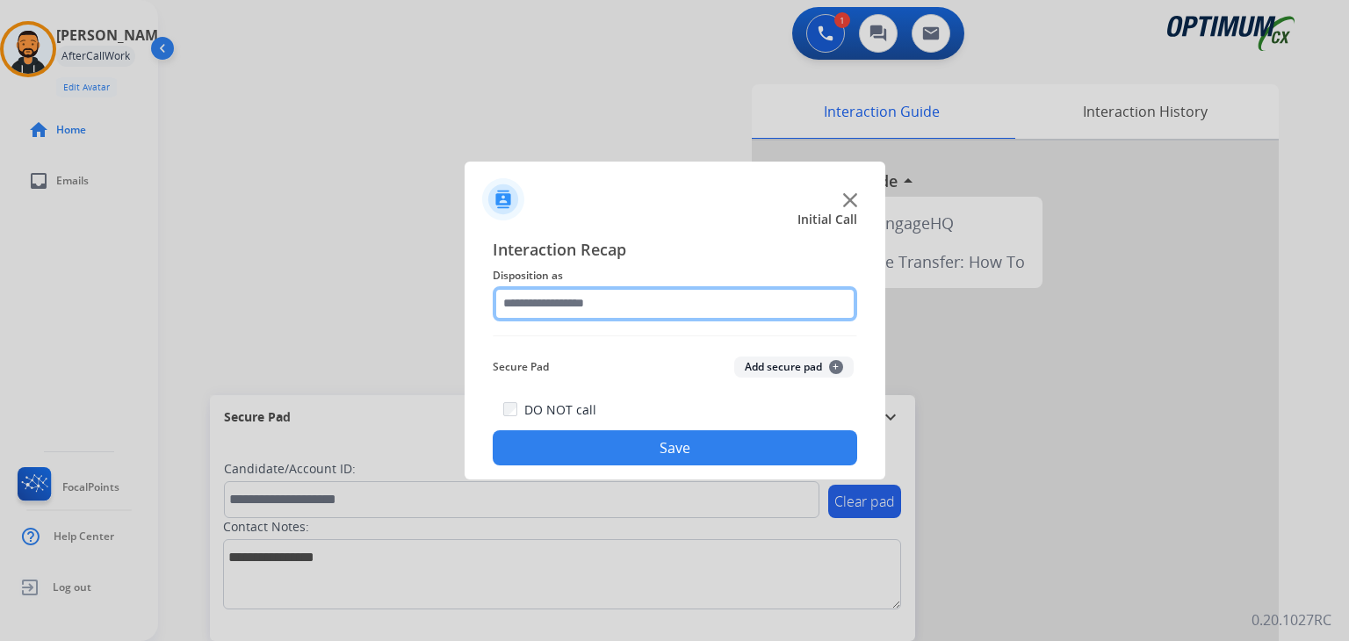
click at [608, 301] on input "text" at bounding box center [675, 303] width 364 height 35
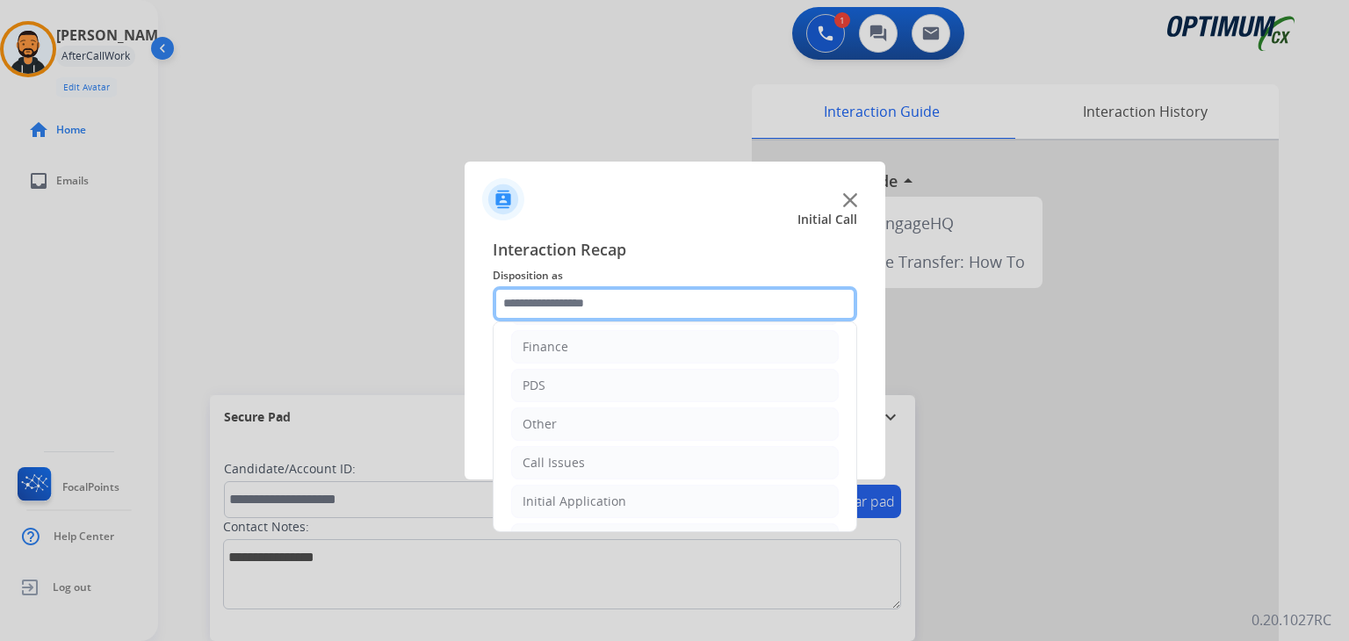
scroll to position [116, 0]
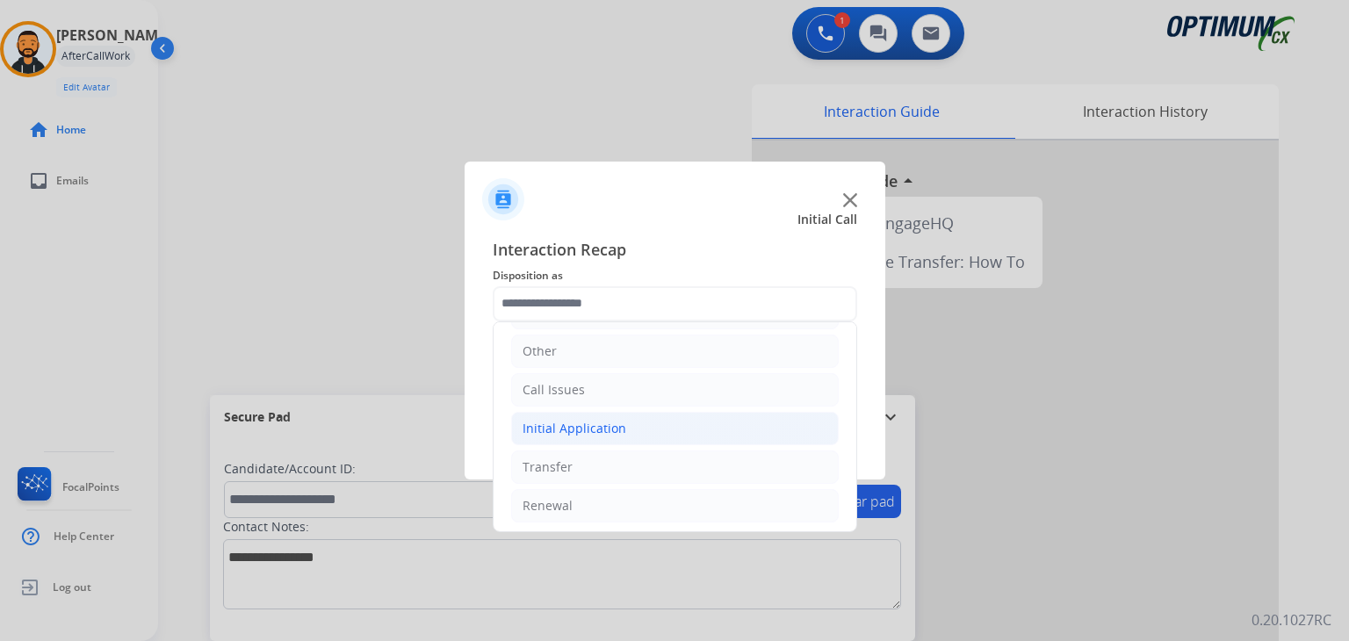
click at [620, 421] on div "Initial Application" at bounding box center [574, 429] width 104 height 18
click at [628, 468] on div "Credential Resend (Initial application)" at bounding box center [668, 467] width 222 height 18
type input "**********"
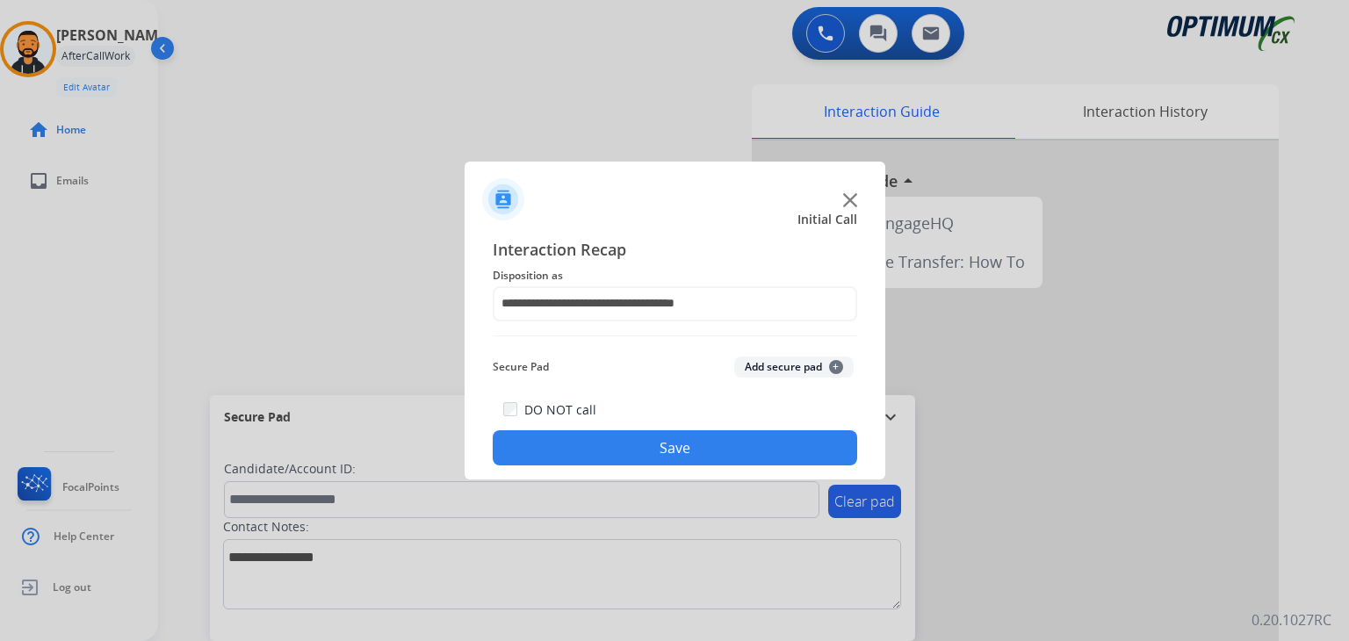
click at [586, 435] on button "Save" at bounding box center [675, 447] width 364 height 35
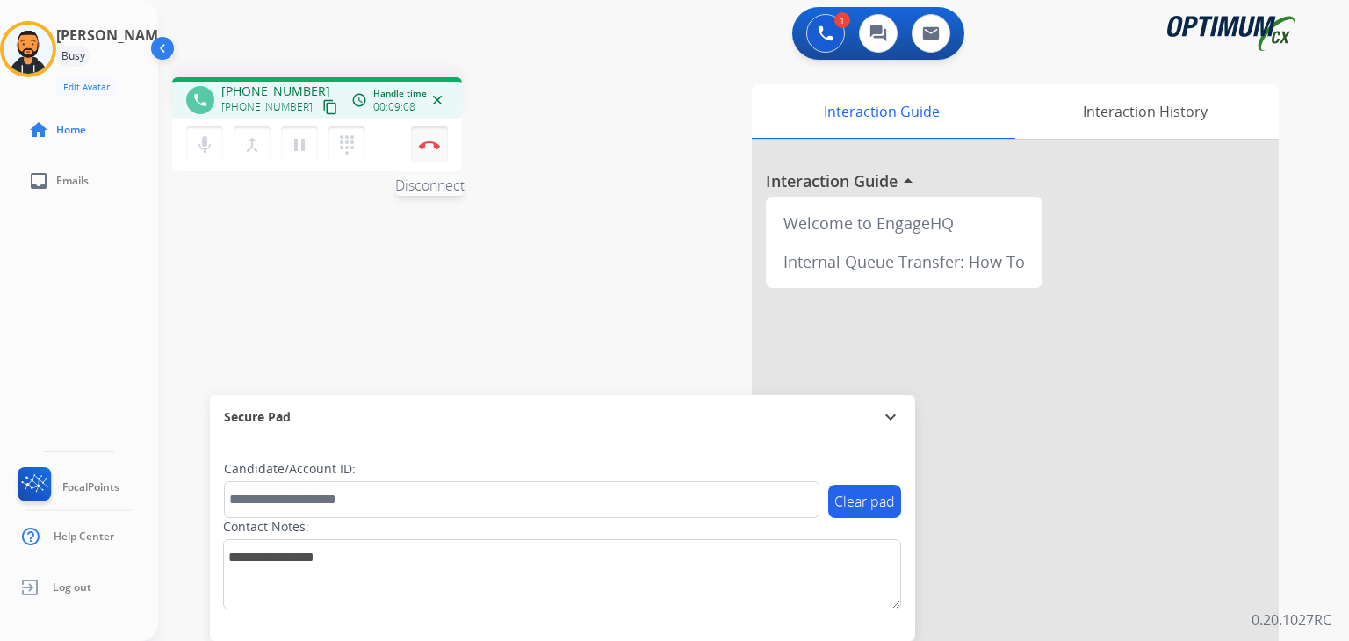
click at [444, 146] on button "Disconnect" at bounding box center [429, 144] width 37 height 37
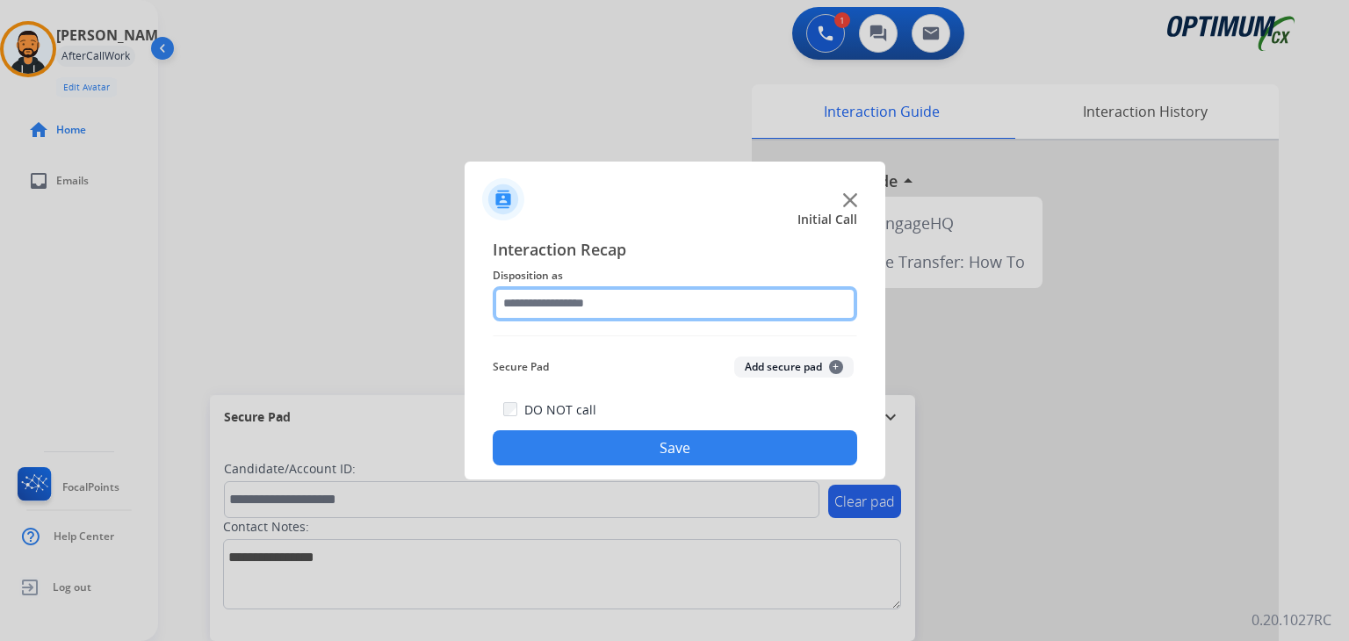
click at [592, 302] on input "text" at bounding box center [675, 303] width 364 height 35
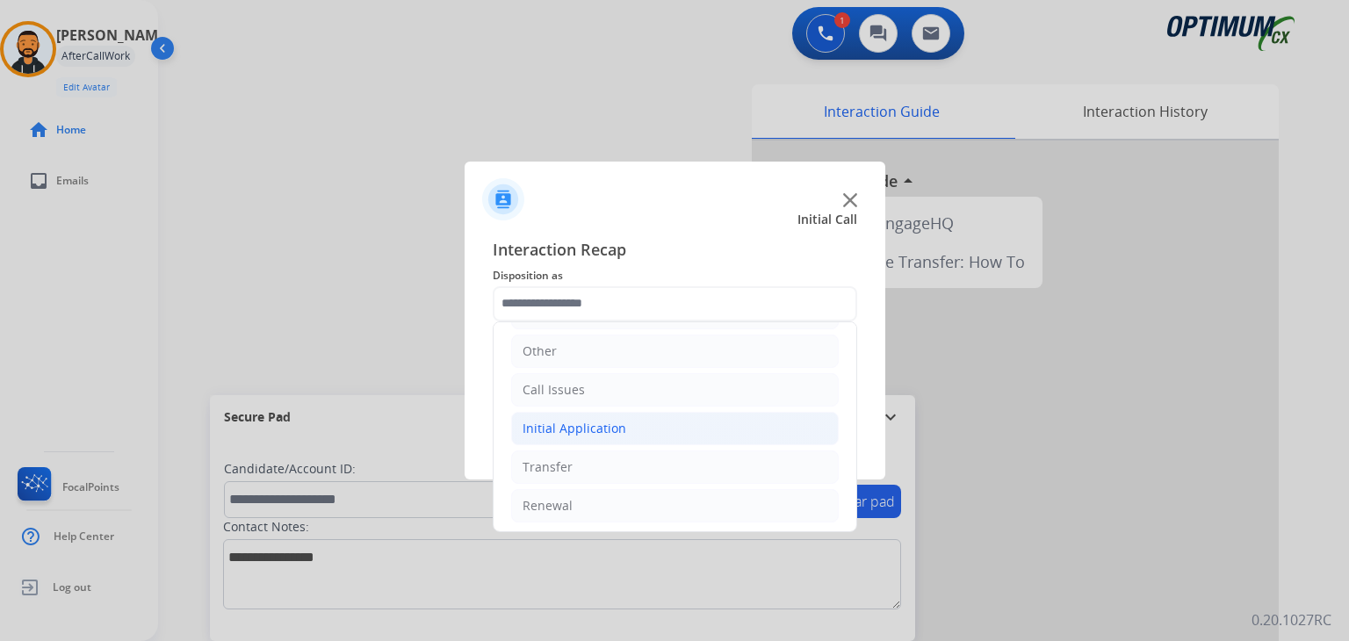
click at [652, 429] on li "Initial Application" at bounding box center [674, 428] width 327 height 33
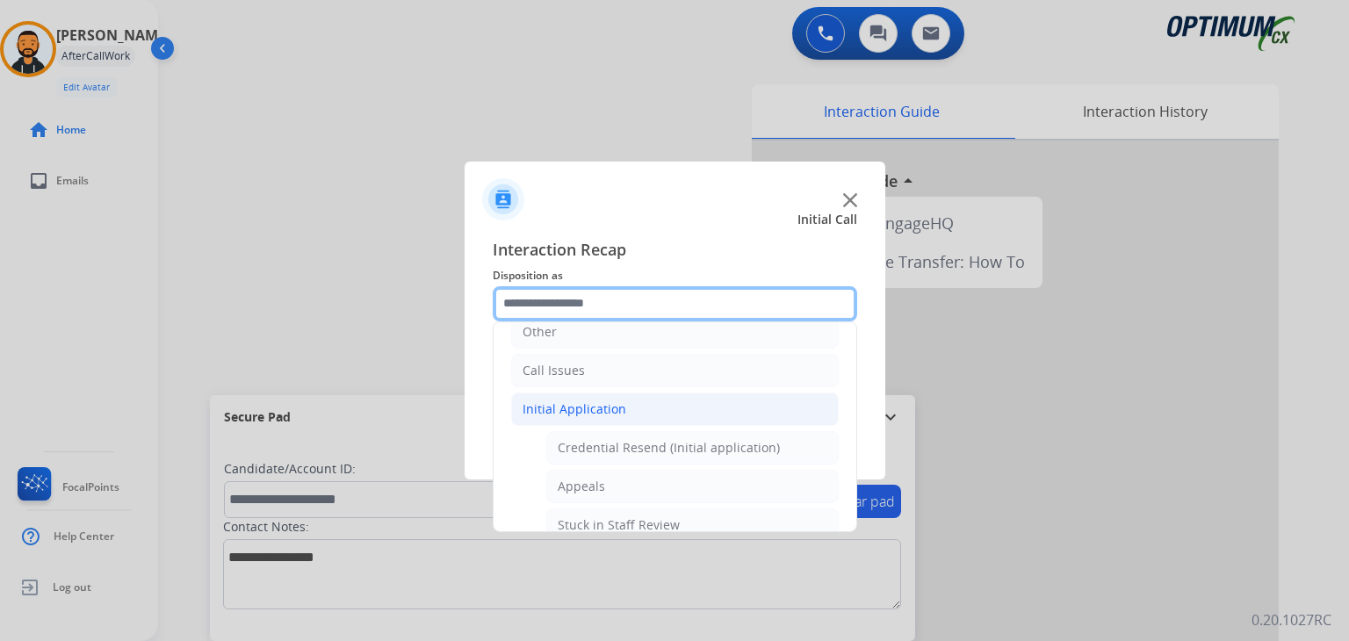
scroll to position [177, 0]
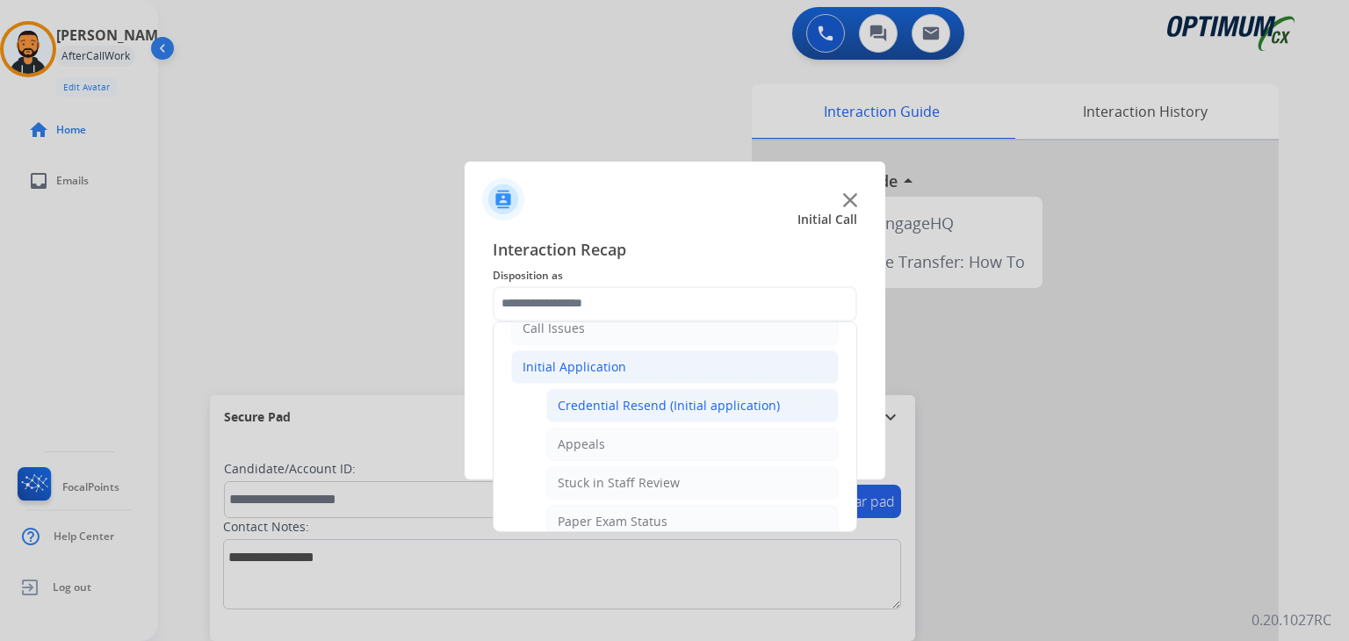
click at [708, 413] on li "Credential Resend (Initial application)" at bounding box center [692, 405] width 292 height 33
type input "**********"
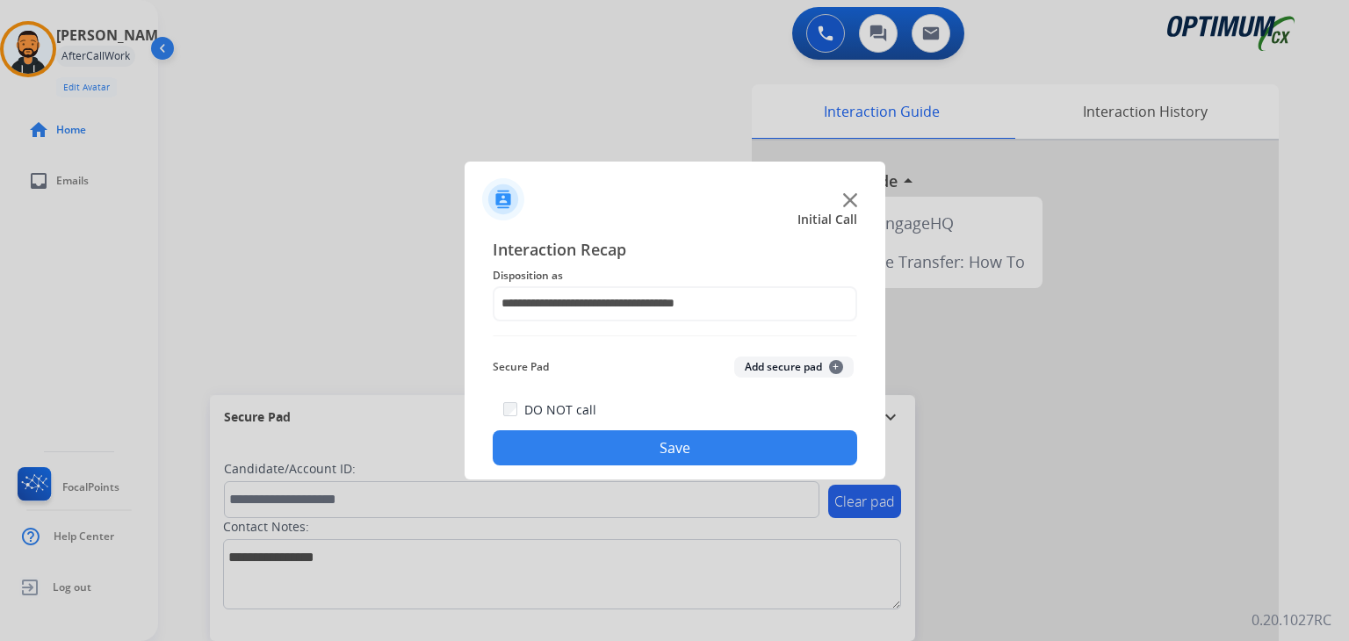
click at [650, 448] on button "Save" at bounding box center [675, 447] width 364 height 35
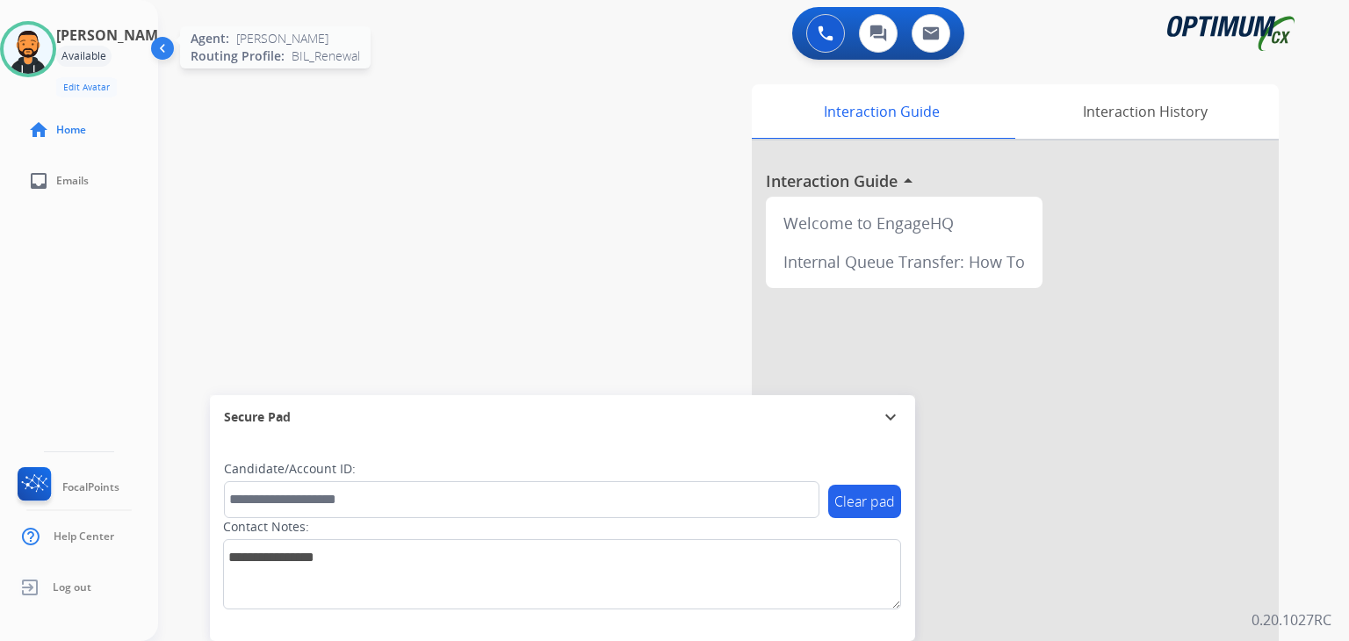
click at [46, 47] on img at bounding box center [28, 49] width 49 height 49
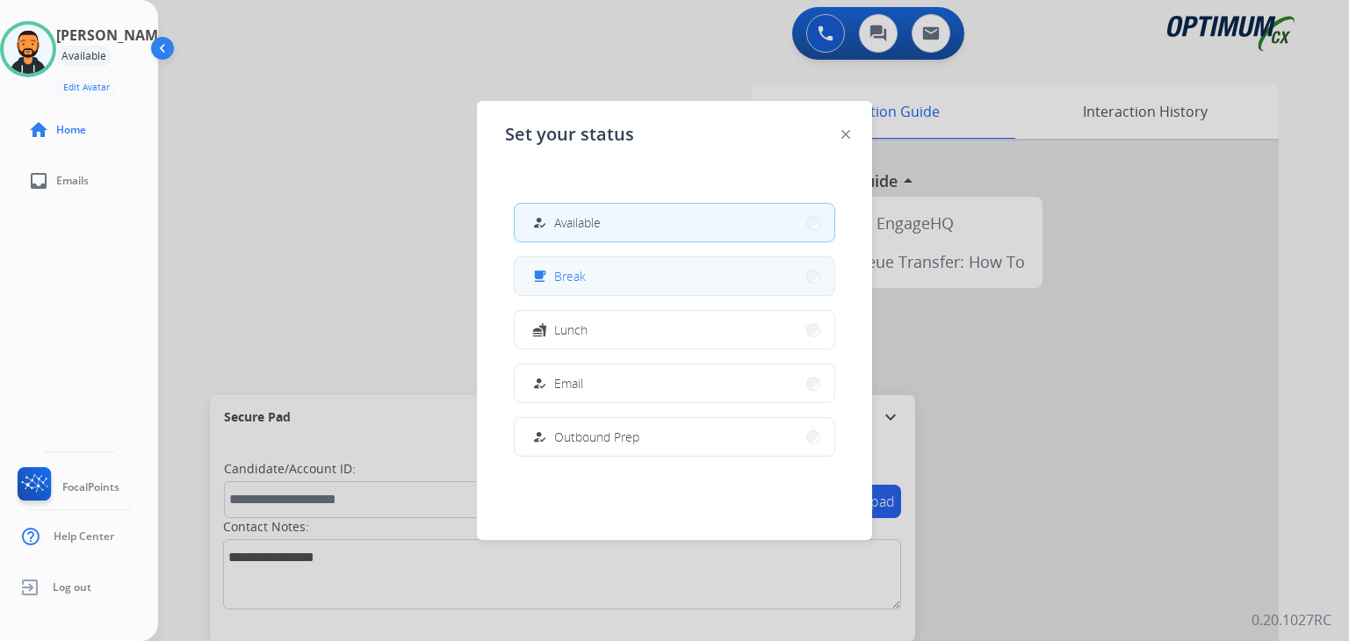
click at [614, 265] on button "free_breakfast Break" at bounding box center [674, 276] width 320 height 38
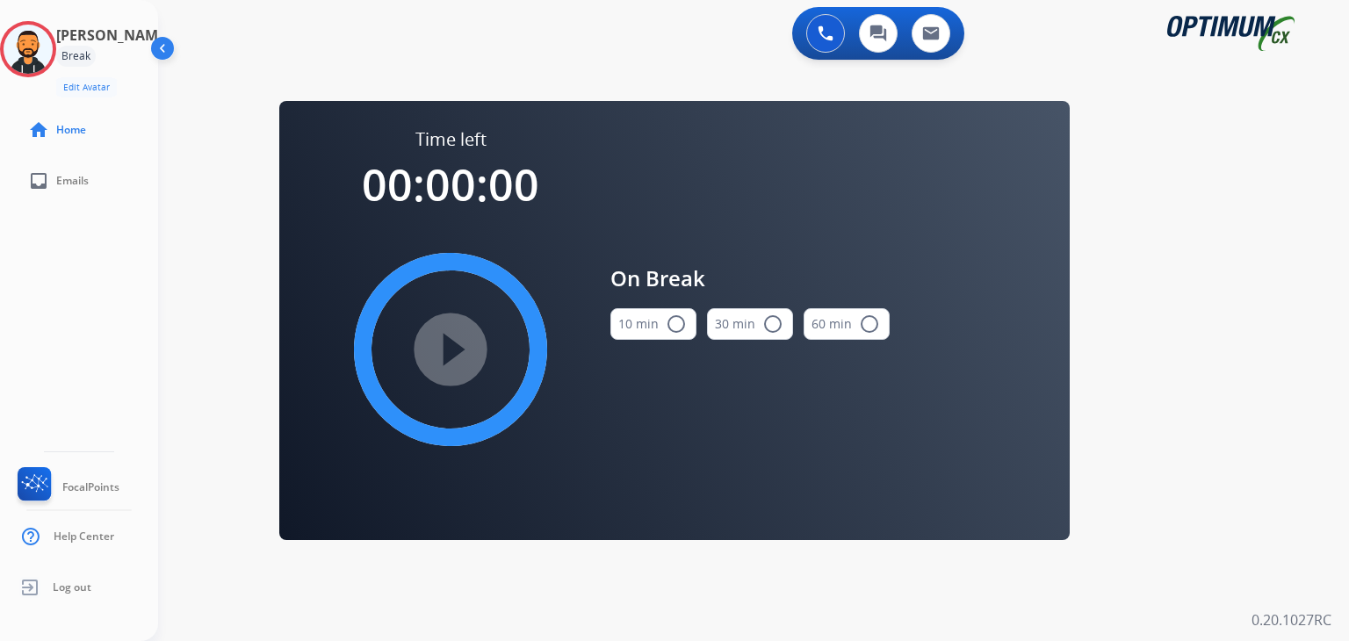
click at [671, 328] on mat-icon "radio_button_unchecked" at bounding box center [675, 323] width 21 height 21
click at [445, 354] on mat-icon "play_circle_filled" at bounding box center [450, 349] width 21 height 21
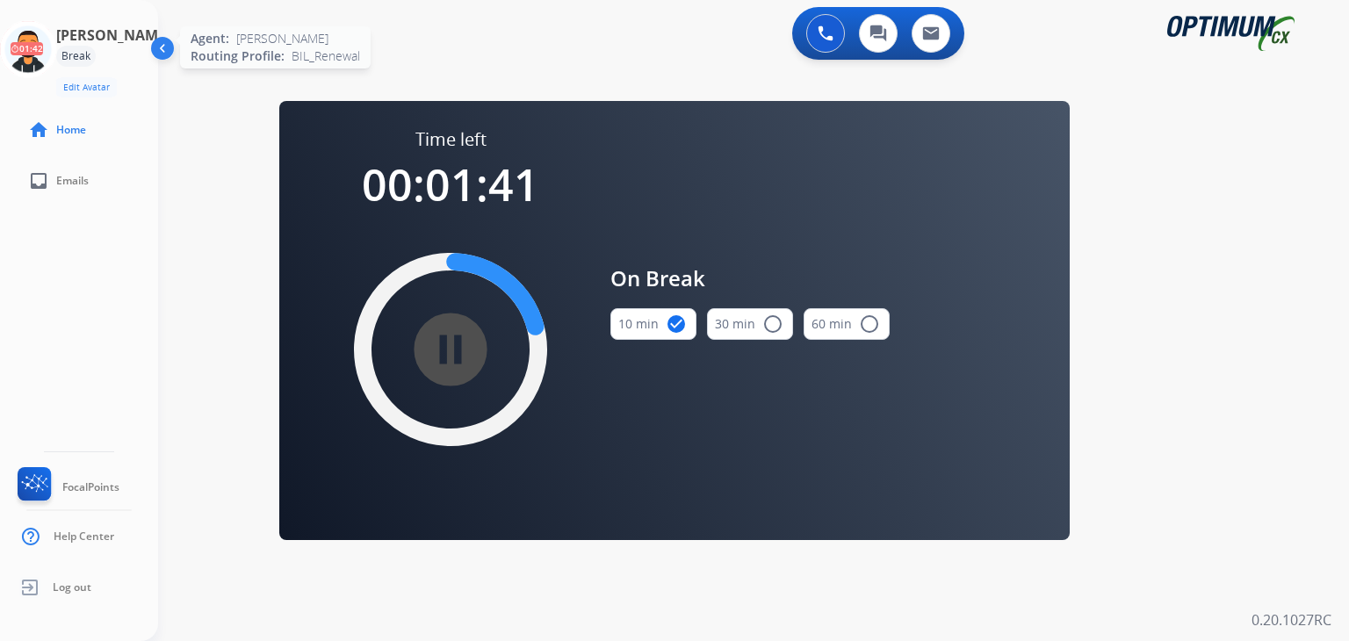
click at [45, 25] on icon at bounding box center [28, 49] width 57 height 57
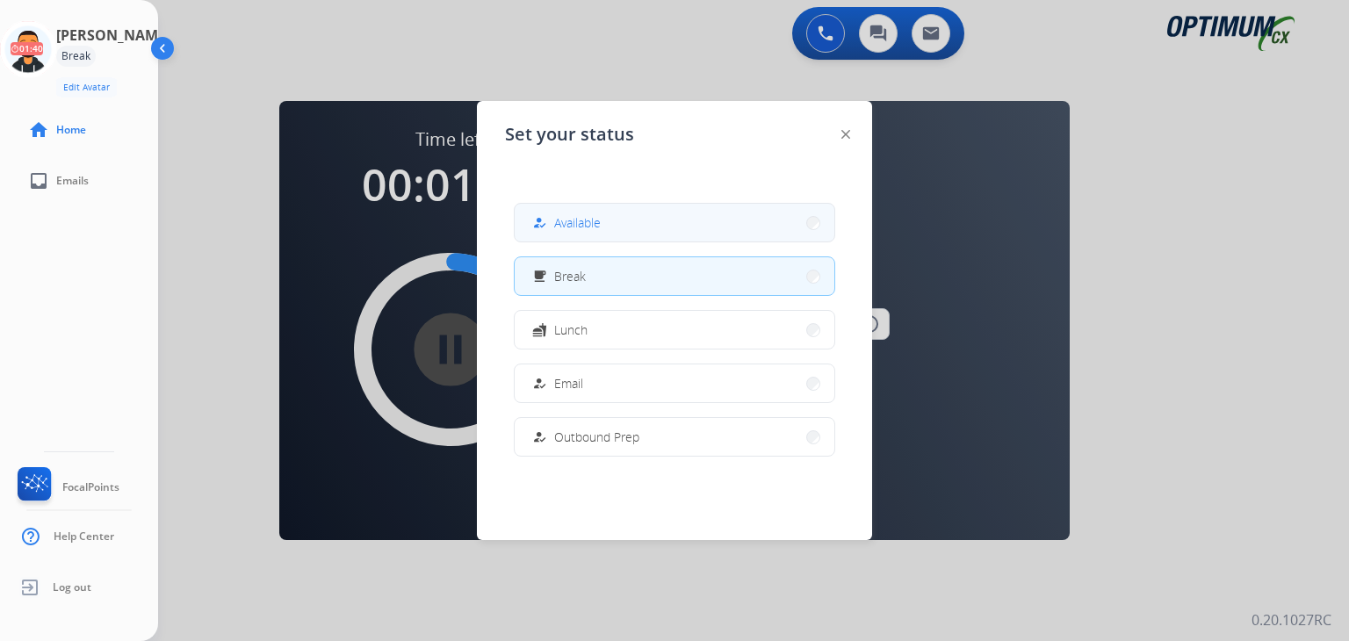
click at [613, 219] on button "how_to_reg Available" at bounding box center [674, 223] width 320 height 38
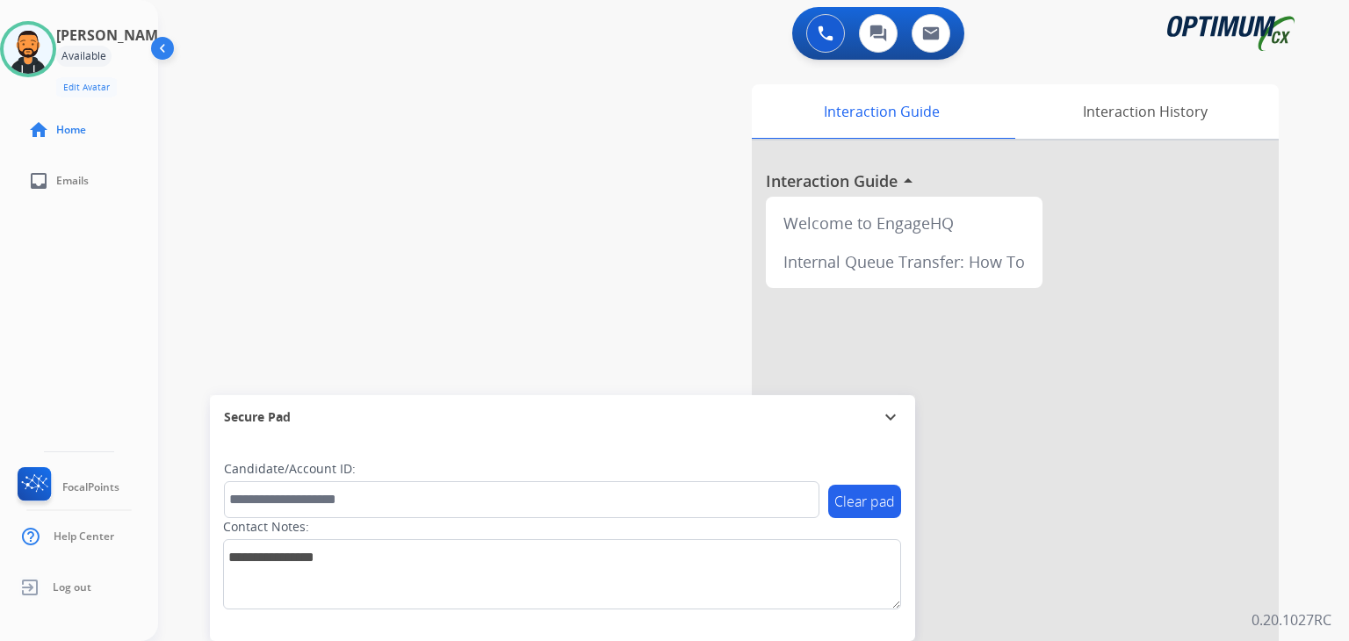
click at [219, 233] on div "swap_horiz Break voice bridge close_fullscreen Connect 3-Way Call merge_type Se…" at bounding box center [732, 429] width 1148 height 732
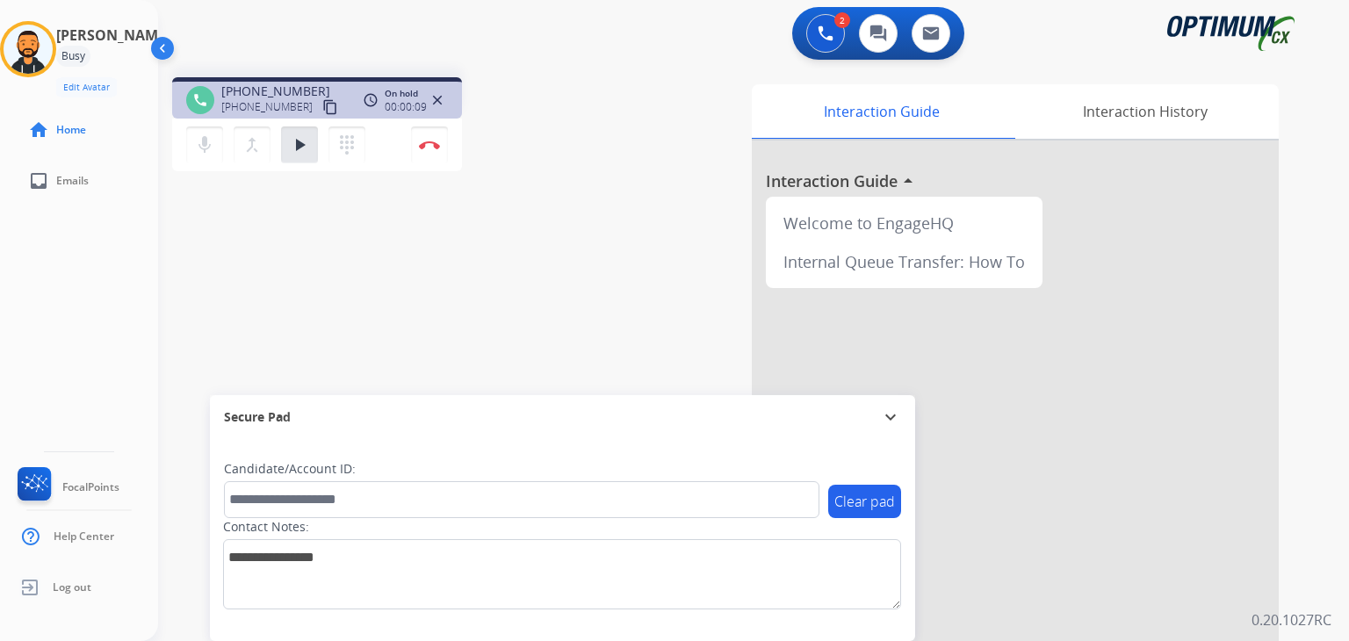
click at [545, 136] on div "phone [PHONE_NUMBER] [PHONE_NUMBER] content_copy access_time Call metrics Queue…" at bounding box center [393, 126] width 442 height 99
click at [322, 110] on mat-icon "content_copy" at bounding box center [330, 107] width 16 height 16
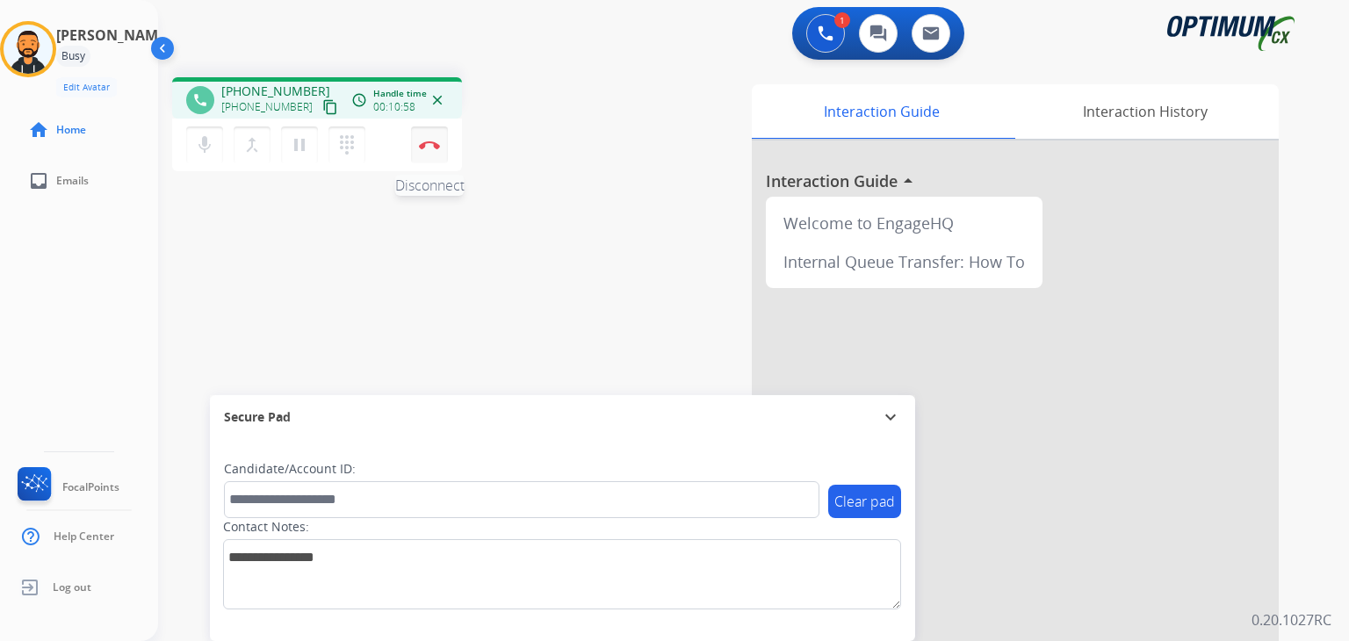
click at [435, 141] on img at bounding box center [429, 144] width 21 height 9
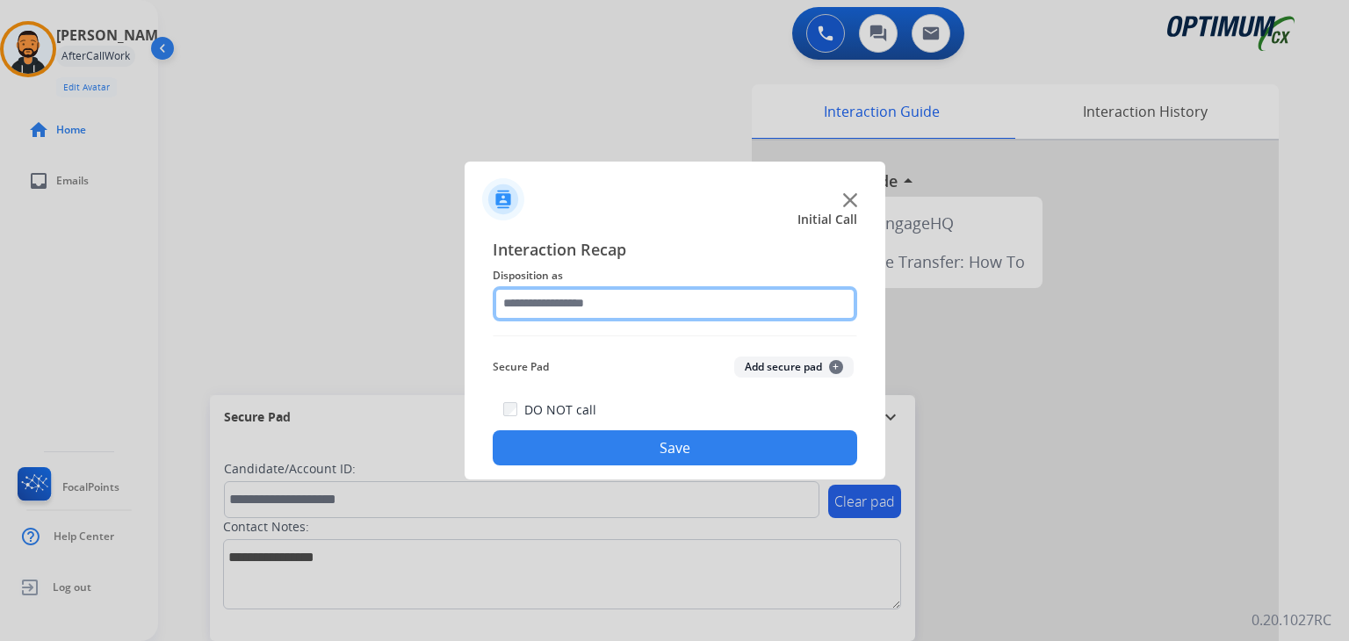
click at [622, 310] on input "text" at bounding box center [675, 303] width 364 height 35
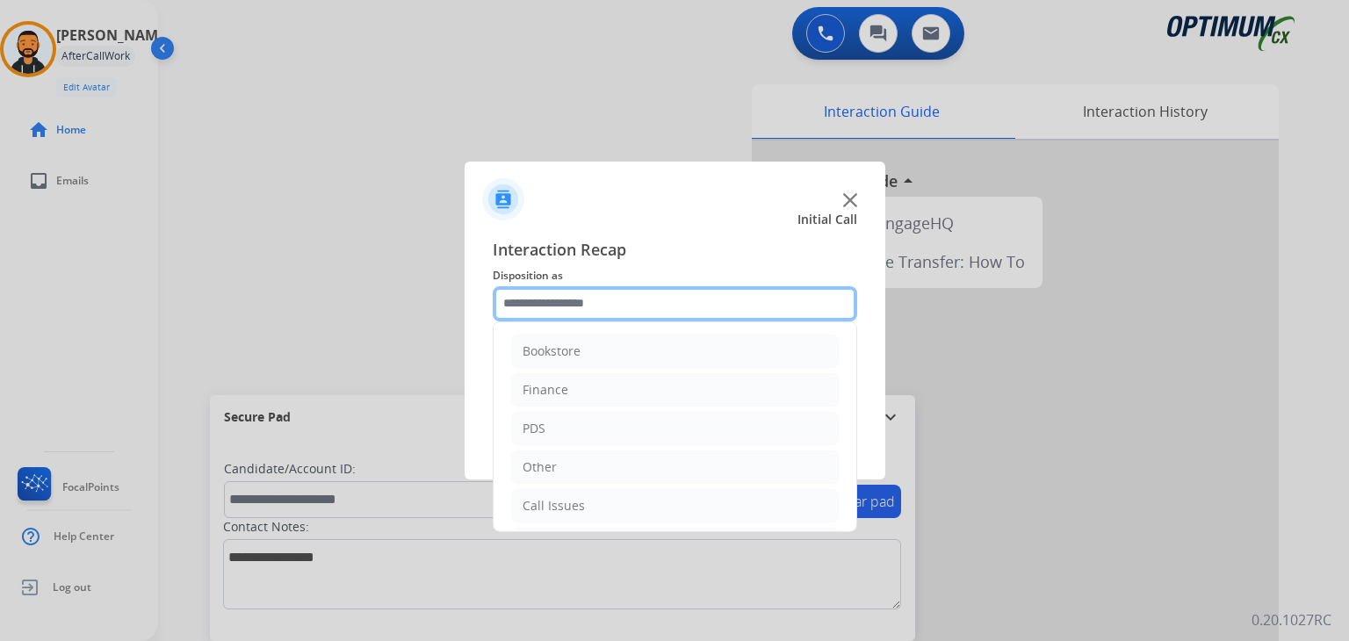
scroll to position [116, 0]
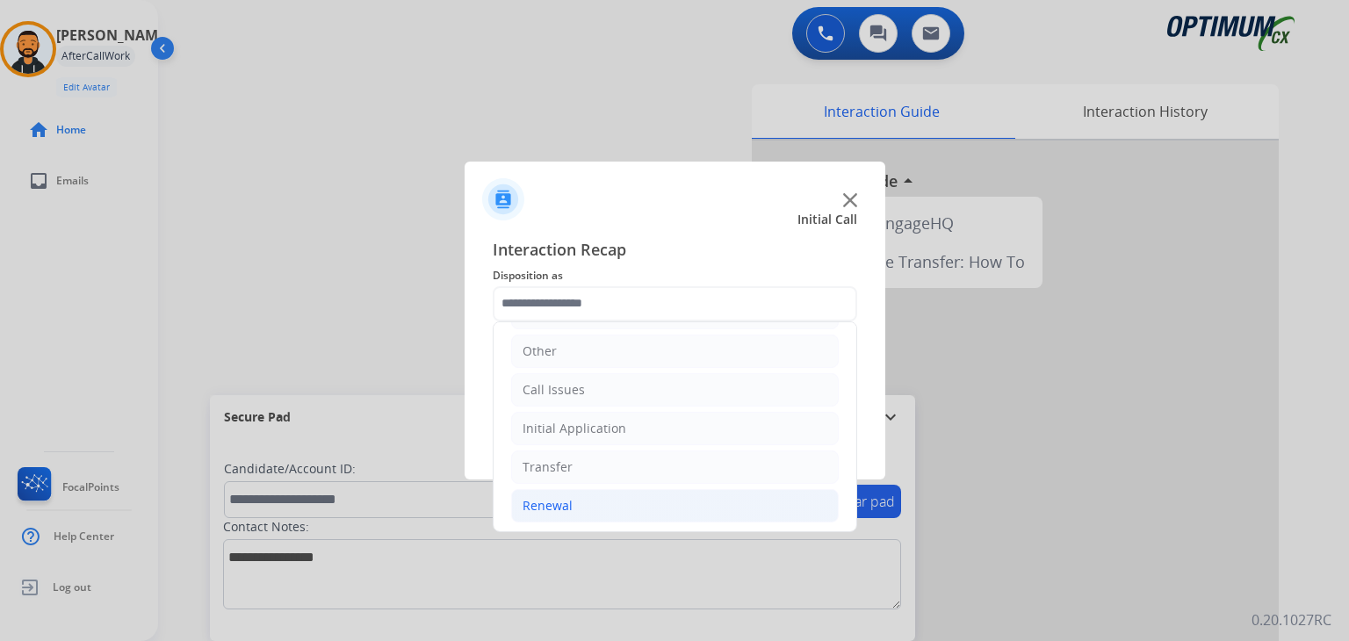
click at [563, 499] on div "Renewal" at bounding box center [547, 506] width 50 height 18
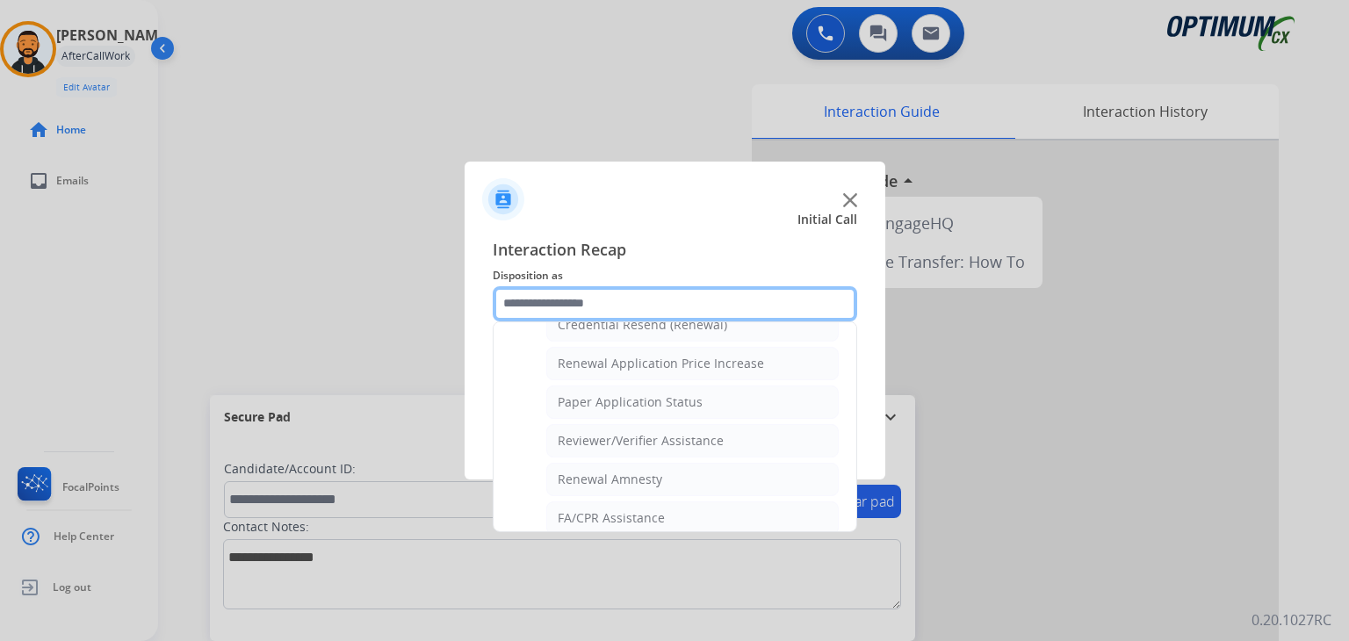
scroll to position [669, 0]
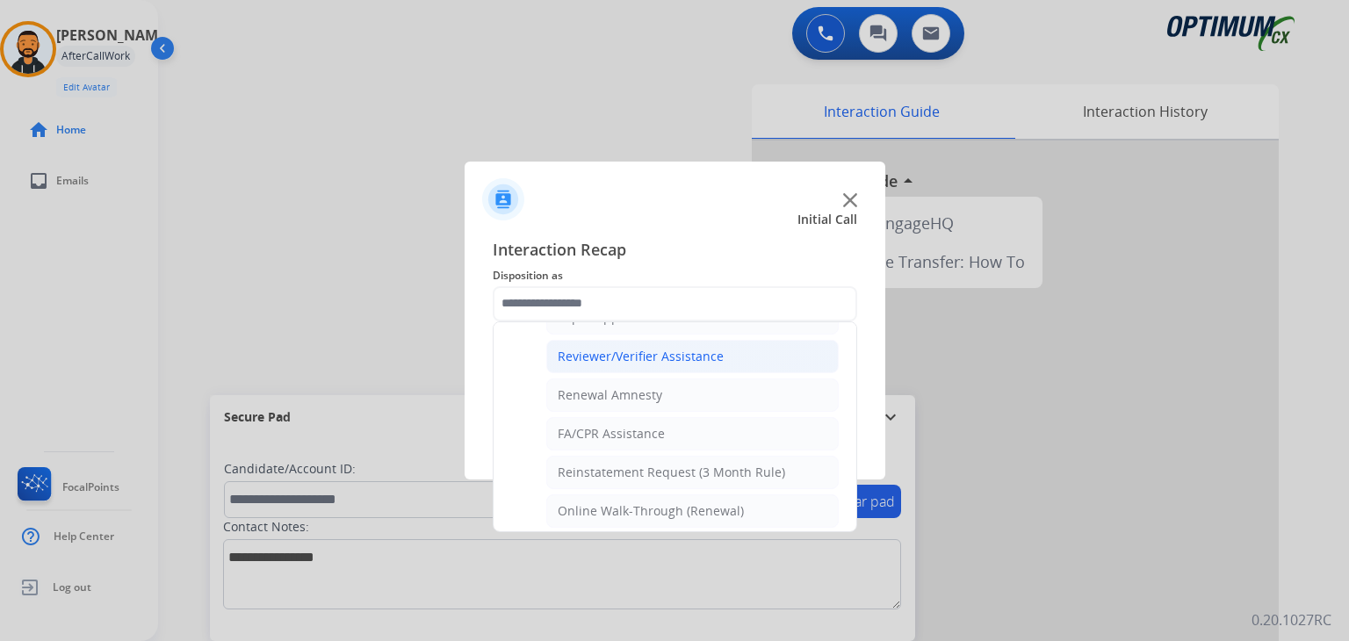
click at [674, 352] on div "Reviewer/Verifier Assistance" at bounding box center [640, 357] width 166 height 18
type input "**********"
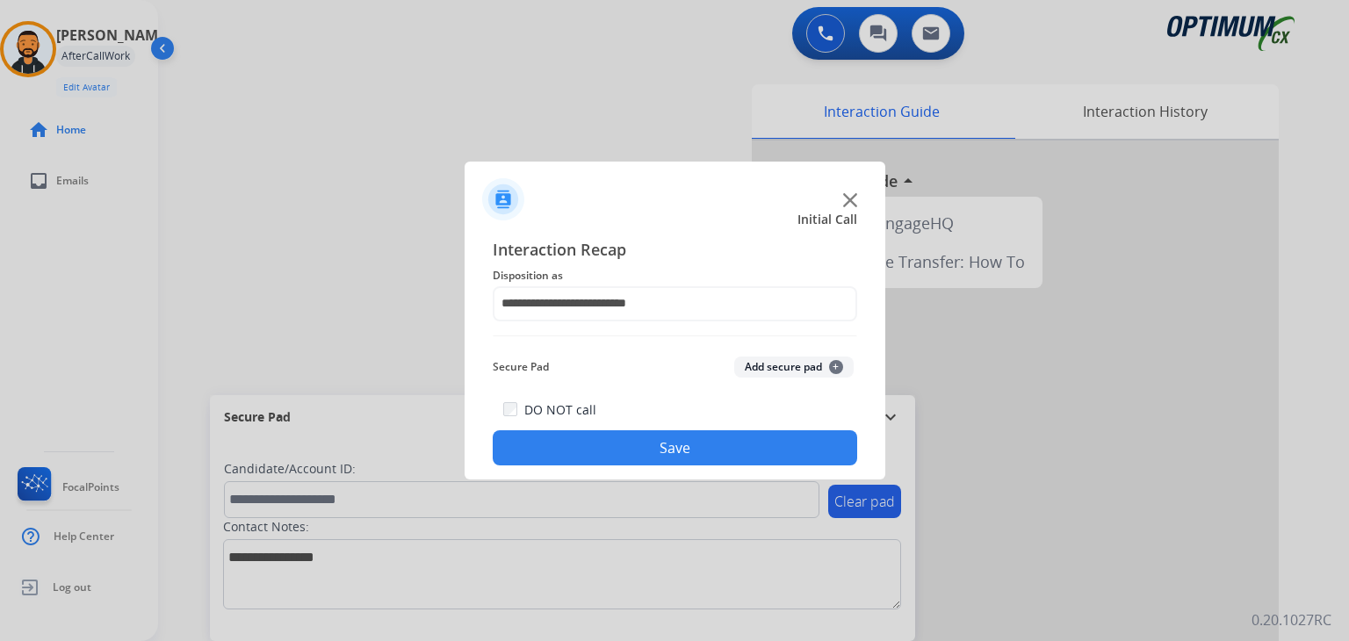
click at [651, 440] on button "Save" at bounding box center [675, 447] width 364 height 35
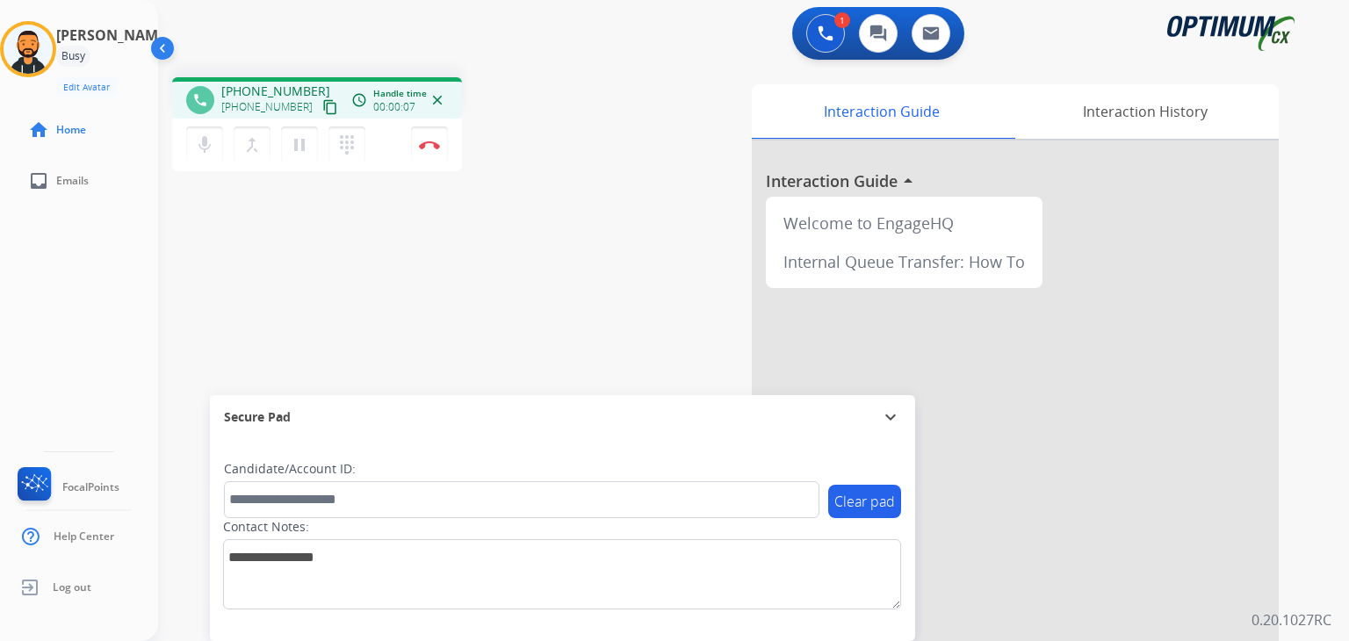
click at [322, 104] on mat-icon "content_copy" at bounding box center [330, 107] width 16 height 16
click at [428, 152] on button "Disconnect" at bounding box center [429, 144] width 37 height 37
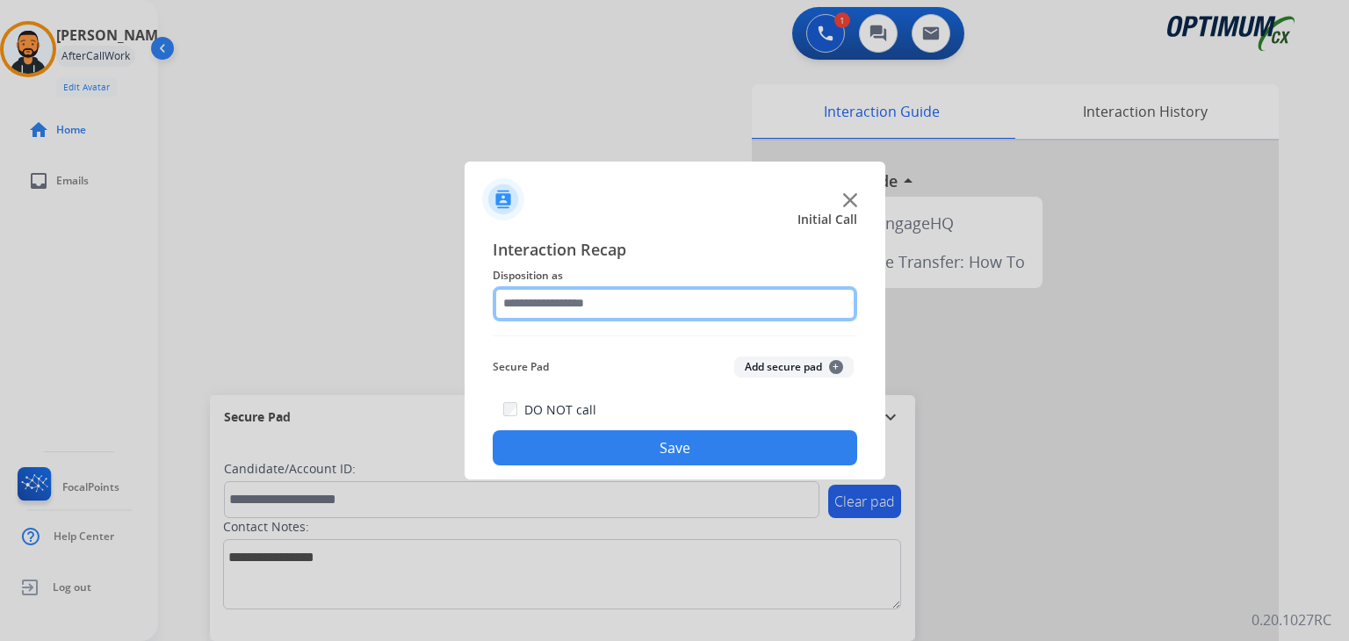
click at [574, 301] on input "text" at bounding box center [675, 303] width 364 height 35
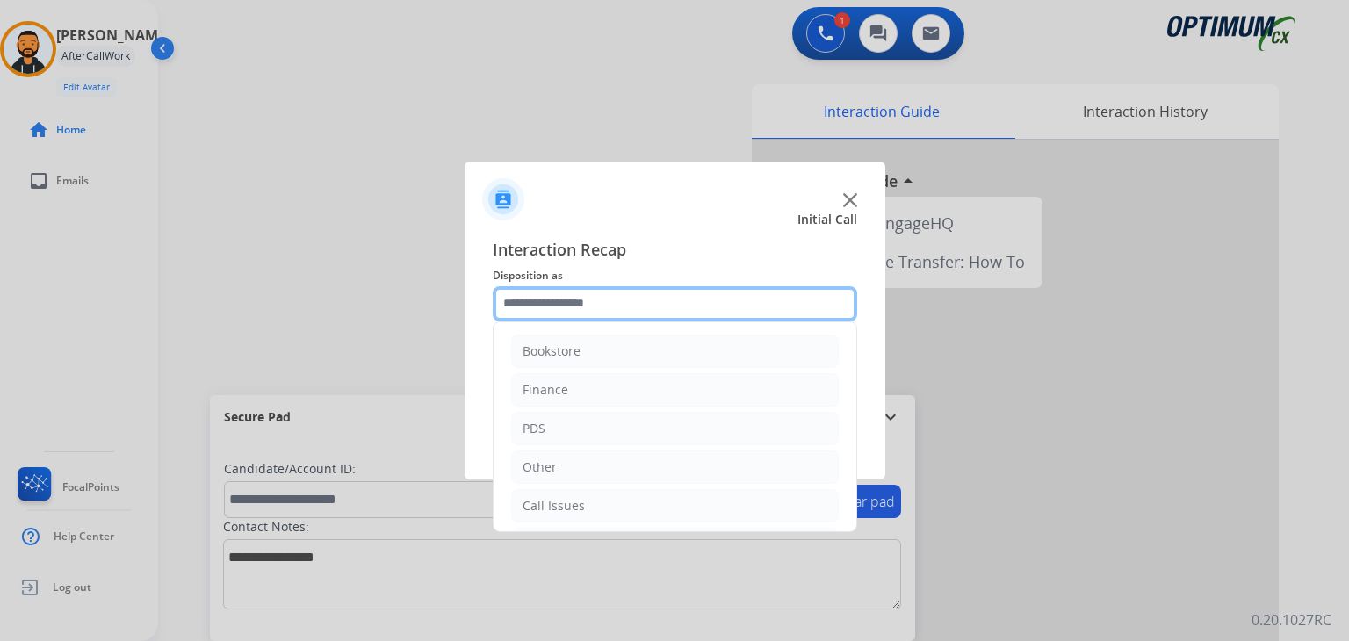
scroll to position [116, 0]
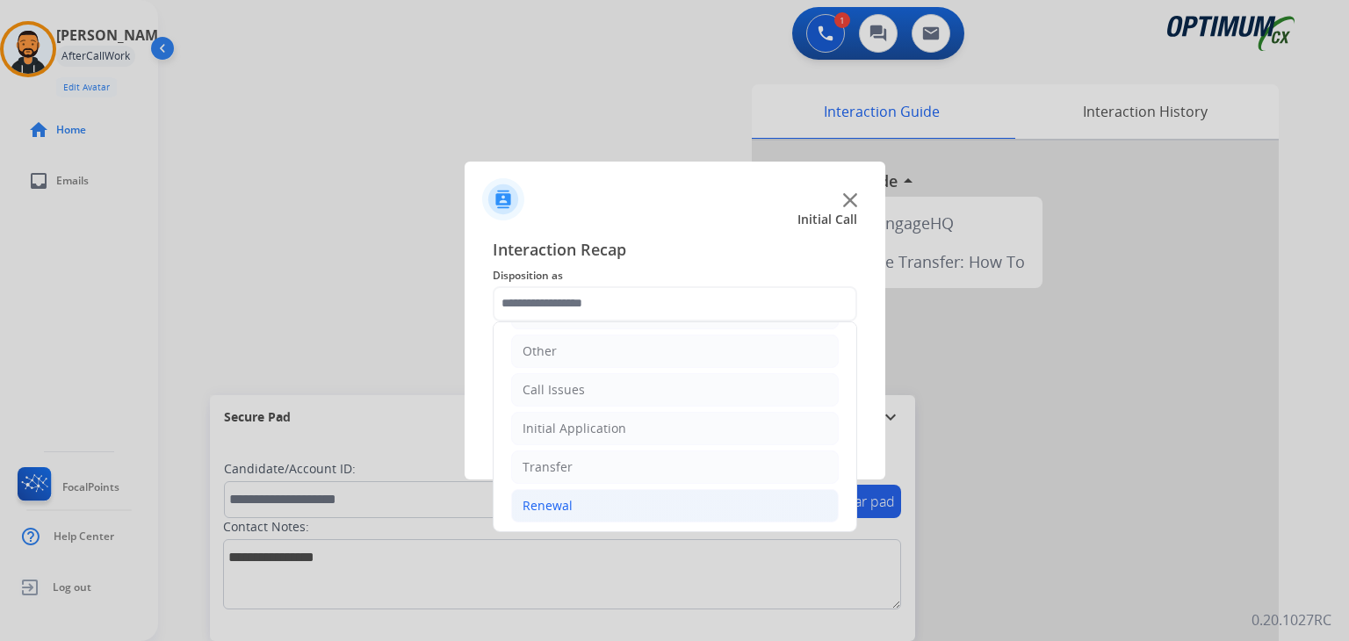
click at [573, 500] on li "Renewal" at bounding box center [674, 505] width 327 height 33
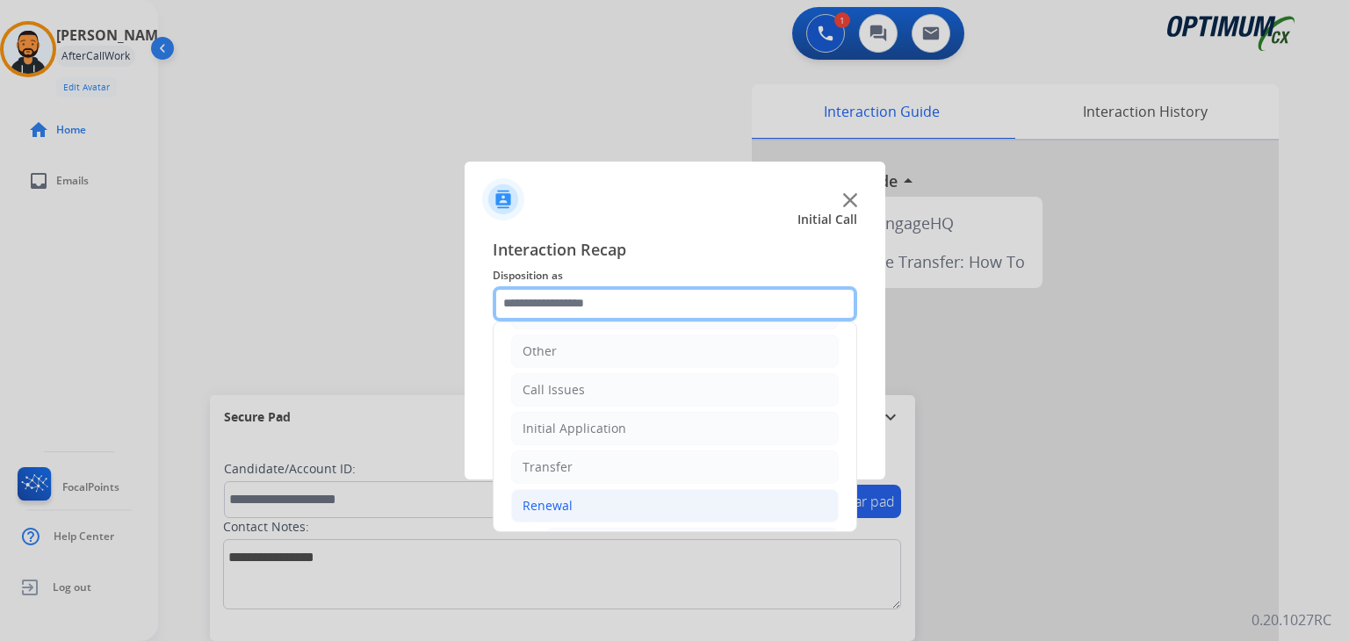
scroll to position [669, 0]
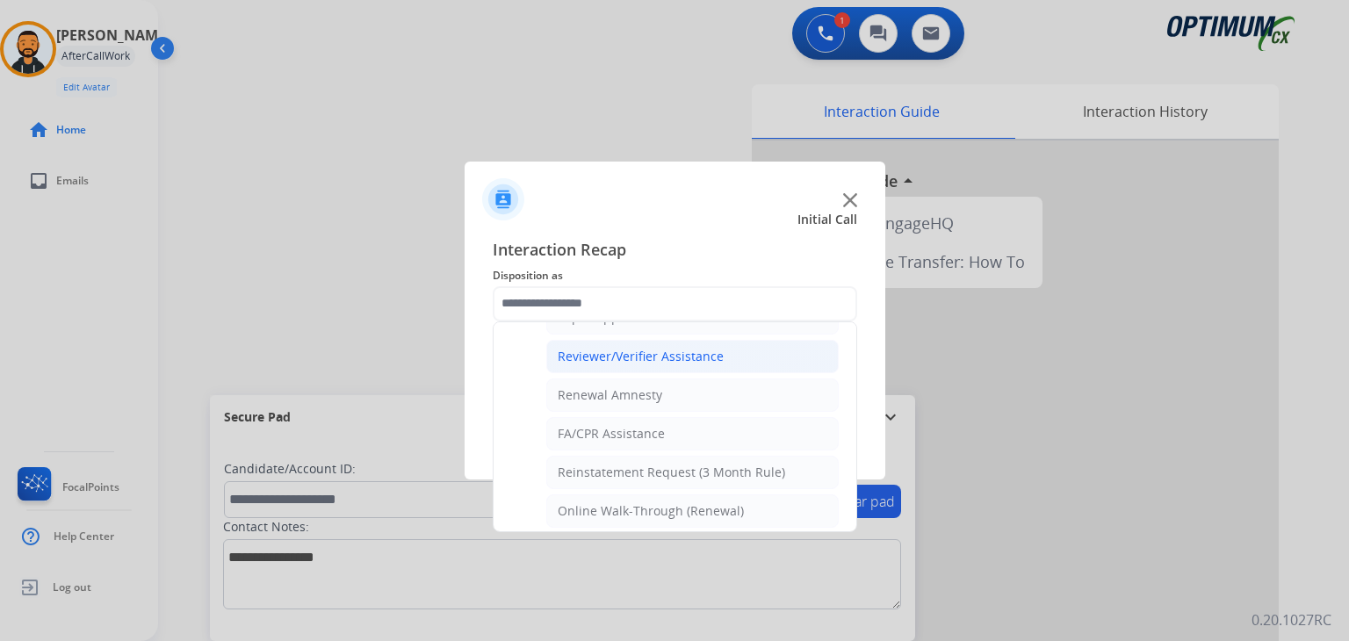
click at [651, 355] on div "Reviewer/Verifier Assistance" at bounding box center [640, 357] width 166 height 18
type input "**********"
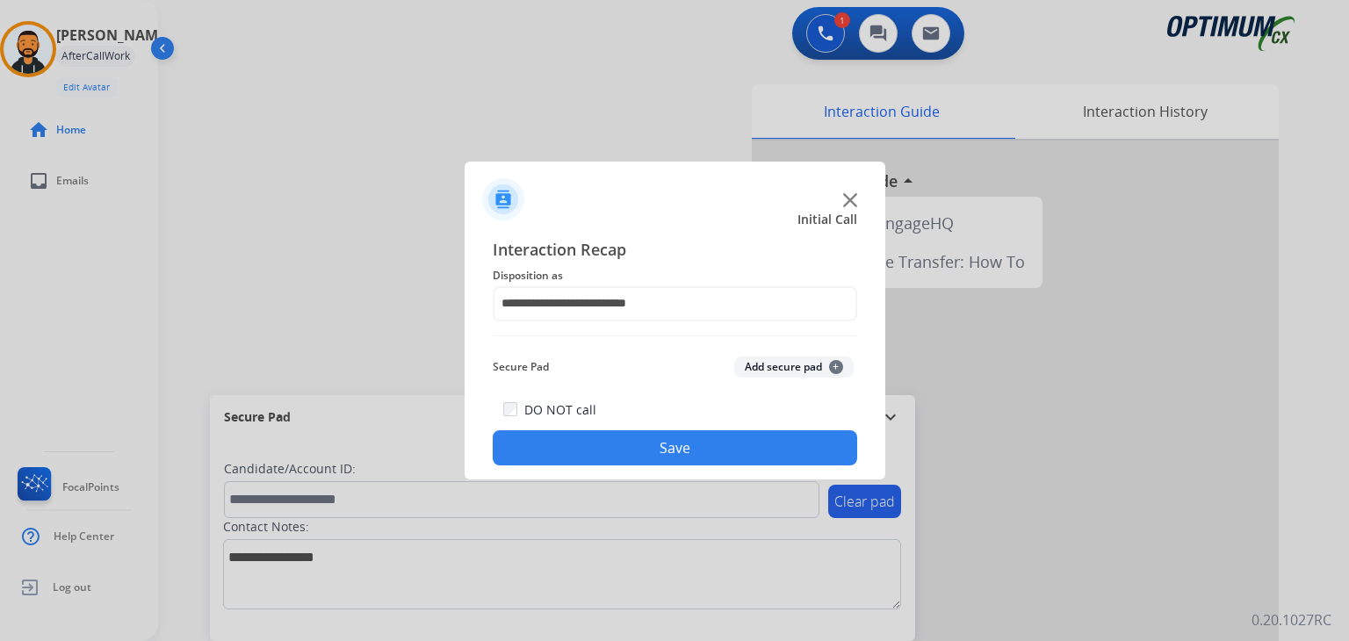
click at [602, 454] on button "Save" at bounding box center [675, 447] width 364 height 35
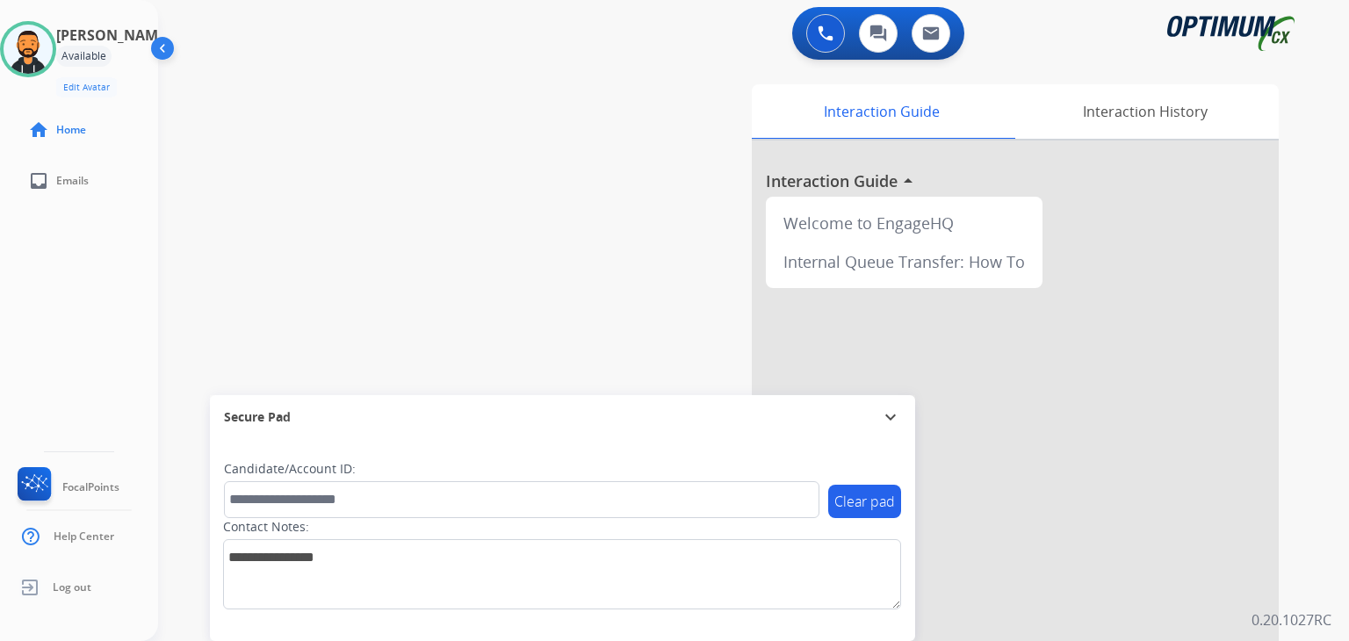
click at [523, 183] on div "swap_horiz Break voice bridge close_fullscreen Connect 3-Way Call merge_type Se…" at bounding box center [732, 429] width 1148 height 732
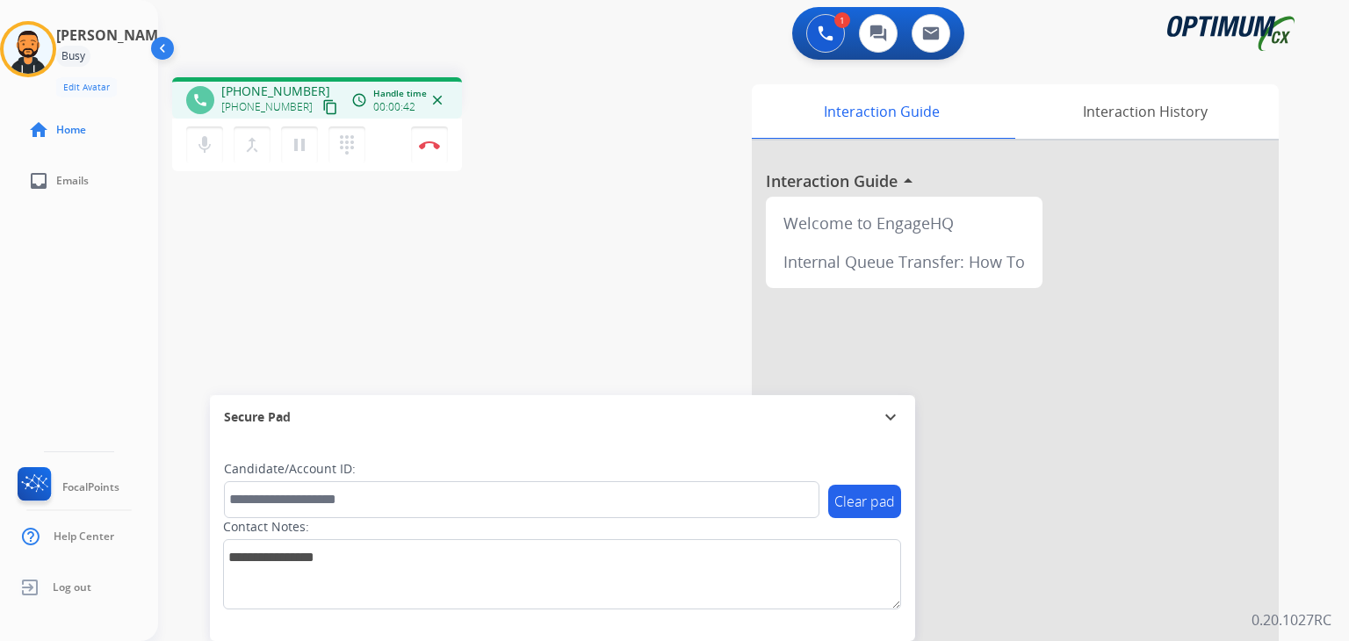
click at [322, 105] on mat-icon "content_copy" at bounding box center [330, 107] width 16 height 16
click at [428, 148] on button "Disconnect" at bounding box center [429, 144] width 37 height 37
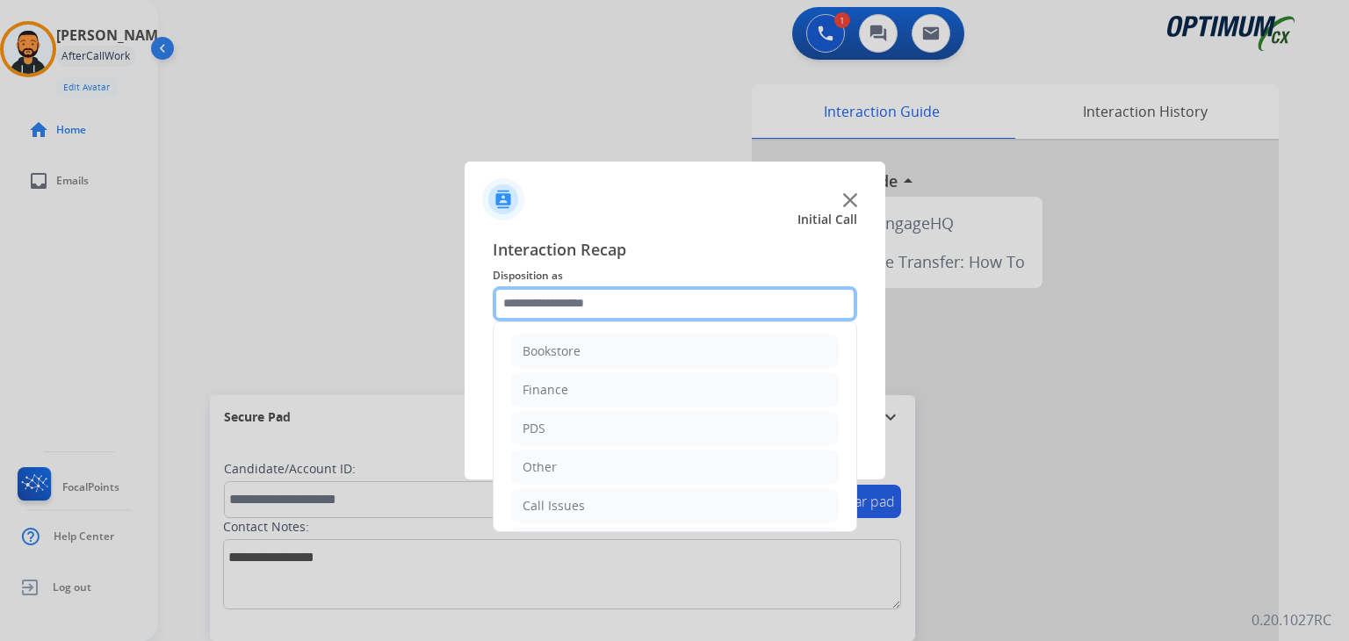
click at [686, 309] on input "text" at bounding box center [675, 303] width 364 height 35
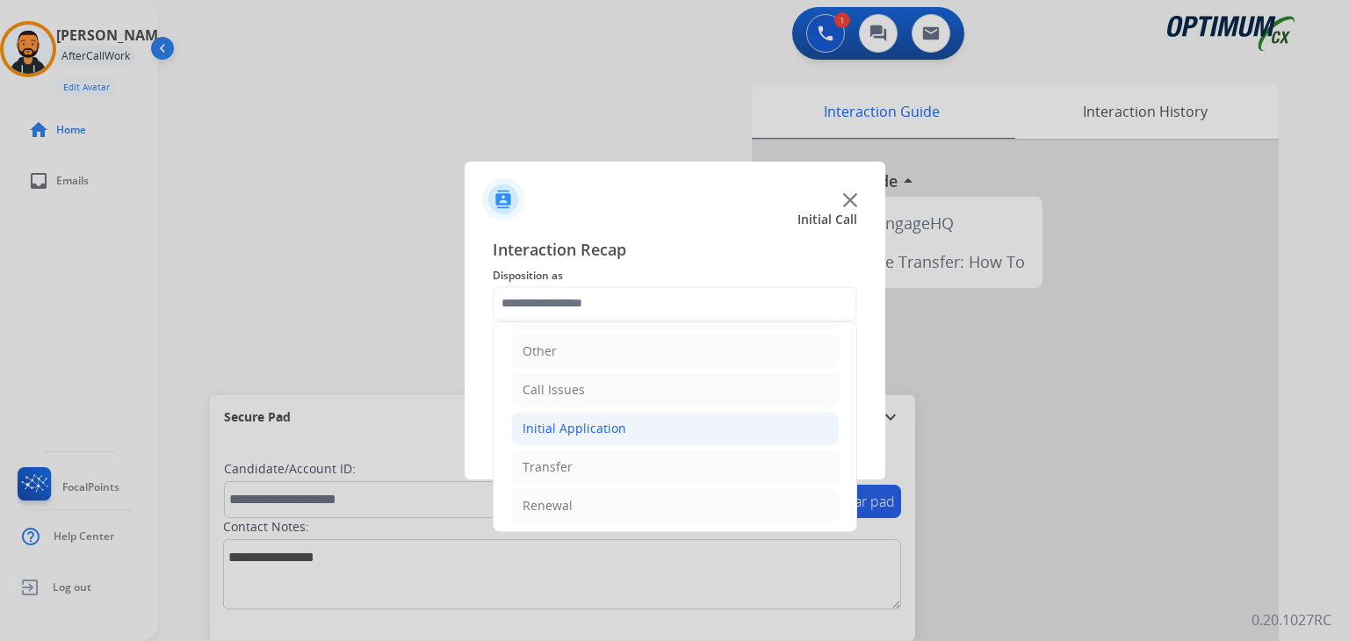
click at [622, 432] on li "Initial Application" at bounding box center [674, 428] width 327 height 33
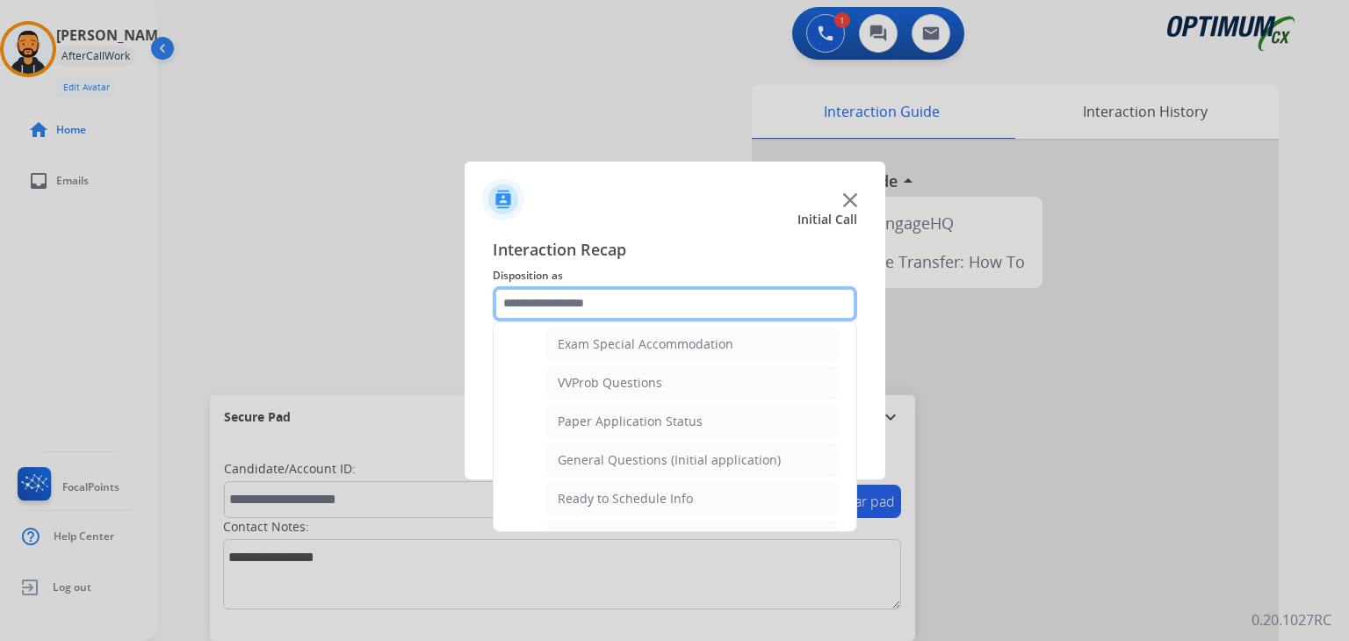
scroll to position [964, 0]
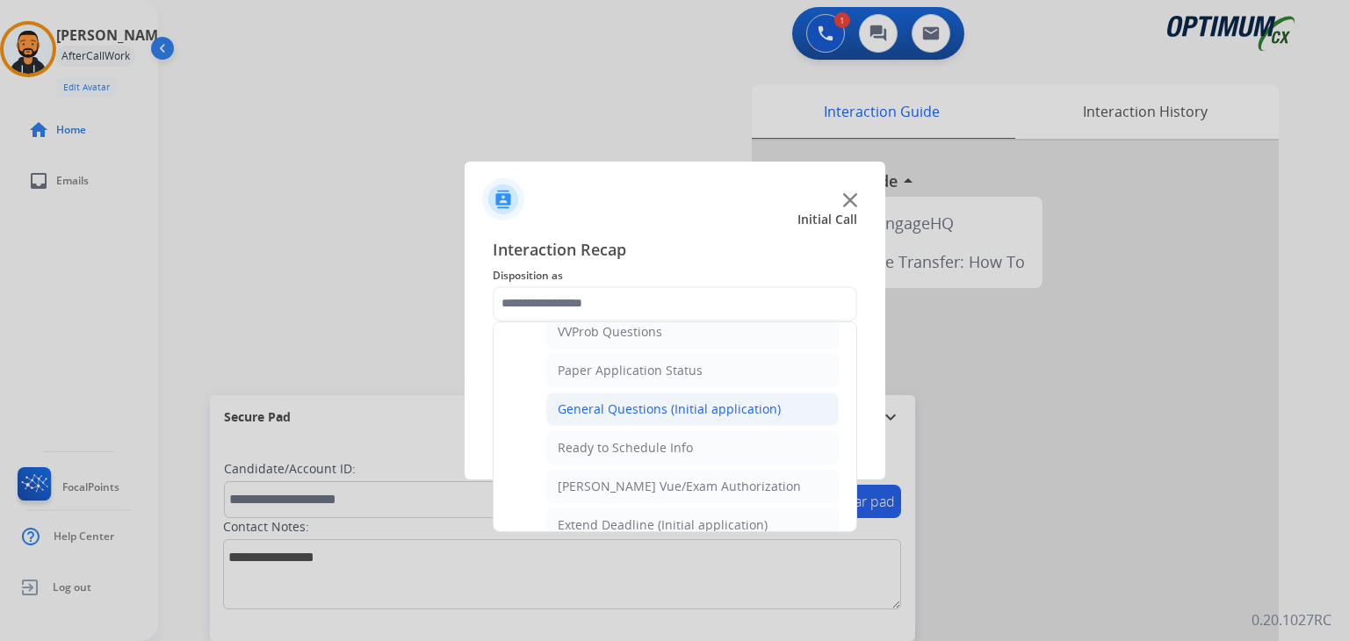
click at [698, 400] on div "General Questions (Initial application)" at bounding box center [668, 409] width 223 height 18
type input "**********"
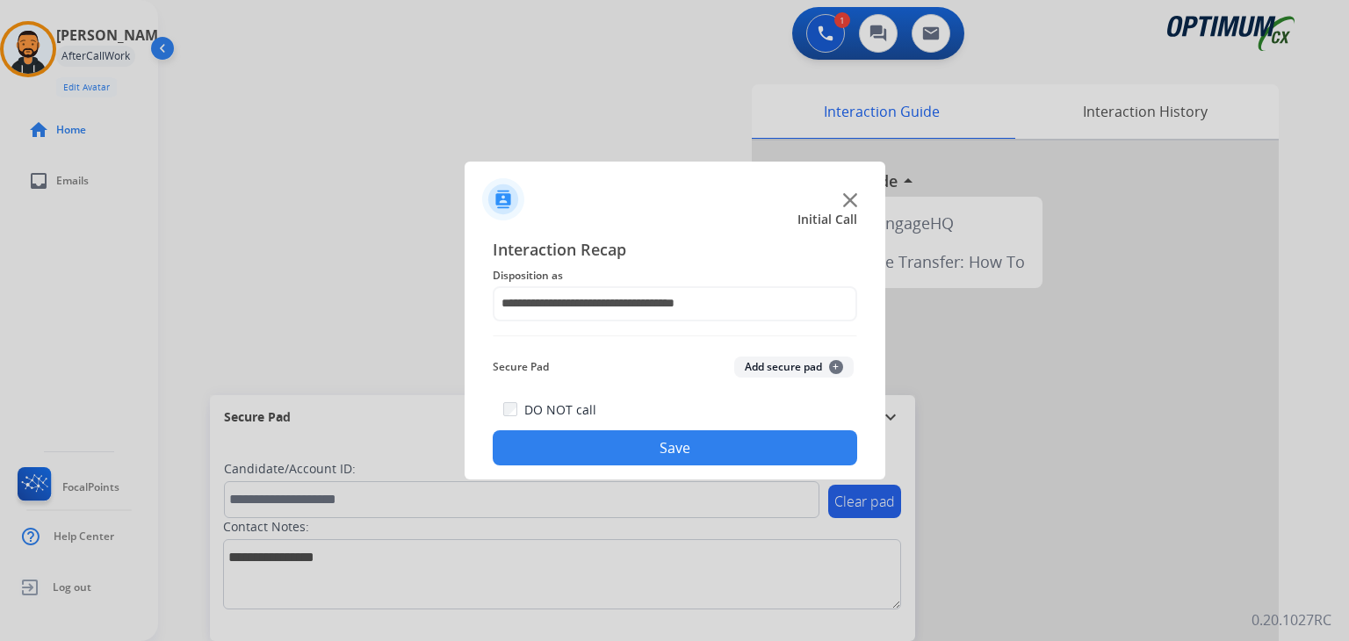
click at [665, 431] on button "Save" at bounding box center [675, 447] width 364 height 35
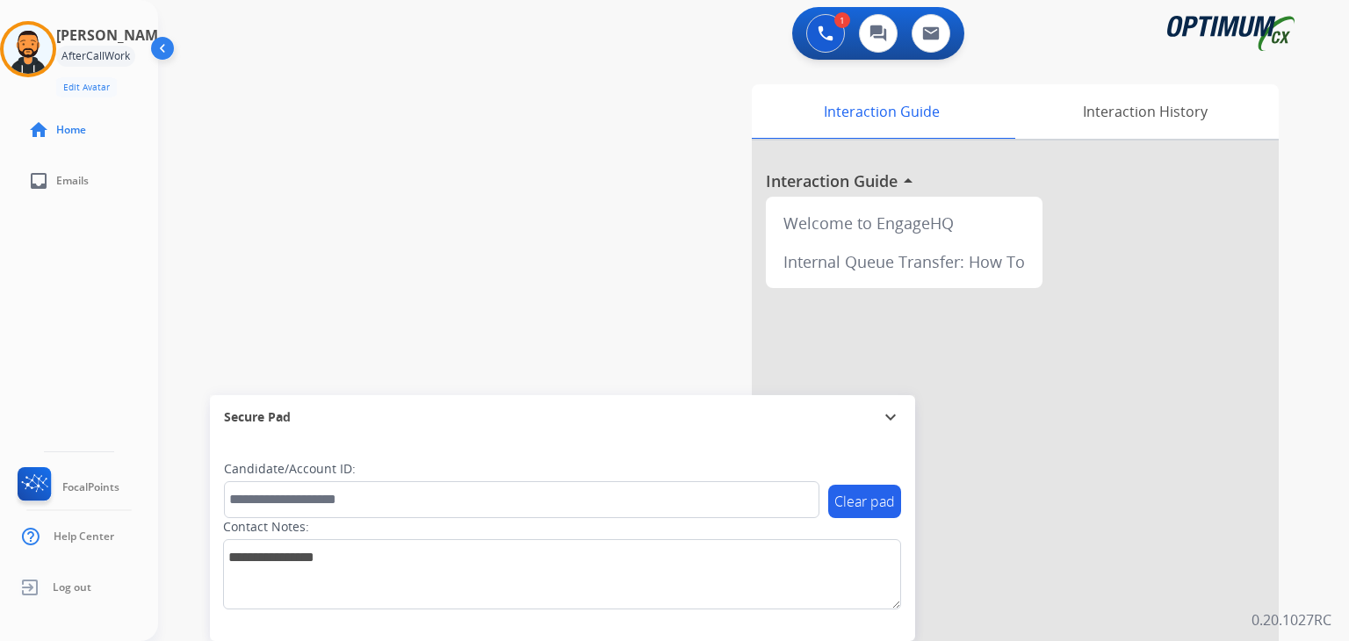
click at [421, 60] on div "1 Voice Interactions 0 Chat Interactions 0 Email Interactions" at bounding box center [742, 35] width 1127 height 56
click at [318, 77] on div "swap_horiz Break voice bridge close_fullscreen Connect 3-Way Call merge_type Se…" at bounding box center [732, 429] width 1148 height 732
click at [233, 102] on div "swap_horiz Break voice bridge close_fullscreen Connect 3-Way Call merge_type Se…" at bounding box center [732, 429] width 1148 height 732
click at [25, 52] on img at bounding box center [28, 49] width 49 height 49
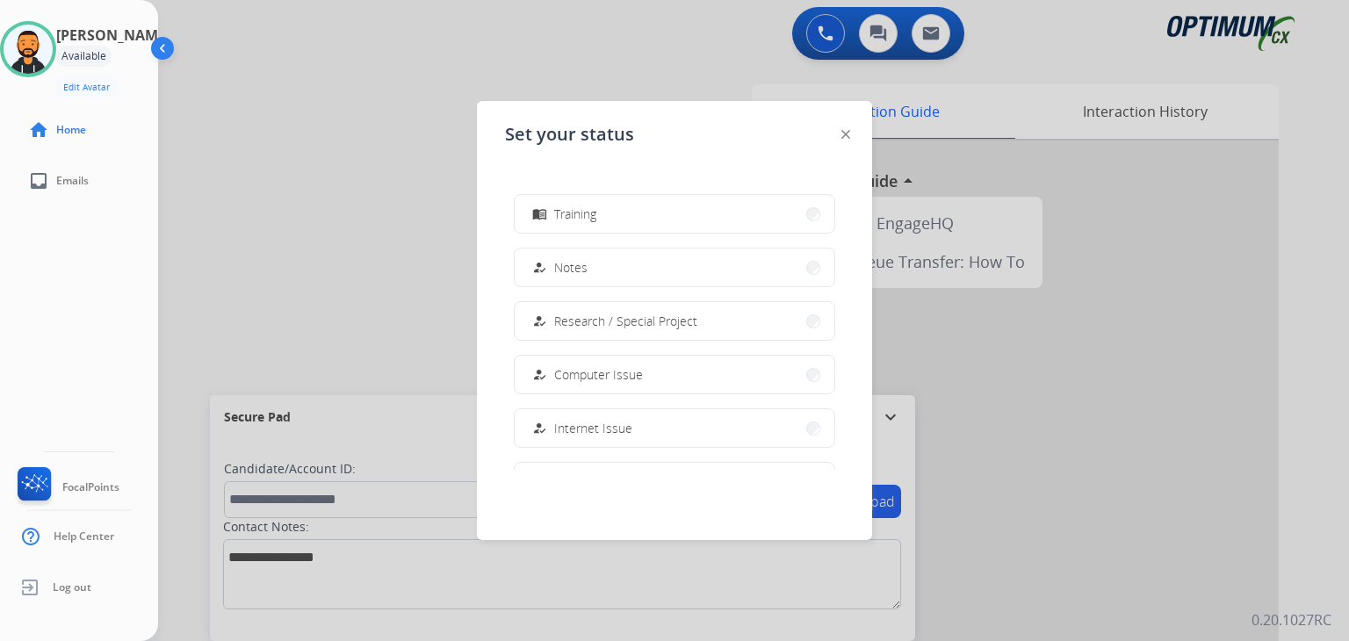
scroll to position [438, 0]
click at [583, 430] on span "Offline" at bounding box center [572, 427] width 37 height 18
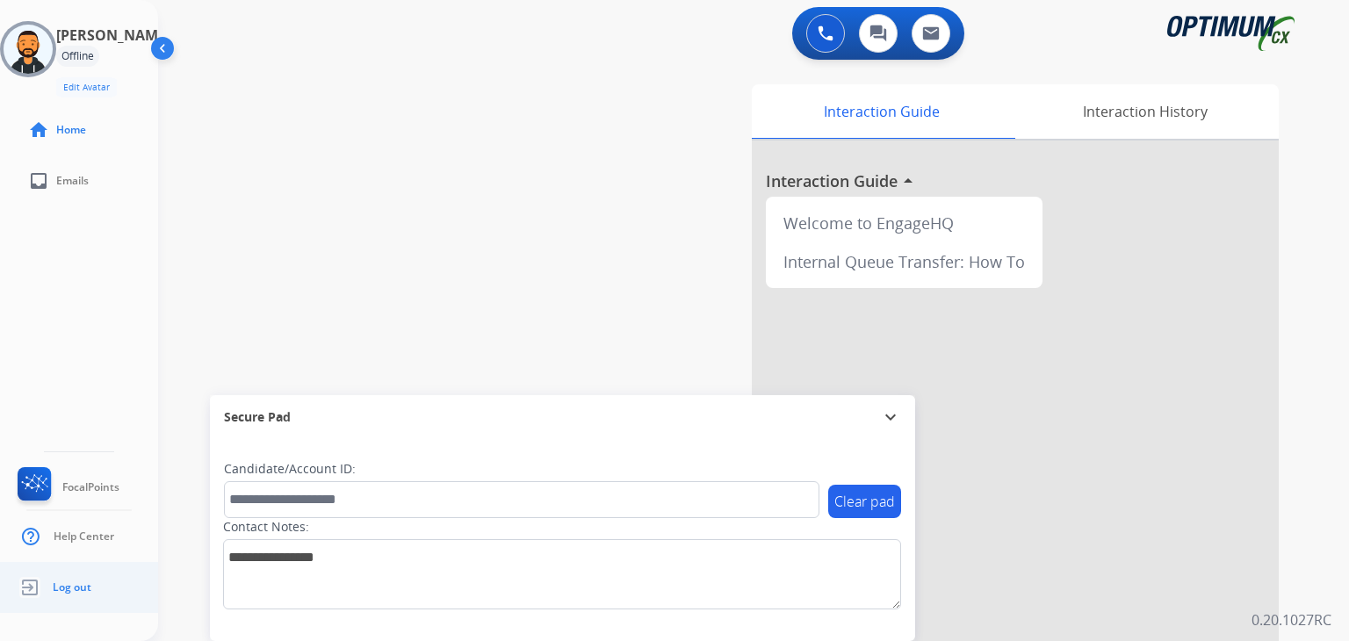
click at [77, 589] on span "Log out" at bounding box center [72, 587] width 39 height 14
